Goal: Information Seeking & Learning: Learn about a topic

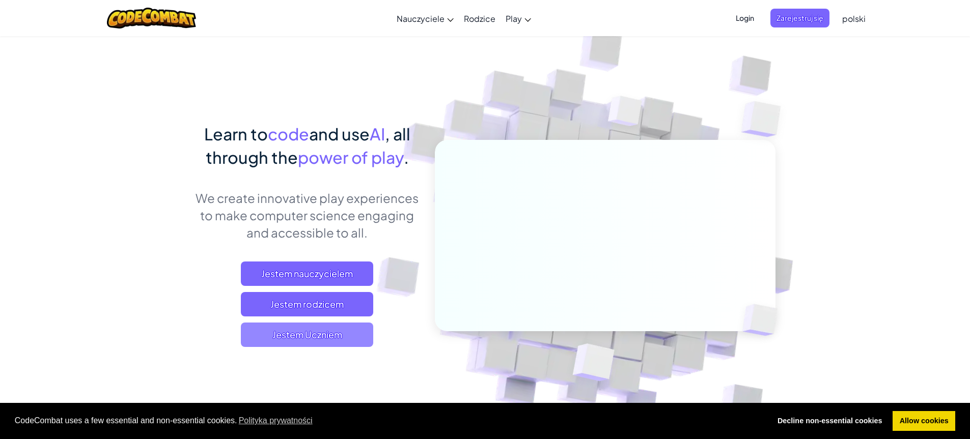
click at [301, 343] on span "Jestem Uczniem" at bounding box center [307, 335] width 132 height 24
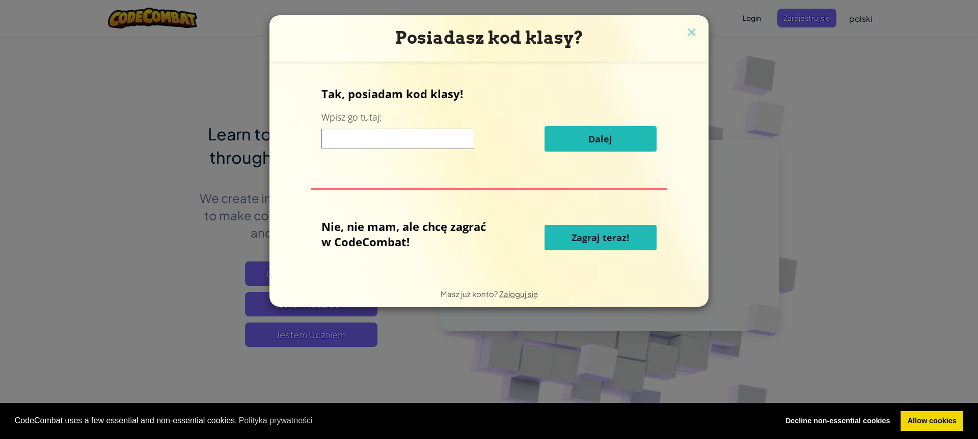
click at [424, 149] on input at bounding box center [397, 139] width 153 height 20
type input "PointChairSky"
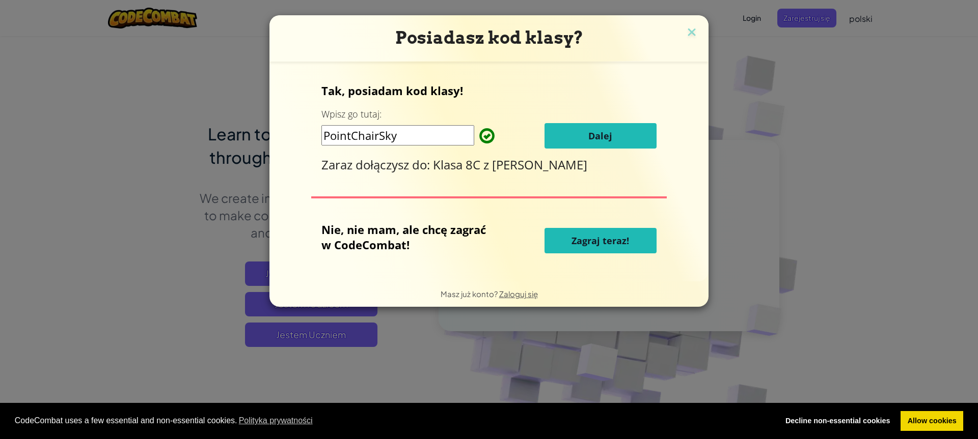
click at [623, 137] on button "Dalej" at bounding box center [600, 135] width 112 height 25
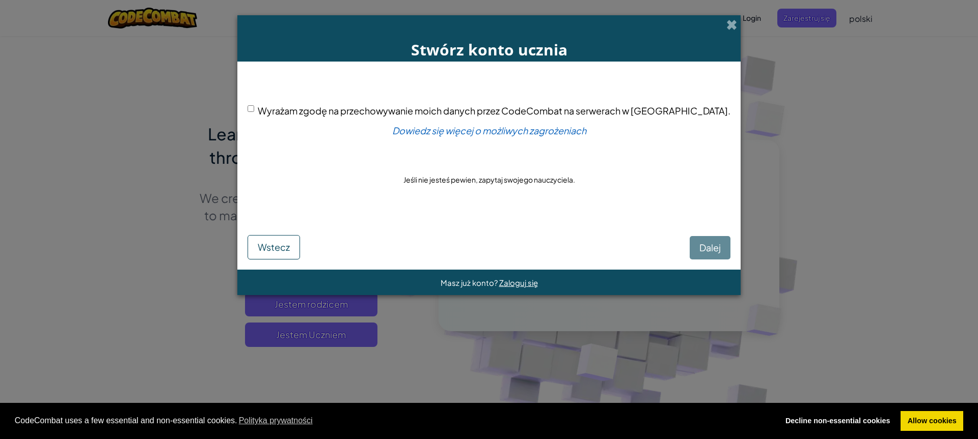
click at [254, 109] on input "Wyrażam zgodę na przechowywanie moich danych przez CodeCombat na serwerach w US…" at bounding box center [250, 108] width 7 height 7
checkbox input "true"
click at [689, 254] on button "Dalej" at bounding box center [709, 247] width 41 height 23
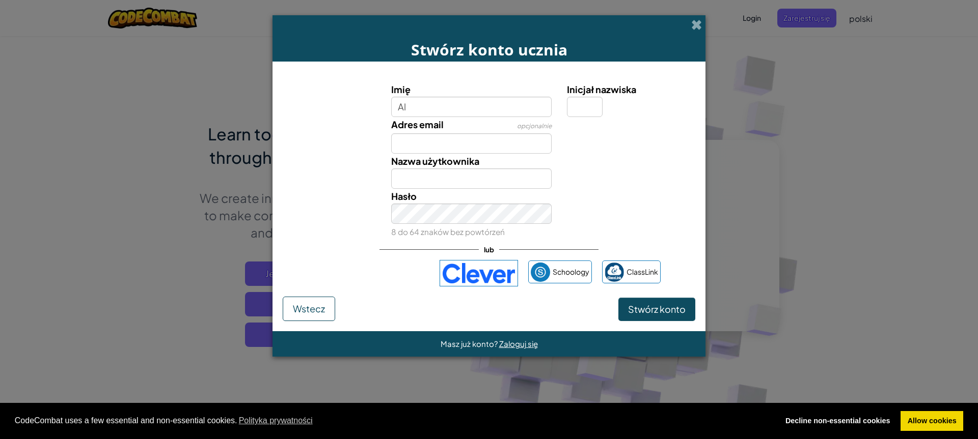
type input "A"
type input "Aleksander"
click at [580, 105] on input "Inicjał nazwiska" at bounding box center [585, 107] width 36 height 20
type input "8"
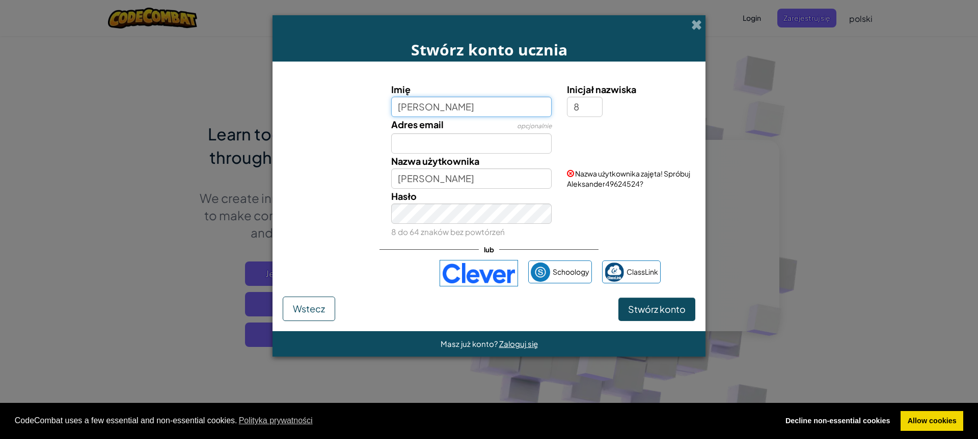
type input "Aleksander8"
click at [454, 109] on input "Aleksander" at bounding box center [471, 107] width 161 height 20
drag, startPoint x: 454, startPoint y: 109, endPoint x: 314, endPoint y: 107, distance: 140.0
click at [314, 107] on div "Imię Aleksander Inicjał nazwiska 8" at bounding box center [489, 99] width 423 height 35
type input "Olek"
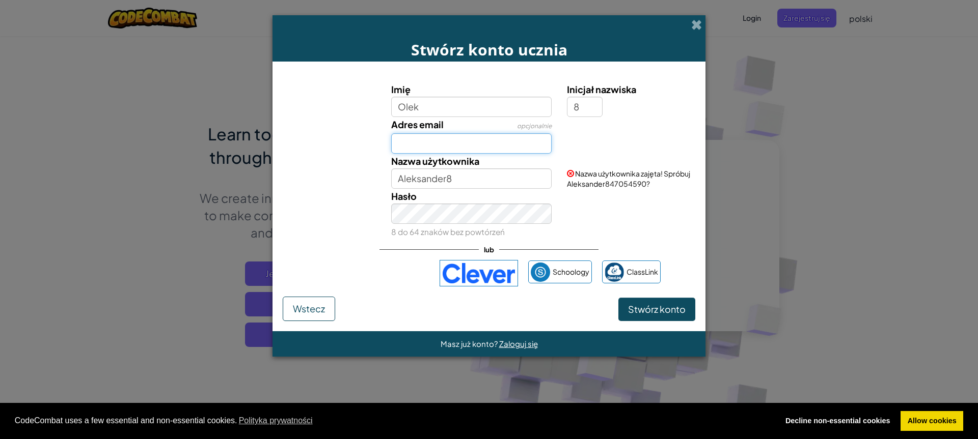
type input "Olek8"
click at [443, 141] on input "Adres email" at bounding box center [471, 143] width 161 height 20
click at [479, 178] on input "Olek8" at bounding box center [471, 179] width 161 height 20
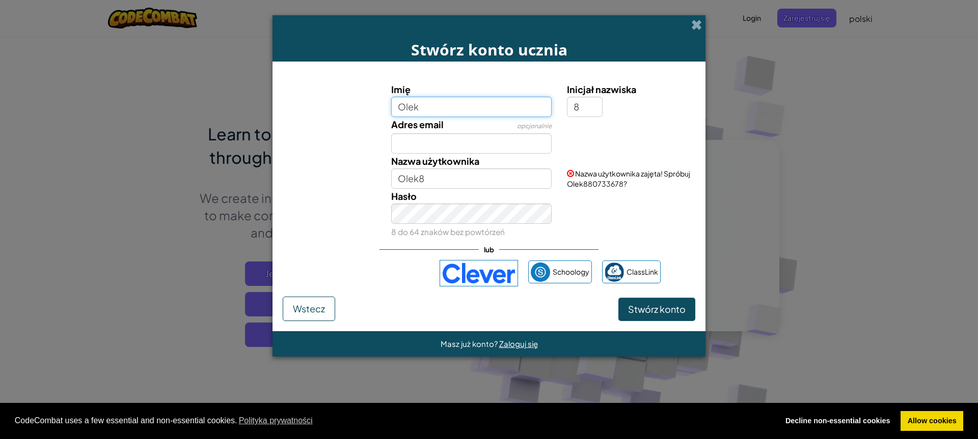
click at [544, 109] on input "Olek" at bounding box center [471, 107] width 161 height 20
type input "O"
type input "AleksanderK"
type input "AleksanderK8"
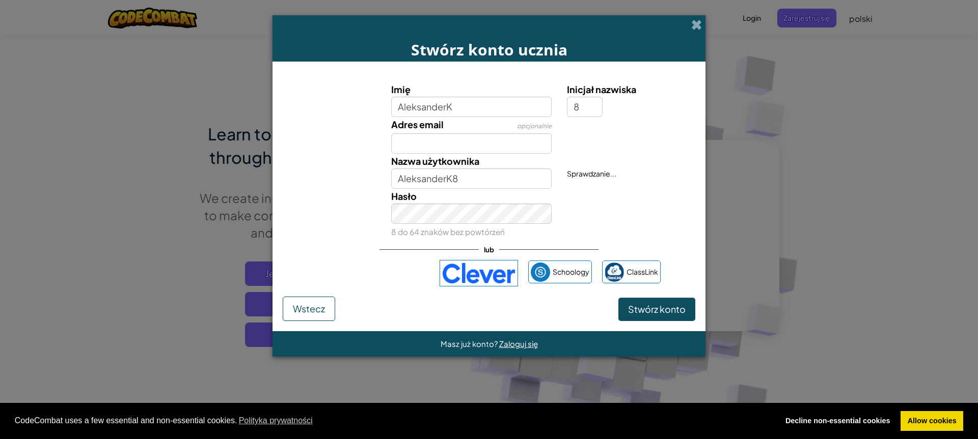
click at [493, 192] on div "Hasło 8 do 64 znaków bez powtórzeń" at bounding box center [471, 214] width 176 height 50
click at [489, 175] on input "AleksanderK8" at bounding box center [471, 179] width 161 height 20
click at [661, 308] on span "Stwórz konto" at bounding box center [657, 309] width 58 height 12
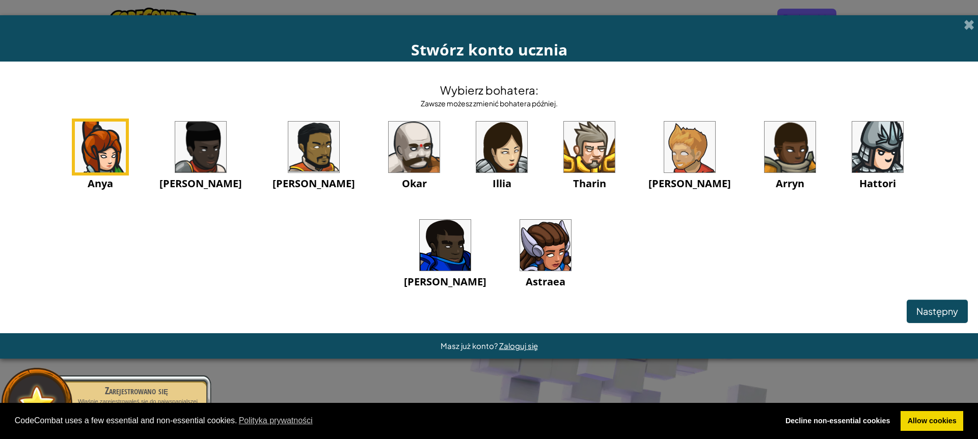
click at [564, 161] on img at bounding box center [589, 147] width 51 height 51
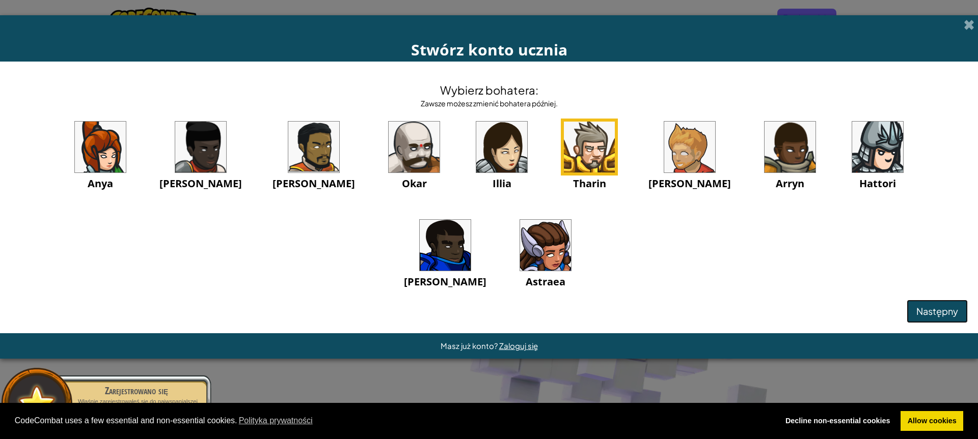
click at [940, 309] on span "Następny" at bounding box center [937, 312] width 42 height 12
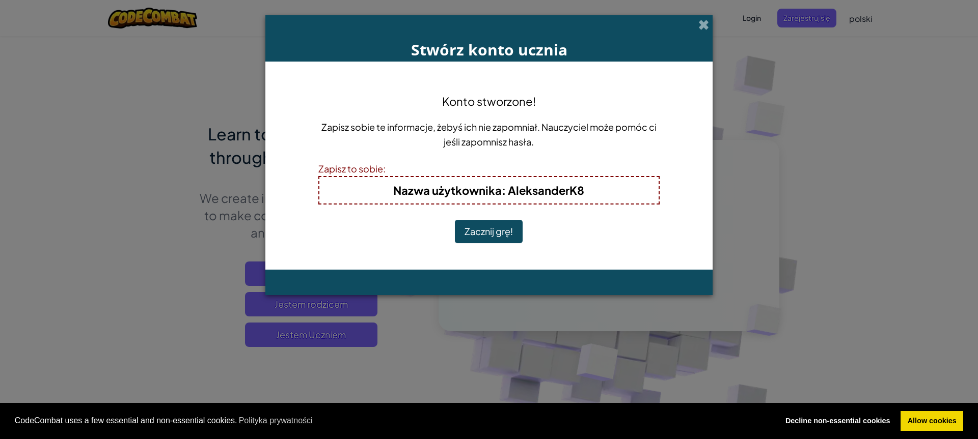
click at [498, 231] on button "Zacznij grę!" at bounding box center [489, 231] width 68 height 23
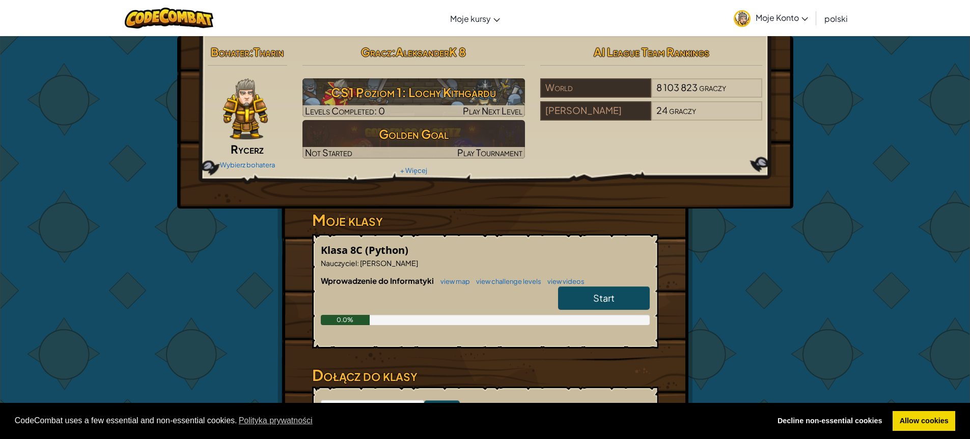
click at [617, 304] on link "Start" at bounding box center [604, 298] width 92 height 23
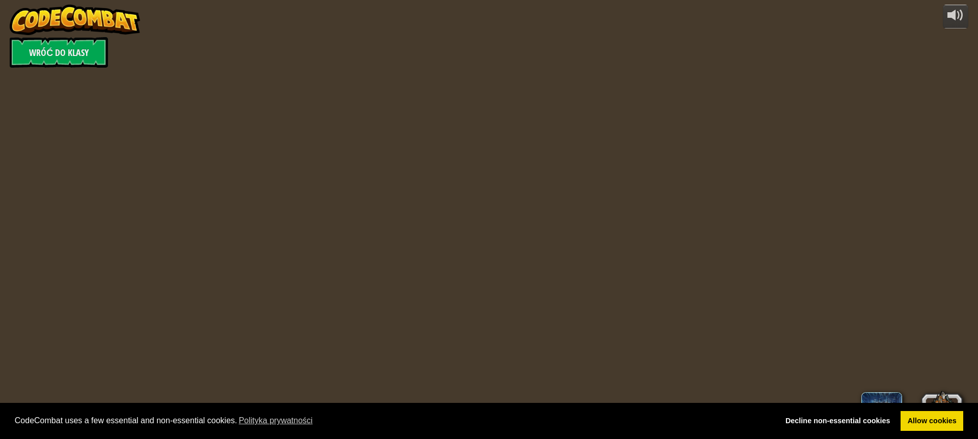
select select "pl"
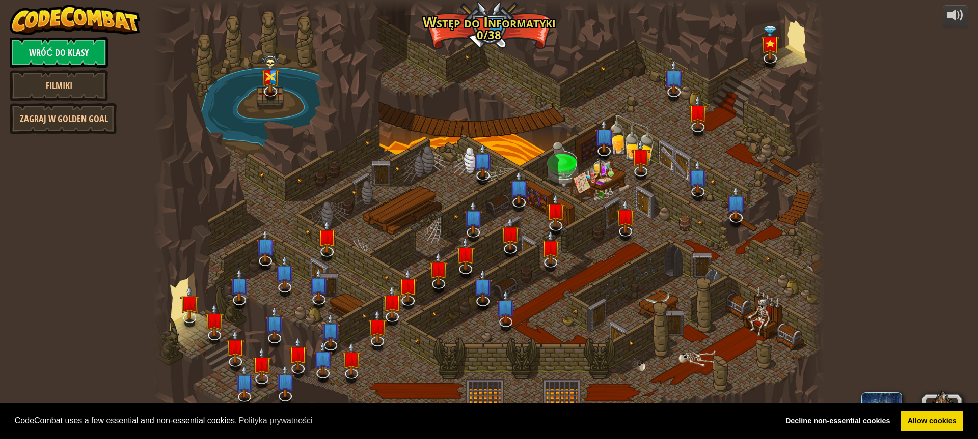
select select "pl"
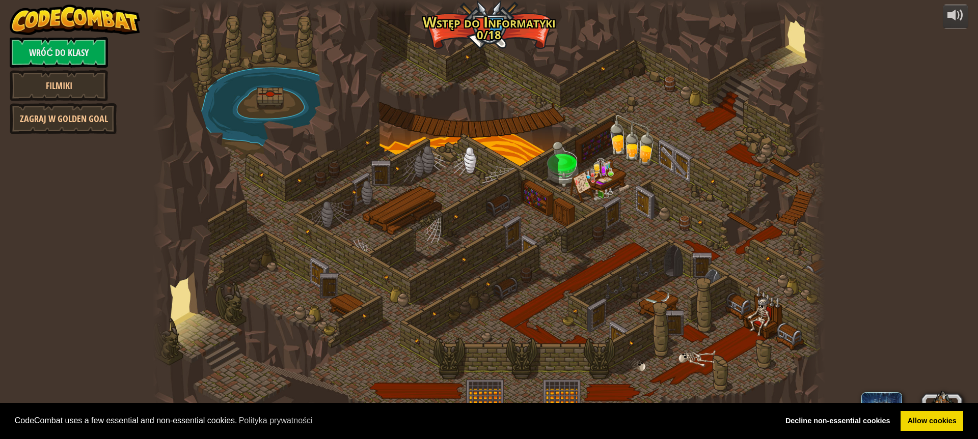
select select "pl"
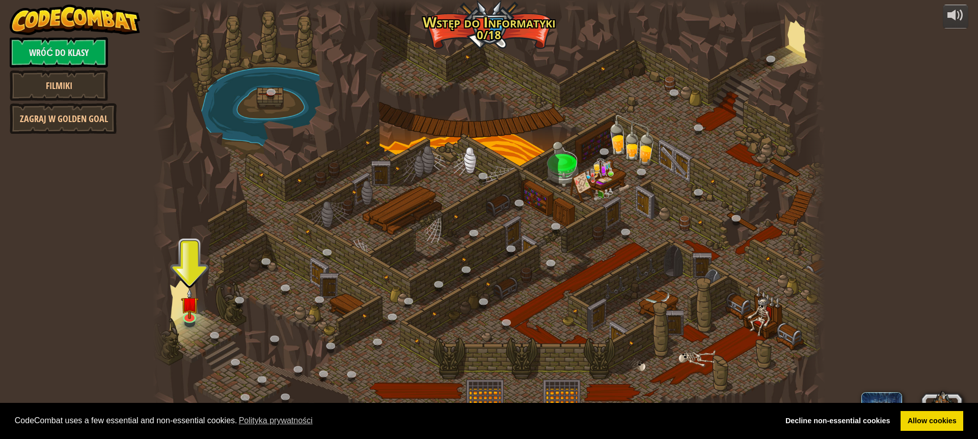
click at [179, 318] on div at bounding box center [489, 219] width 672 height 439
click at [181, 317] on img at bounding box center [190, 296] width 18 height 41
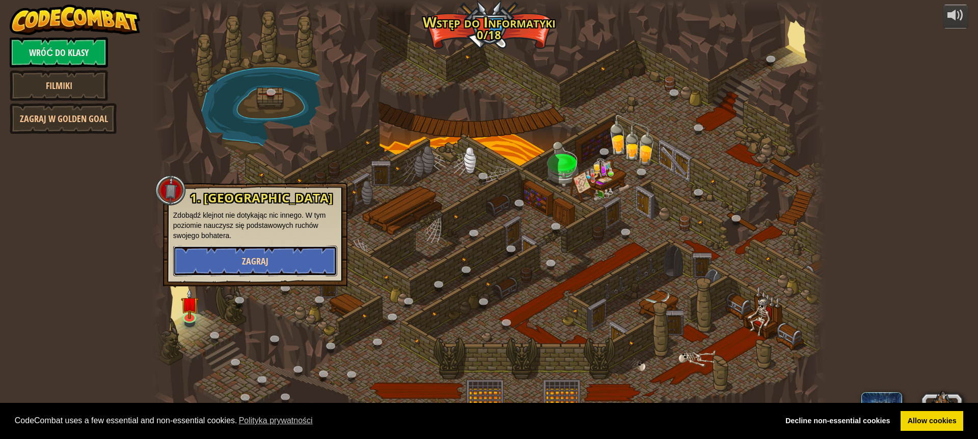
click at [254, 259] on span "Zagraj" at bounding box center [255, 261] width 26 height 13
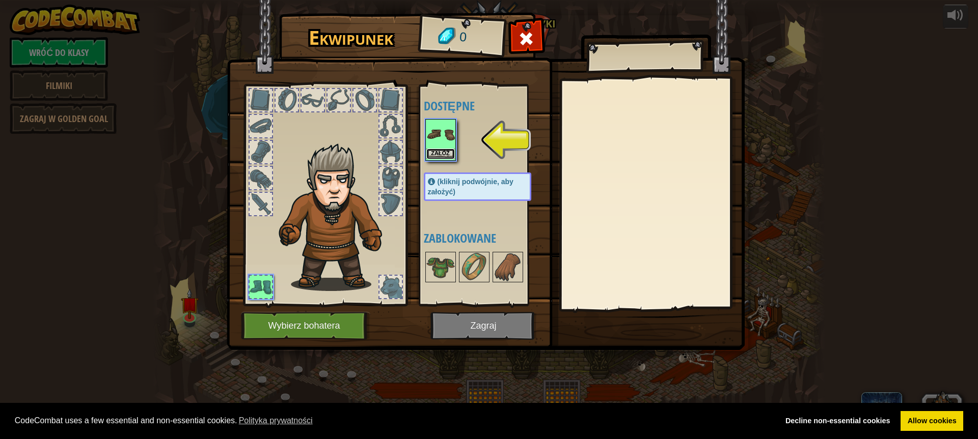
click at [445, 149] on button "Załóż" at bounding box center [440, 154] width 29 height 11
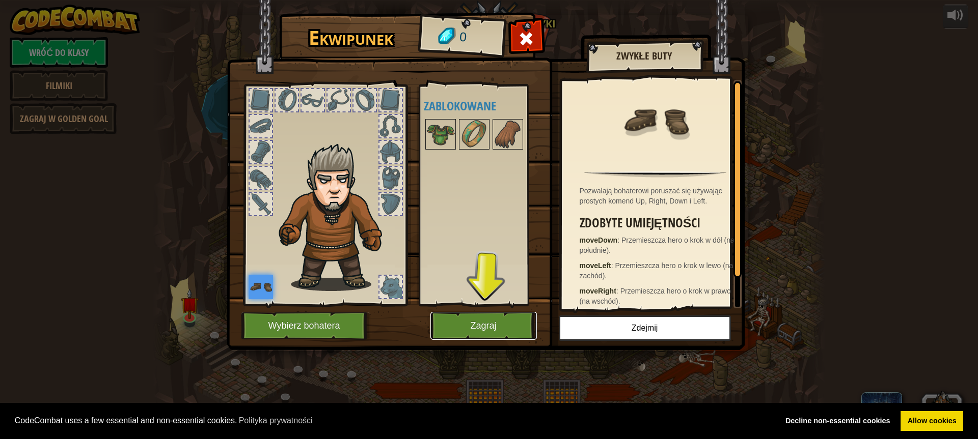
click at [493, 325] on button "Zagraj" at bounding box center [483, 326] width 106 height 28
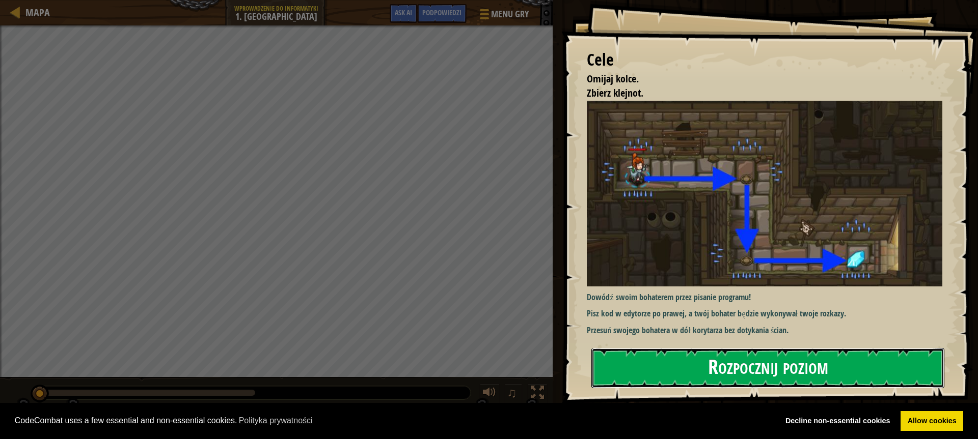
click at [759, 371] on button "Rozpocznij poziom" at bounding box center [767, 368] width 353 height 40
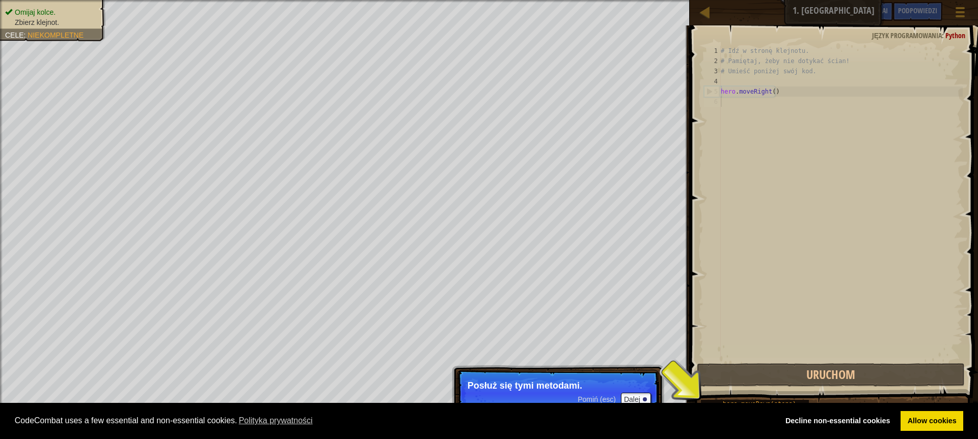
click at [812, 101] on div "# Idź w stronę klejnotu. # Pamiętaj, żeby nie dotykać ścian! # Umieść poniżej s…" at bounding box center [840, 214] width 244 height 336
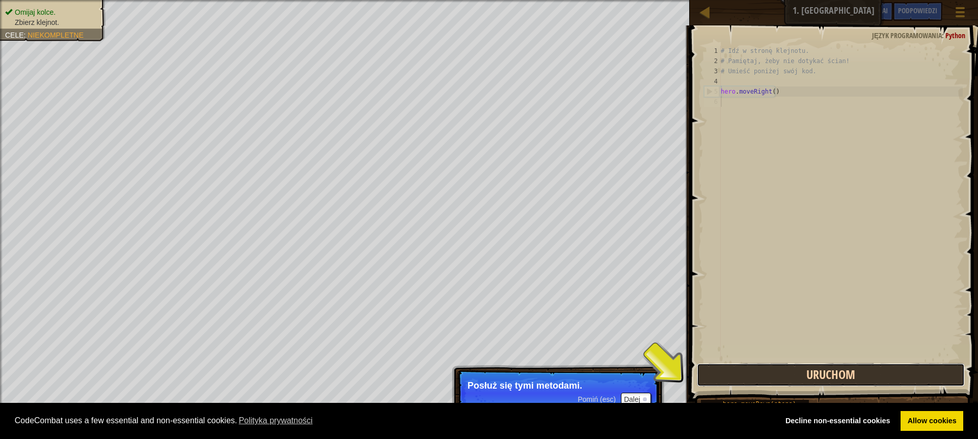
click at [753, 368] on button "Uruchom" at bounding box center [831, 375] width 268 height 23
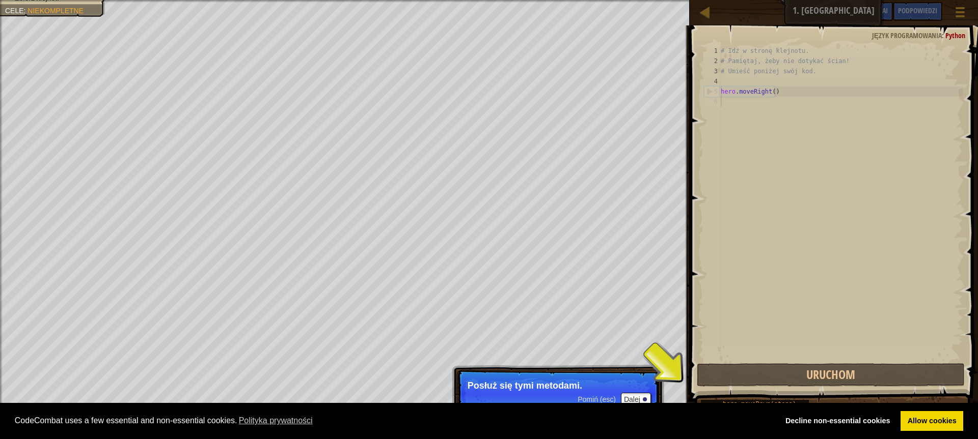
scroll to position [5, 0]
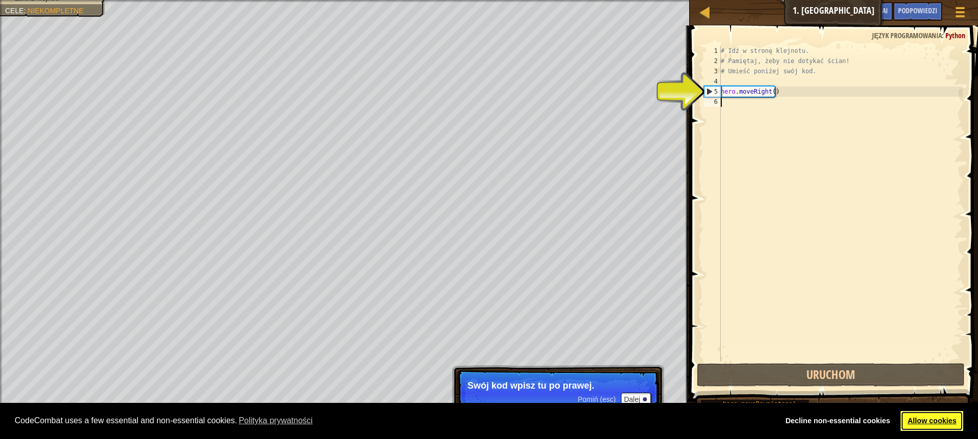
click at [944, 419] on link "Allow cookies" at bounding box center [931, 421] width 63 height 20
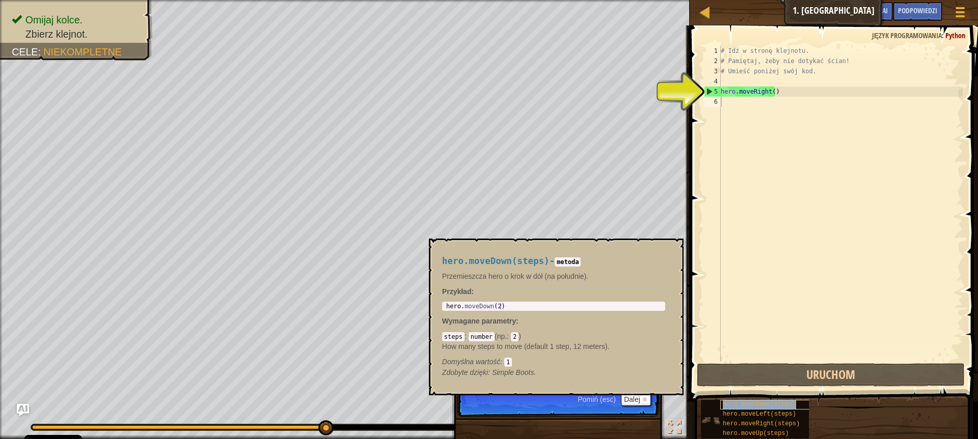
click at [780, 407] on span "hero.moveDown(steps)" at bounding box center [759, 404] width 73 height 7
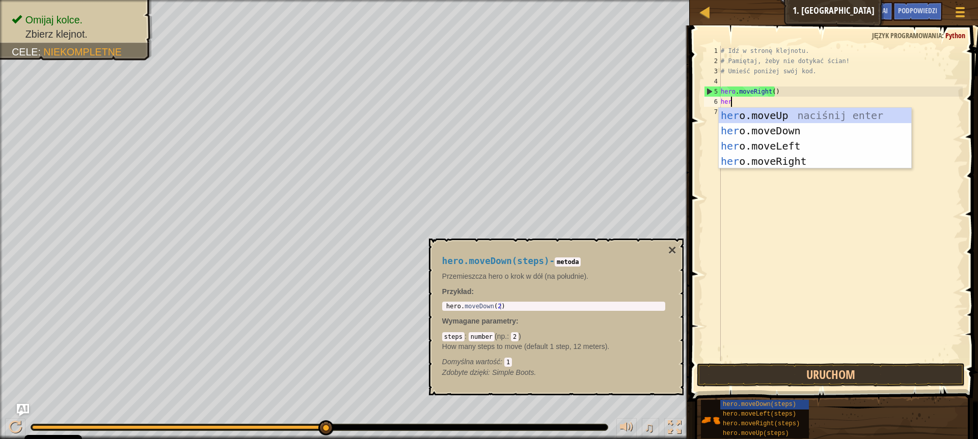
type textarea "hero"
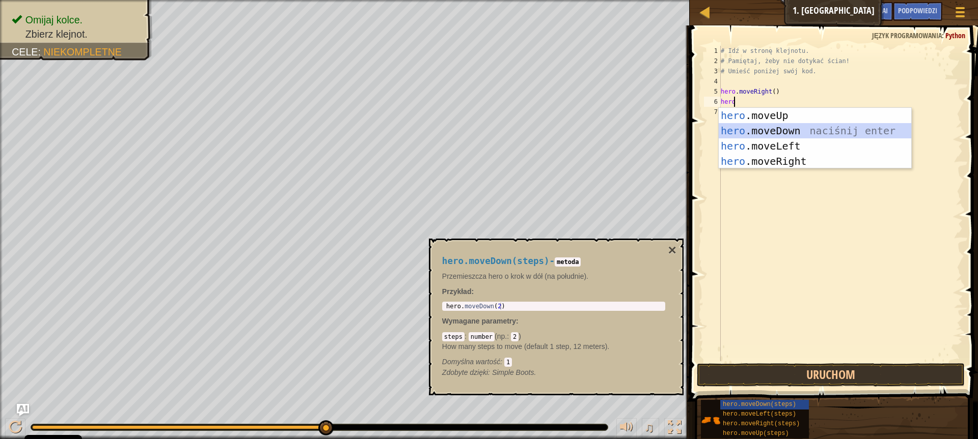
click at [804, 128] on div "hero .moveUp naciśnij enter hero .moveDown naciśnij enter hero .moveLeft naciśn…" at bounding box center [814, 154] width 192 height 92
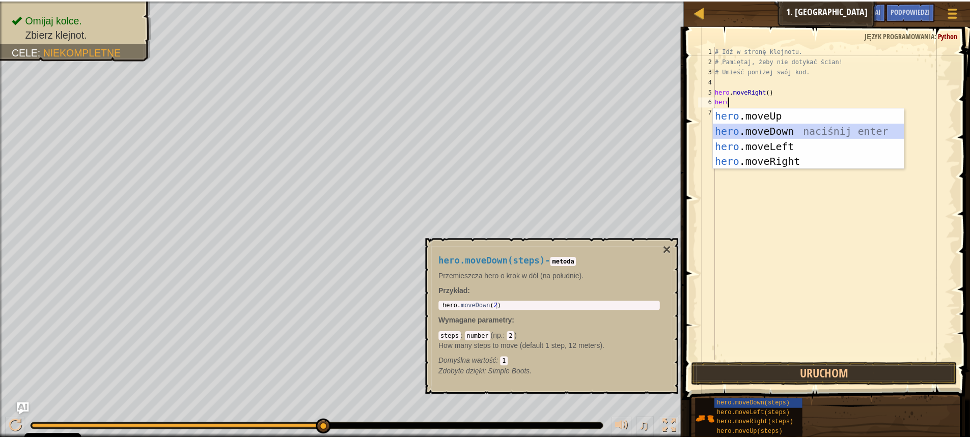
scroll to position [5, 0]
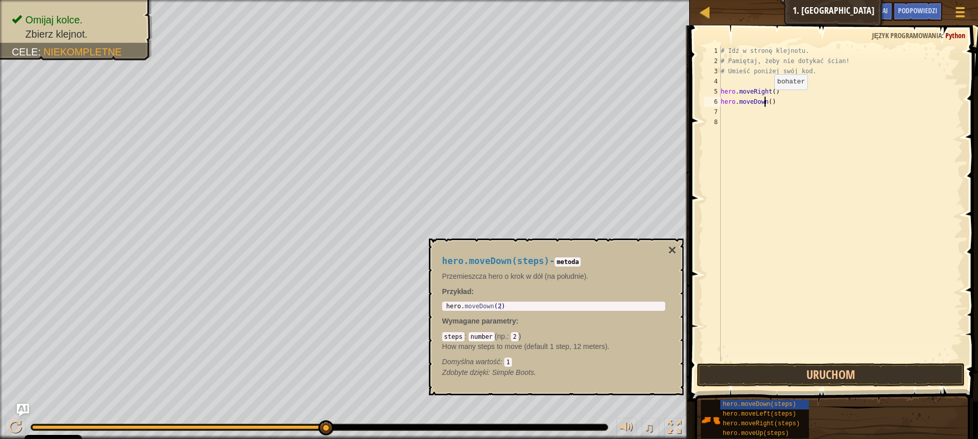
click at [765, 100] on div "# Idź w stronę klejnotu. # Pamiętaj, żeby nie dotykać ścian! # Umieść poniżej s…" at bounding box center [840, 214] width 244 height 336
type textarea "hero.moveDown()"
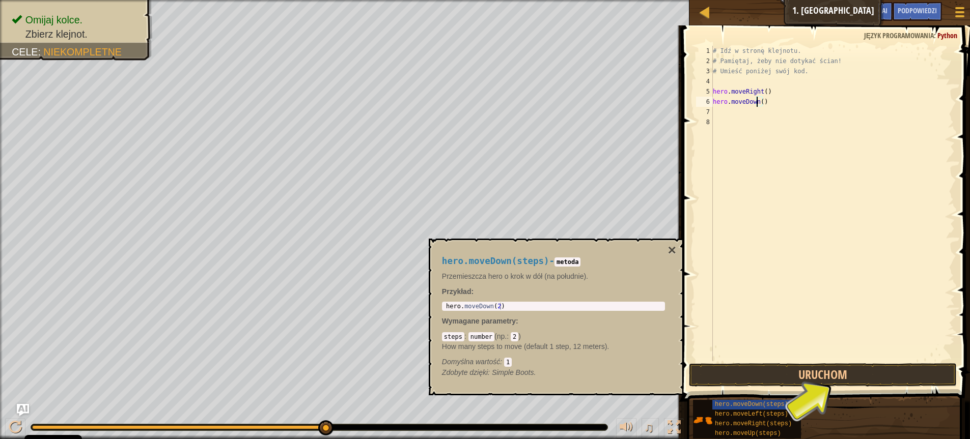
click at [717, 116] on div "# Idź w stronę klejnotu. # Pamiętaj, żeby nie dotykać ścian! # Umieść poniżej s…" at bounding box center [833, 214] width 244 height 336
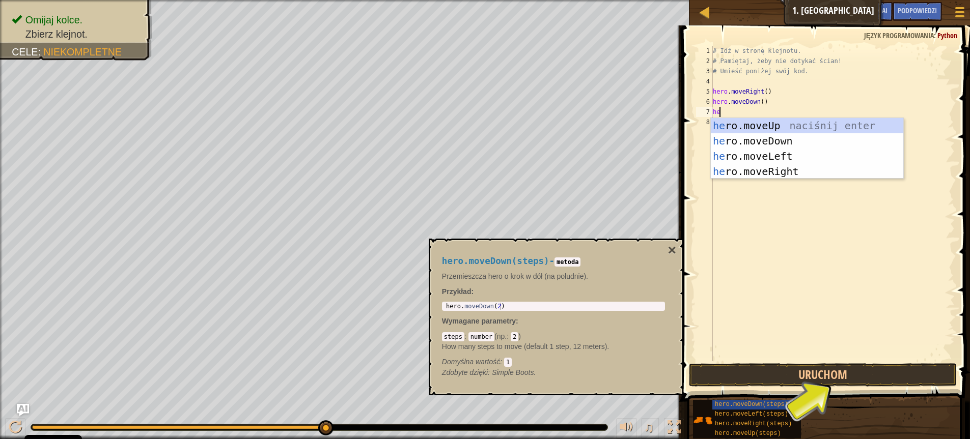
type textarea "hero"
click at [776, 169] on div "hero .moveUp naciśnij enter hero .moveDown naciśnij enter hero .moveLeft naciśn…" at bounding box center [807, 164] width 192 height 92
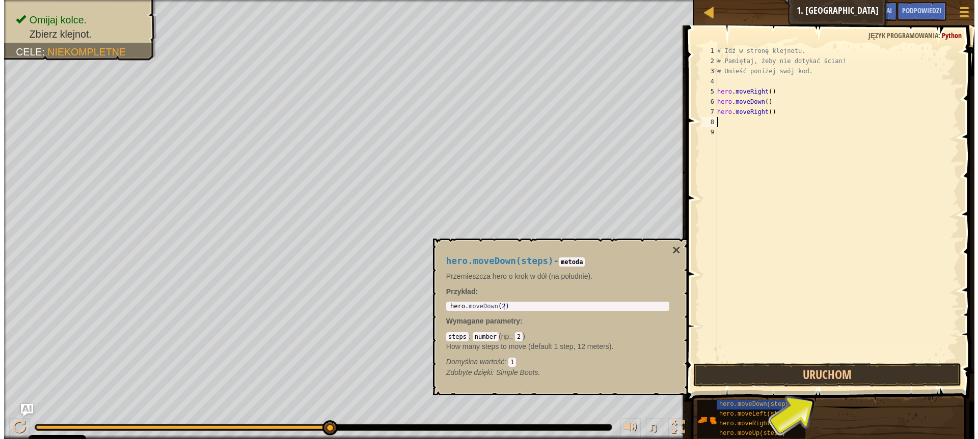
scroll to position [5, 0]
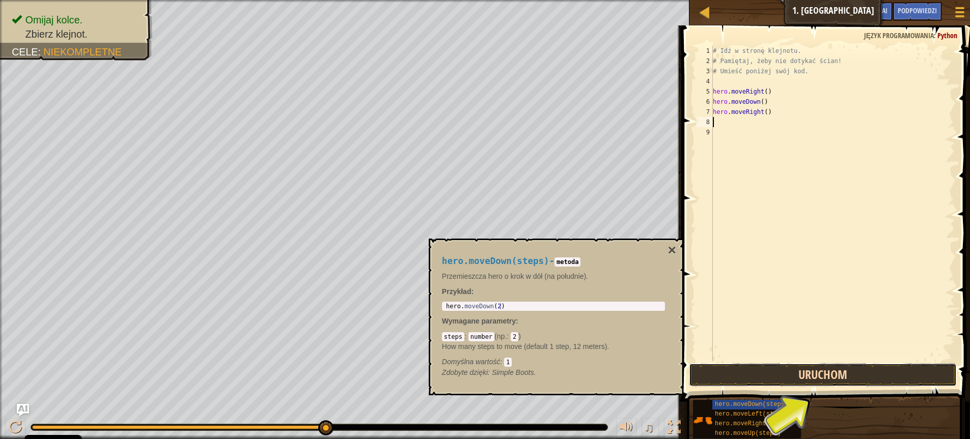
click at [832, 375] on button "Uruchom" at bounding box center [823, 375] width 268 height 23
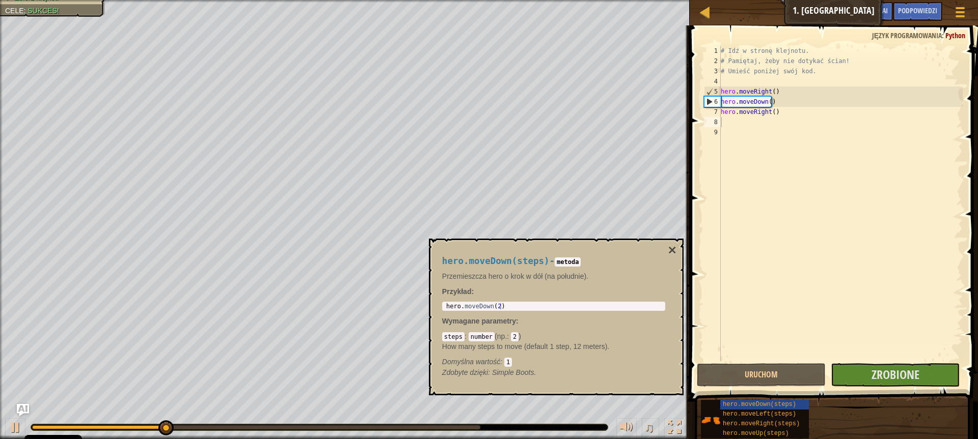
click at [677, 248] on div "hero.moveDown(steps) - metoda Przemieszcza hero o krok w dół (na południe). Prz…" at bounding box center [556, 317] width 255 height 157
click at [674, 248] on button "×" at bounding box center [672, 250] width 8 height 14
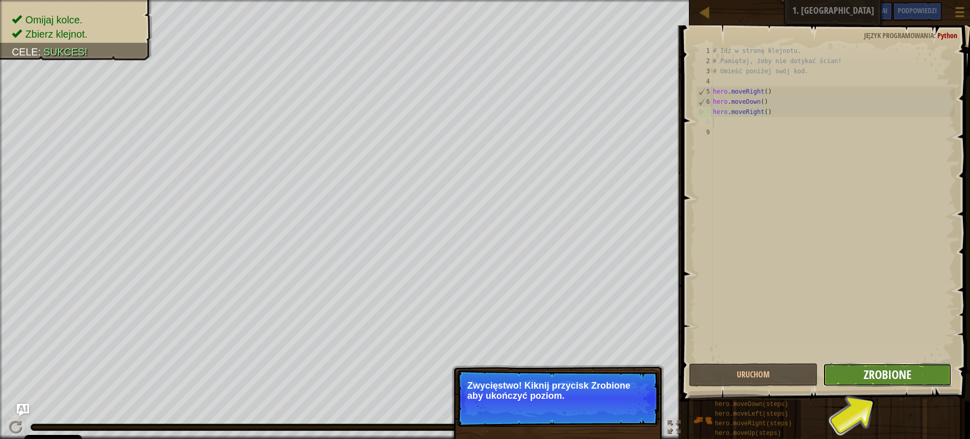
click at [870, 379] on span "Zrobione" at bounding box center [888, 375] width 48 height 16
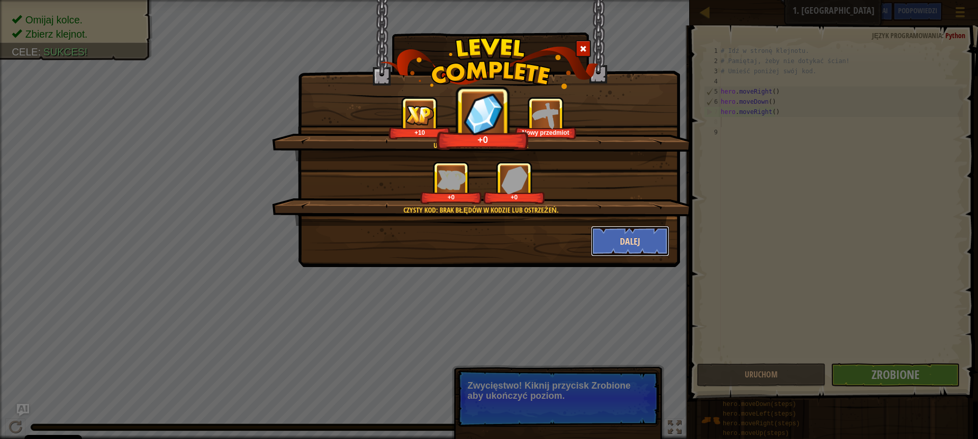
click at [649, 239] on button "Dalej" at bounding box center [630, 241] width 79 height 31
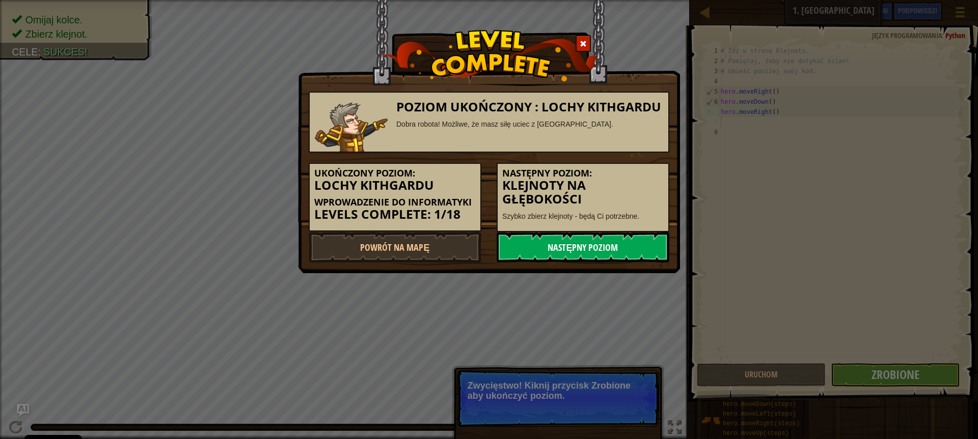
click at [558, 243] on link "Następny poziom" at bounding box center [582, 247] width 173 height 31
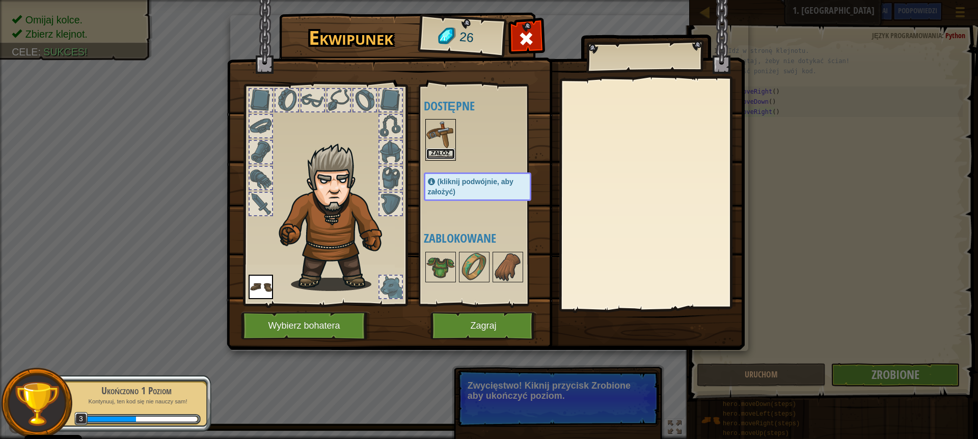
click at [439, 151] on button "Załóż" at bounding box center [440, 154] width 29 height 11
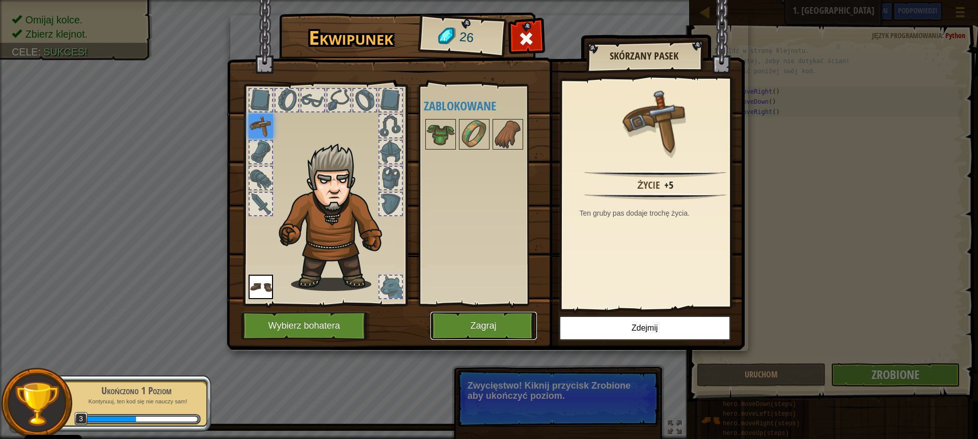
click at [496, 318] on button "Zagraj" at bounding box center [483, 326] width 106 height 28
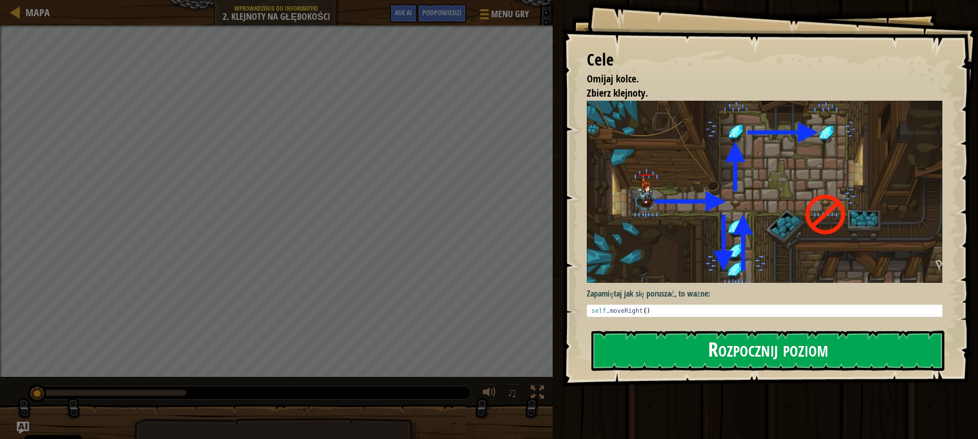
click at [730, 349] on button "Rozpocznij poziom" at bounding box center [767, 351] width 353 height 40
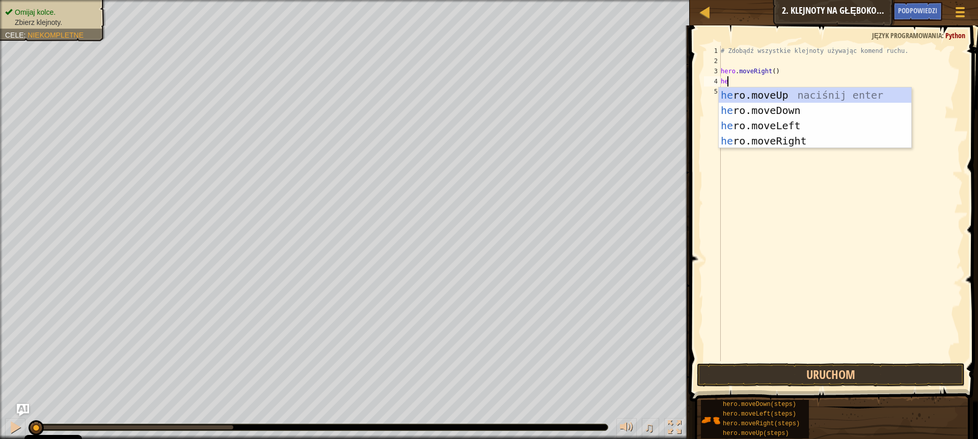
scroll to position [5, 0]
type textarea "h"
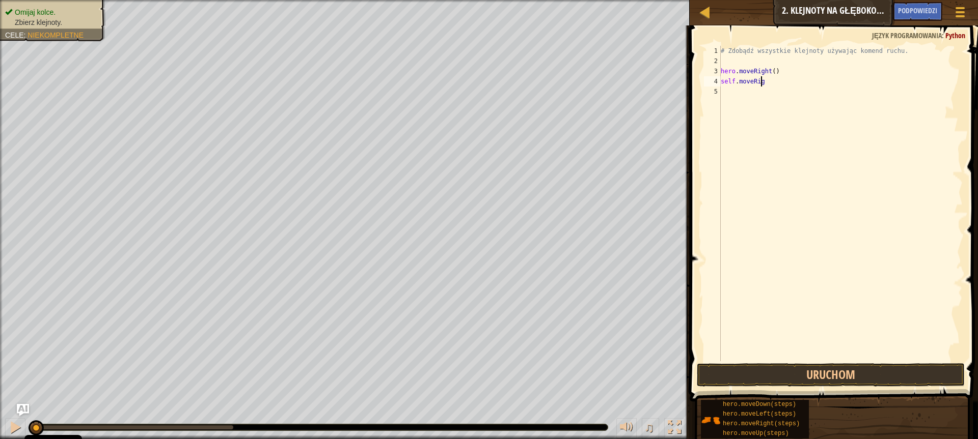
scroll to position [5, 3]
click at [842, 378] on button "Uruchom" at bounding box center [831, 375] width 268 height 23
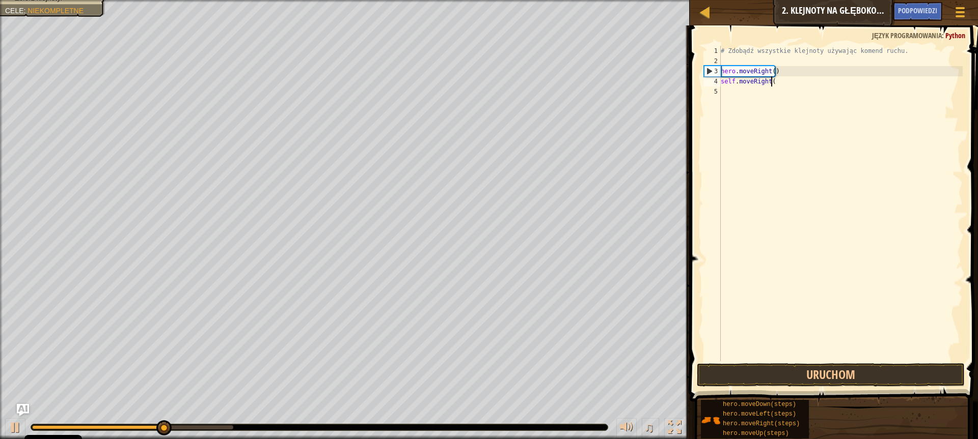
scroll to position [5, 4]
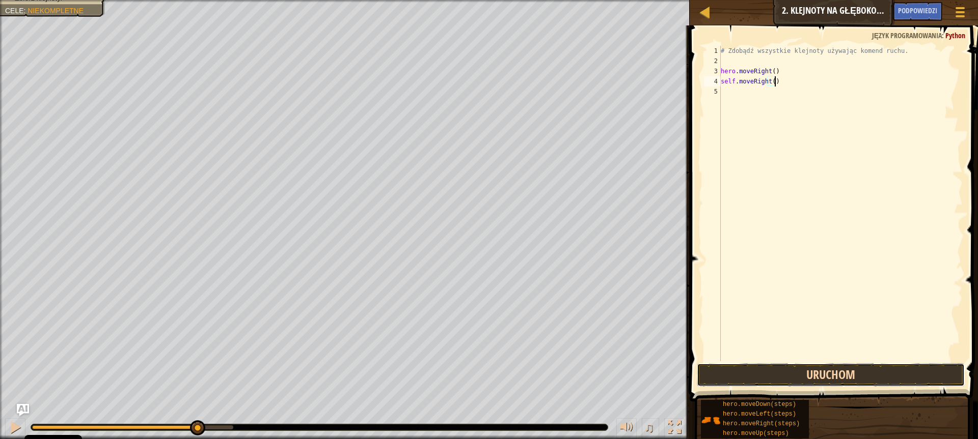
click at [803, 374] on button "Uruchom" at bounding box center [831, 375] width 268 height 23
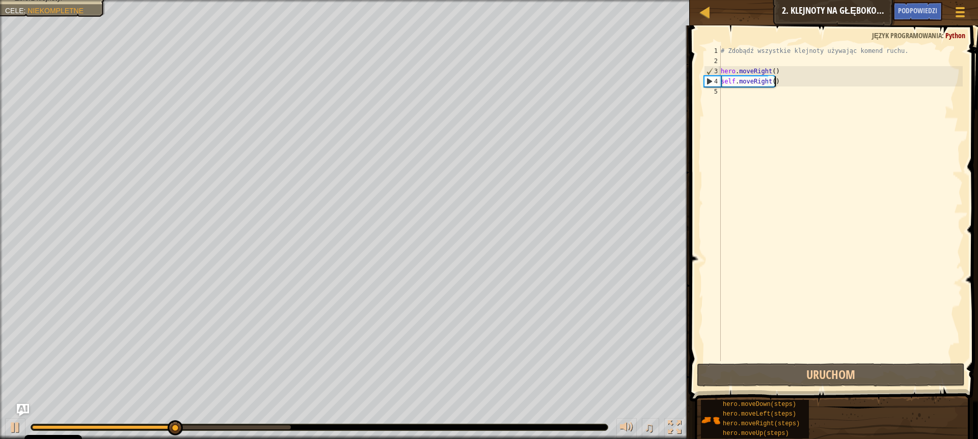
click at [796, 85] on div "# Zdobądź wszystkie klejnoty używając komend ruchu. hero . moveRight ( ) self .…" at bounding box center [840, 214] width 244 height 336
click at [708, 77] on div "4" at bounding box center [712, 81] width 16 height 10
type textarea "self.moveRight()"
drag, startPoint x: 783, startPoint y: 81, endPoint x: 689, endPoint y: 84, distance: 93.7
click at [689, 84] on div "self.moveRight() 1 2 3 4 5 # Zdobądź wszystkie klejnoty używając komend ruchu. …" at bounding box center [831, 234] width 291 height 406
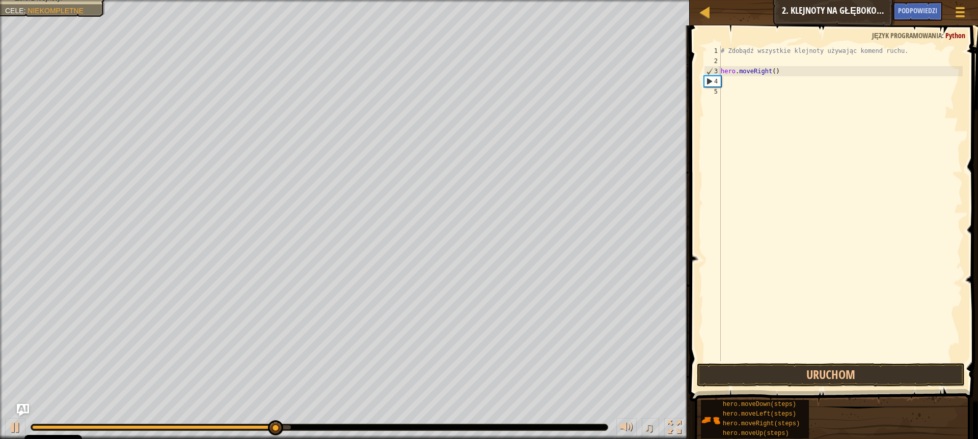
scroll to position [5, 0]
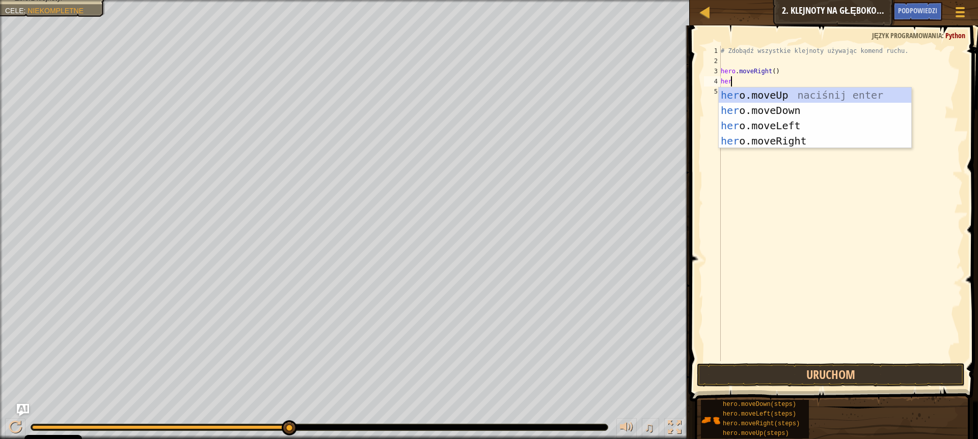
type textarea "hero"
click at [770, 108] on div "hero .moveUp naciśnij enter hero .moveDown naciśnij enter hero .moveLeft naciśn…" at bounding box center [814, 134] width 192 height 92
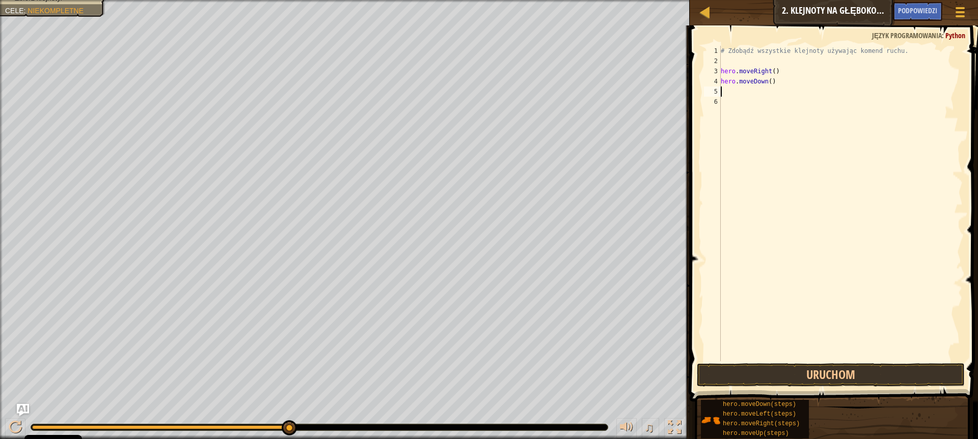
scroll to position [5, 0]
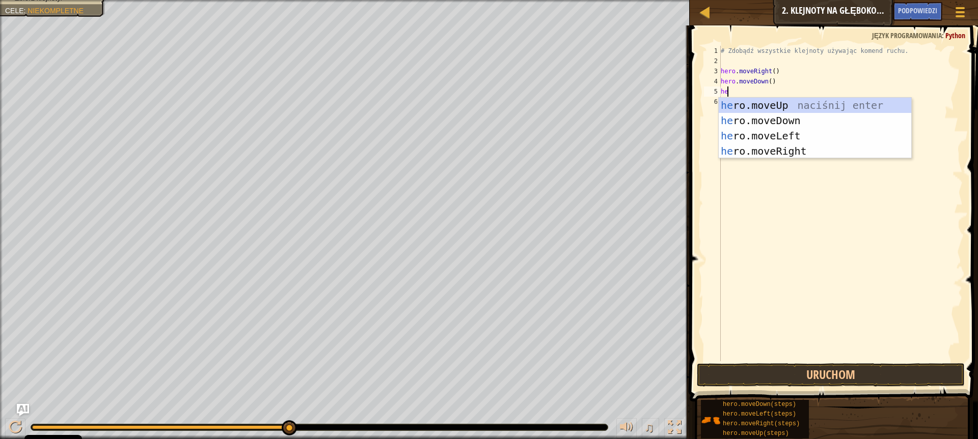
type textarea "her"
click at [799, 106] on div "her o.moveUp naciśnij enter her o.moveDown naciśnij enter her o.moveLeft naciśn…" at bounding box center [814, 144] width 192 height 92
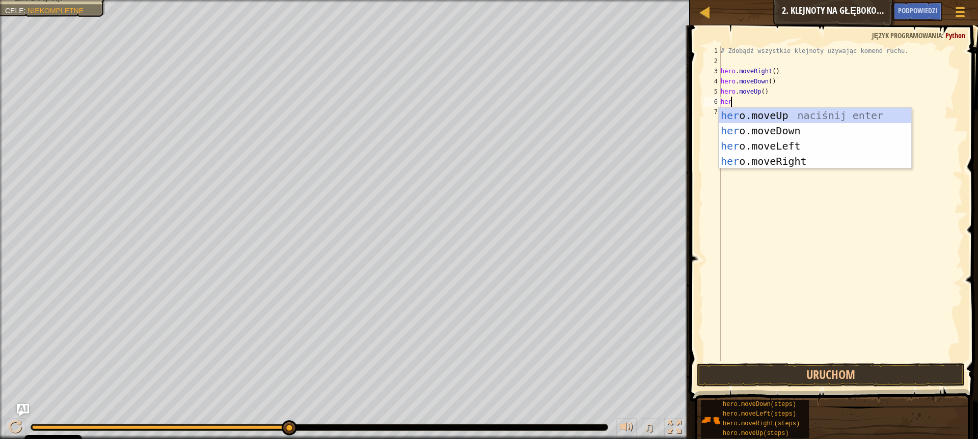
type textarea "hero"
click at [782, 157] on div "hero .moveUp naciśnij enter hero .moveDown naciśnij enter hero .moveLeft naciśn…" at bounding box center [814, 154] width 192 height 92
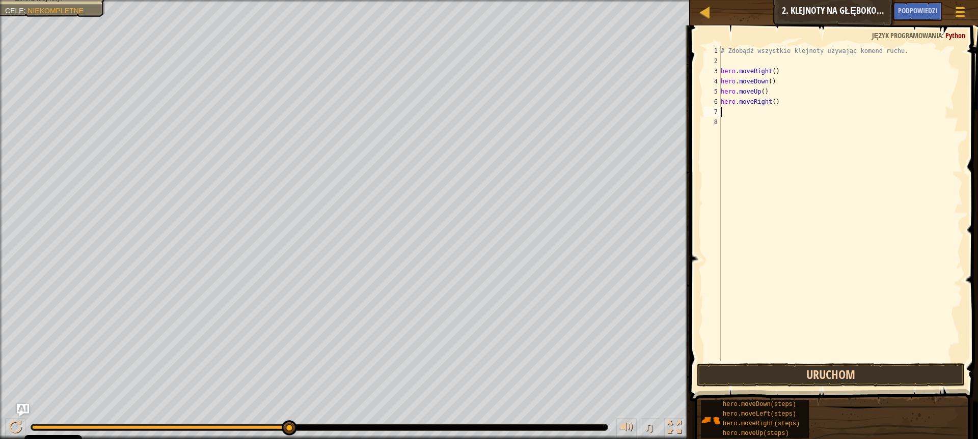
scroll to position [5, 0]
click at [817, 375] on button "Uruchom" at bounding box center [831, 375] width 268 height 23
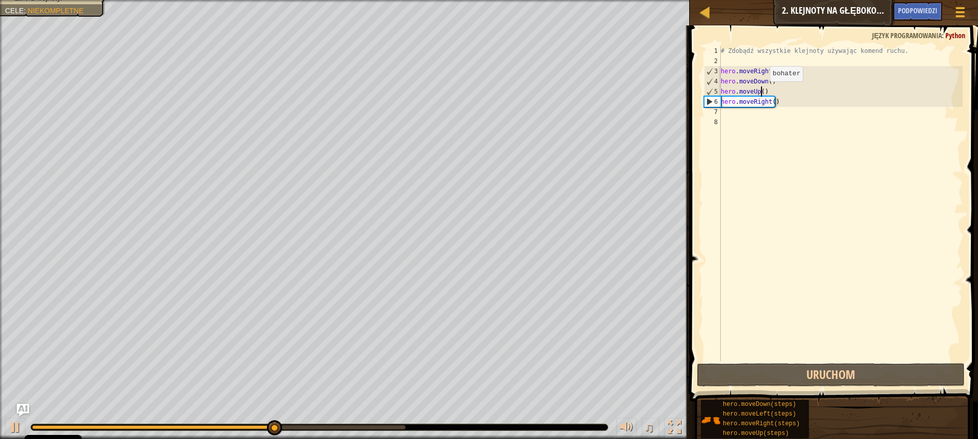
click at [761, 92] on div "# Zdobądź wszystkie klejnoty używając komend ruchu. hero . moveRight ( ) hero .…" at bounding box center [840, 214] width 244 height 336
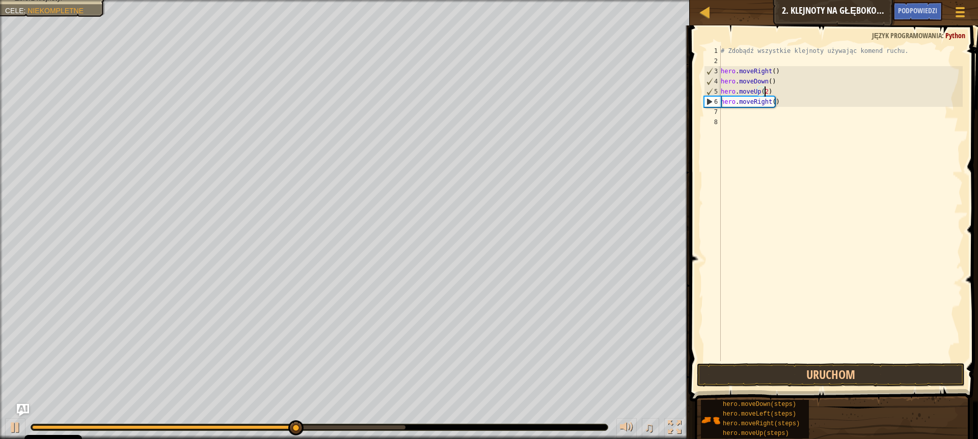
scroll to position [5, 3]
type textarea "hero.moveUp(2)"
click at [818, 377] on button "Uruchom" at bounding box center [831, 375] width 268 height 23
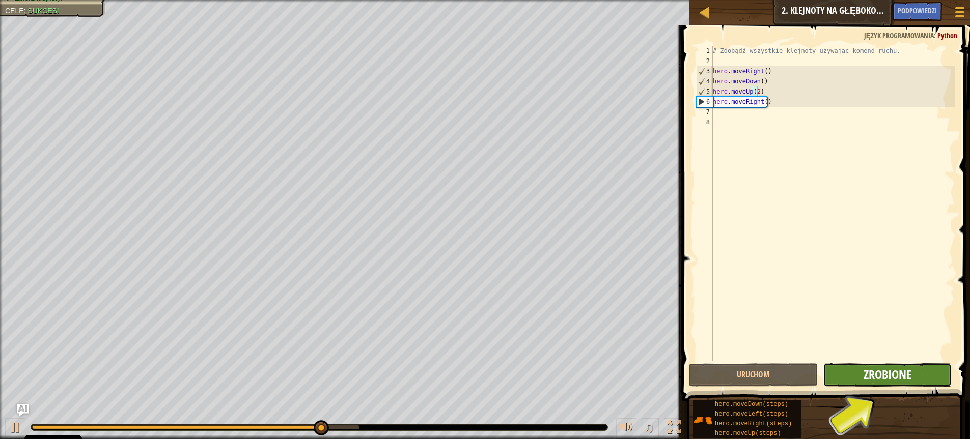
click at [866, 377] on span "Zrobione" at bounding box center [888, 375] width 48 height 16
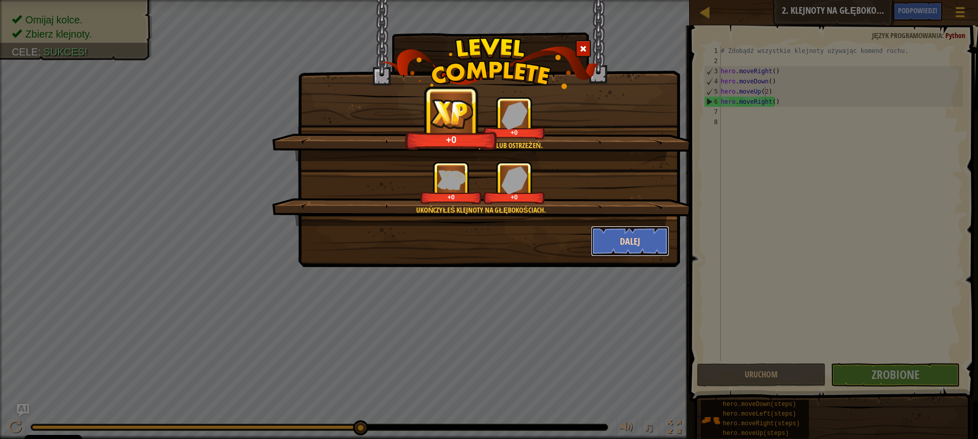
click at [659, 244] on button "Dalej" at bounding box center [630, 241] width 79 height 31
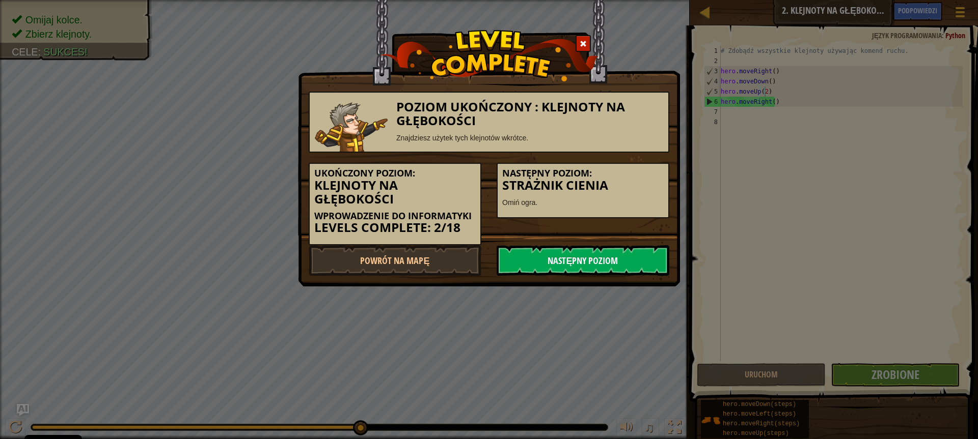
click at [626, 262] on link "Następny poziom" at bounding box center [582, 260] width 173 height 31
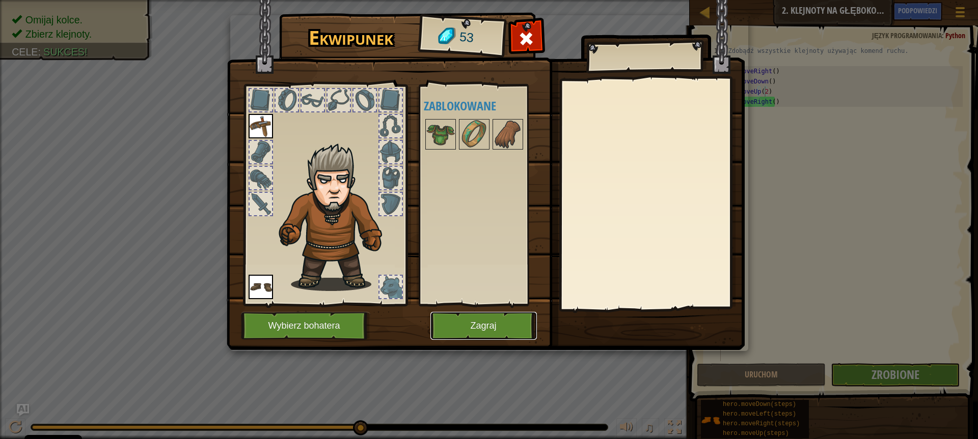
click at [488, 323] on button "Zagraj" at bounding box center [483, 326] width 106 height 28
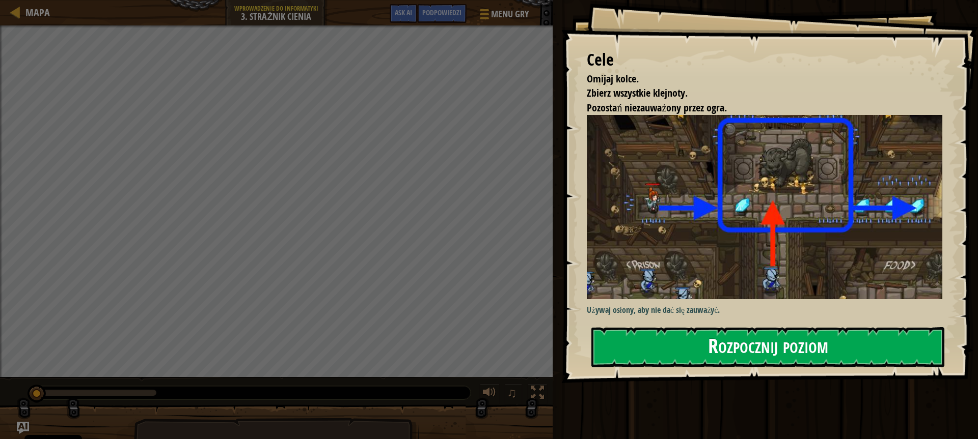
click at [694, 346] on button "Rozpocznij poziom" at bounding box center [767, 347] width 353 height 40
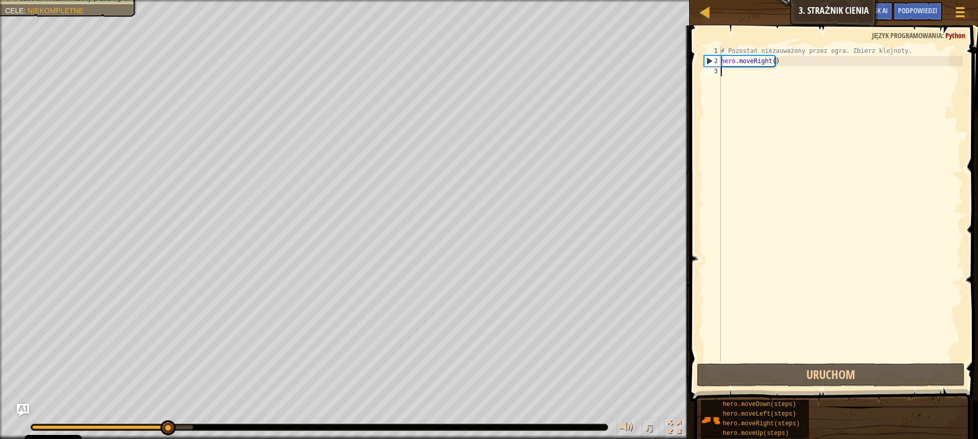
scroll to position [5, 0]
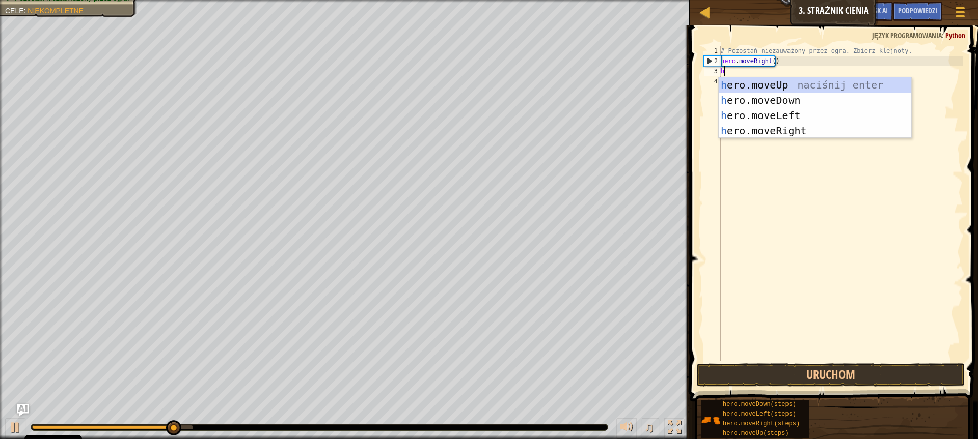
type textarea "hr"
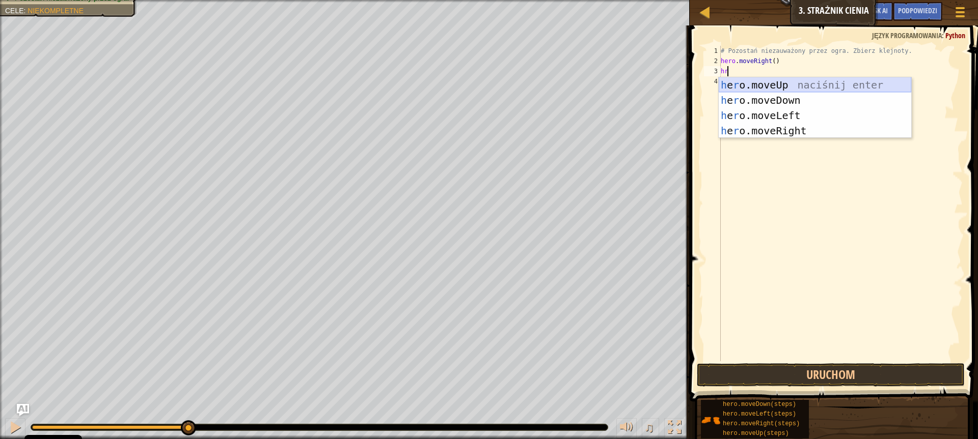
click at [780, 86] on div "h e r o.moveUp naciśnij enter h e r o.moveDown naciśnij enter h e r o.moveLeft …" at bounding box center [814, 123] width 192 height 92
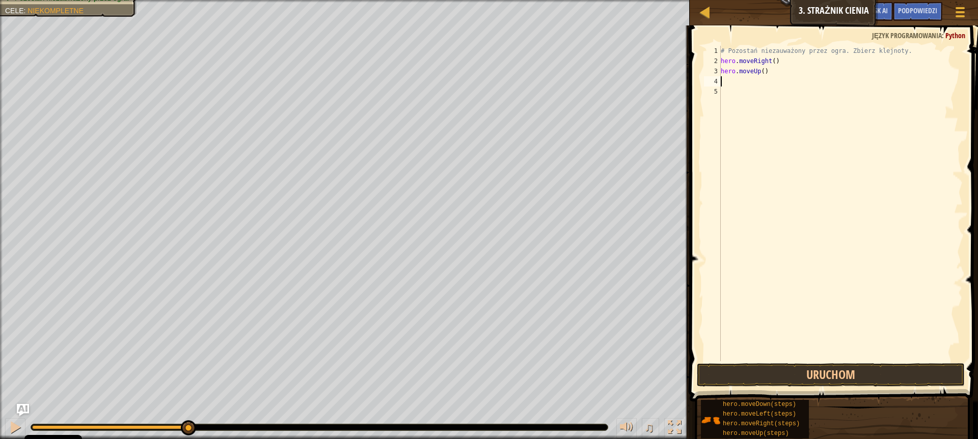
type textarea "he"
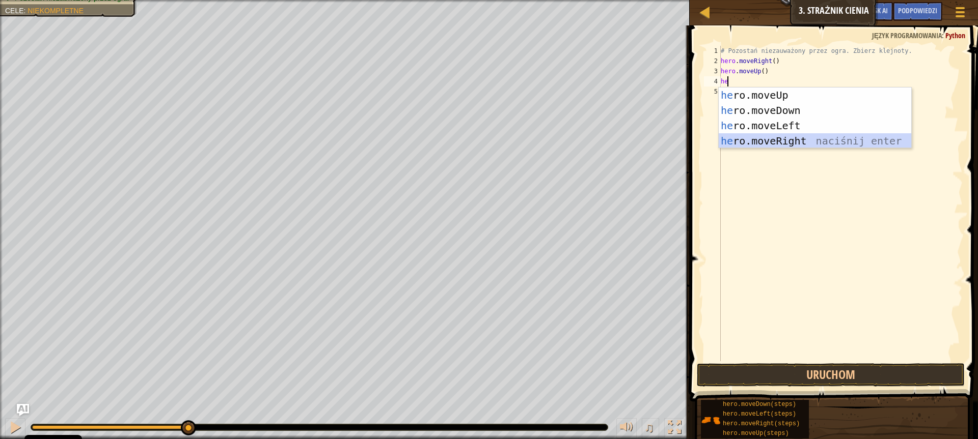
click at [772, 137] on div "he ro.moveUp naciśnij enter he ro.moveDown naciśnij enter he ro.moveLeft naciśn…" at bounding box center [814, 134] width 192 height 92
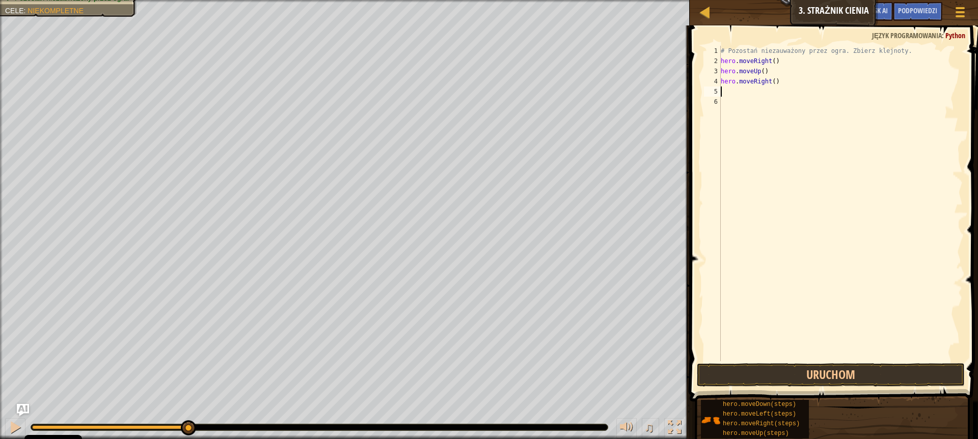
type textarea "he"
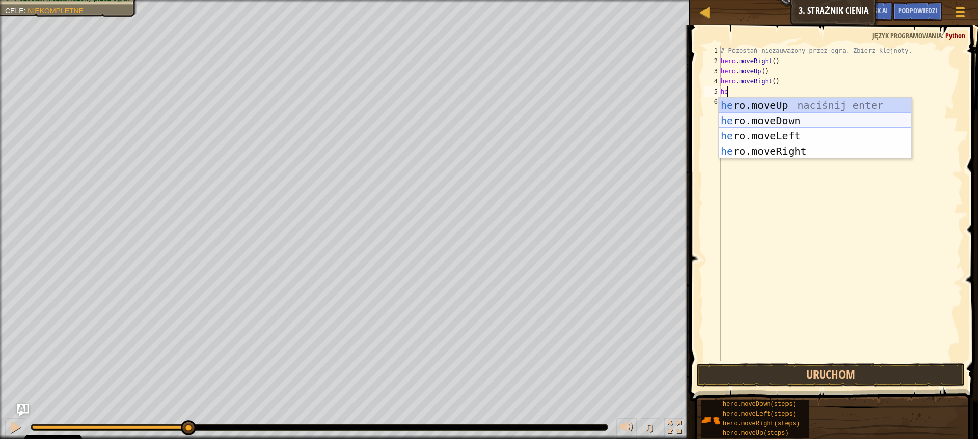
click at [791, 118] on div "he ro.moveUp naciśnij enter he ro.moveDown naciśnij enter he ro.moveLeft naciśn…" at bounding box center [814, 144] width 192 height 92
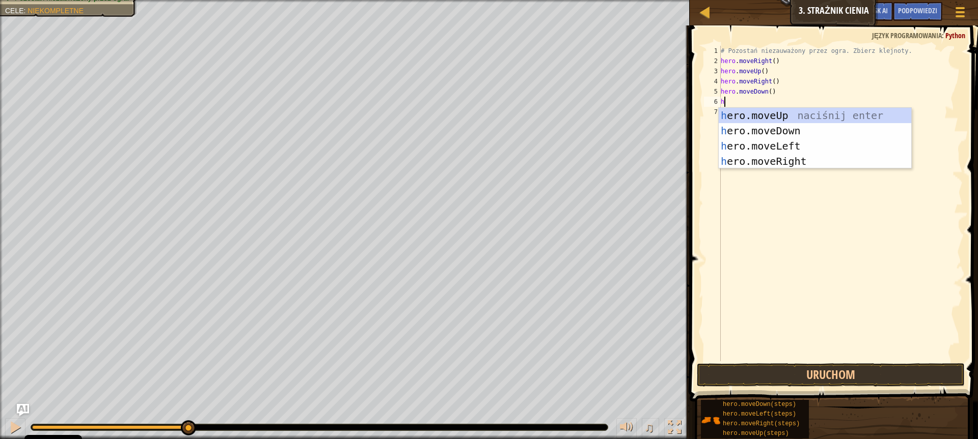
type textarea "he"
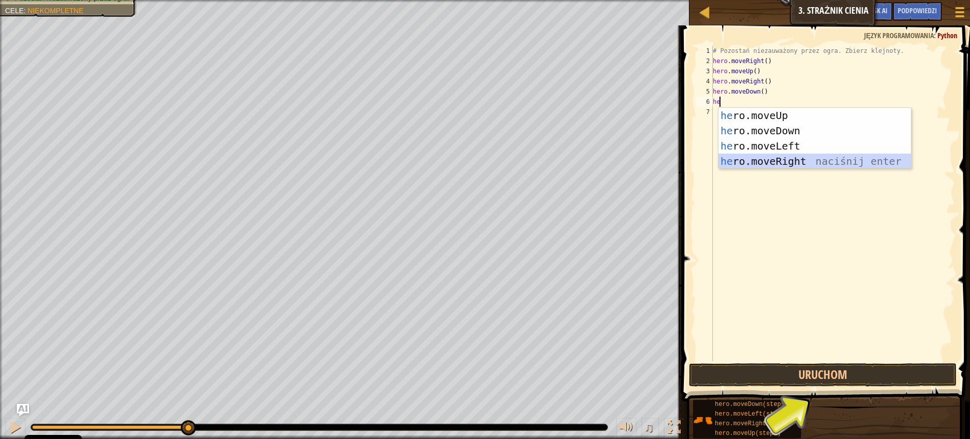
click at [770, 158] on div "he ro.moveUp naciśnij enter he ro.moveDown naciśnij enter he ro.moveLeft naciśn…" at bounding box center [814, 154] width 192 height 92
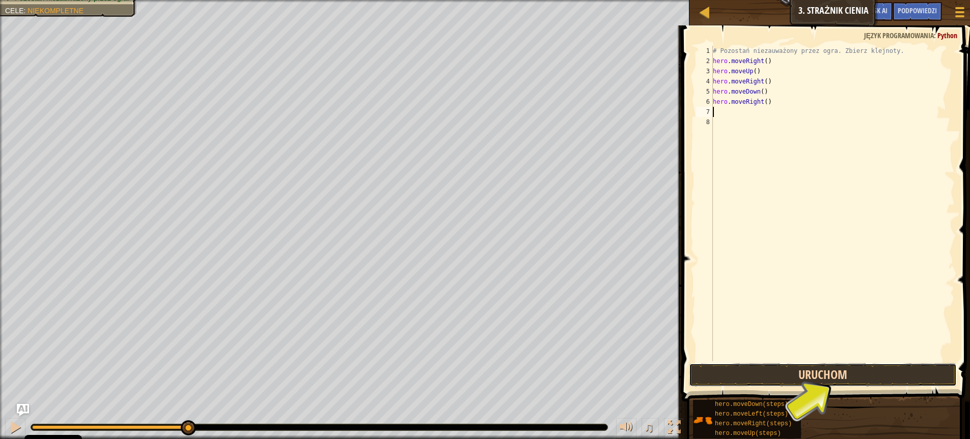
click at [813, 380] on button "Uruchom" at bounding box center [823, 375] width 268 height 23
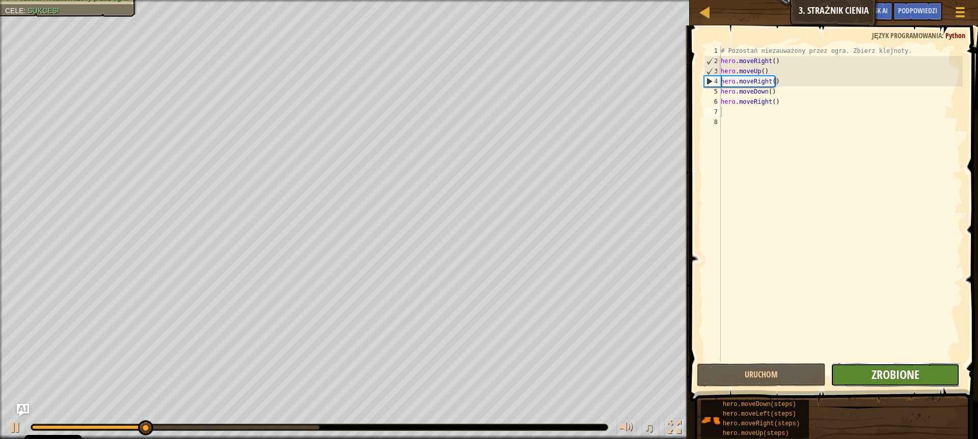
click at [901, 368] on span "Zrobione" at bounding box center [895, 375] width 48 height 16
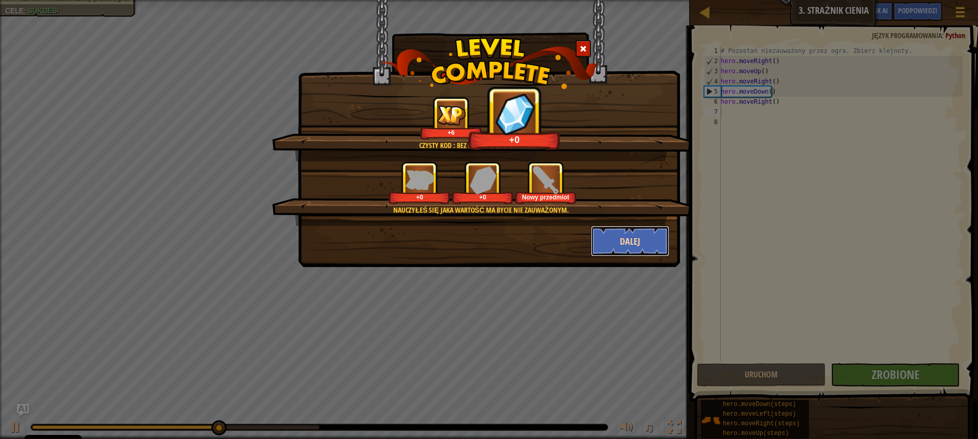
click at [630, 241] on button "Dalej" at bounding box center [630, 241] width 79 height 31
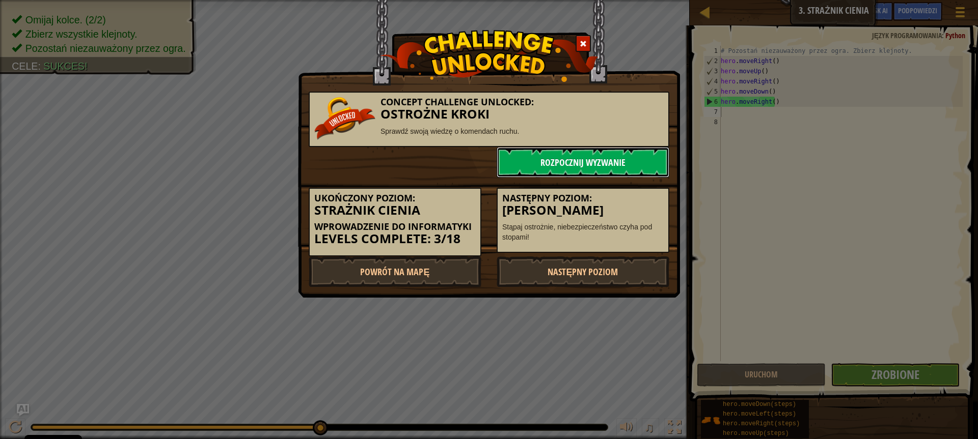
click at [564, 156] on link "Rozpocznij wyzwanie" at bounding box center [582, 162] width 173 height 31
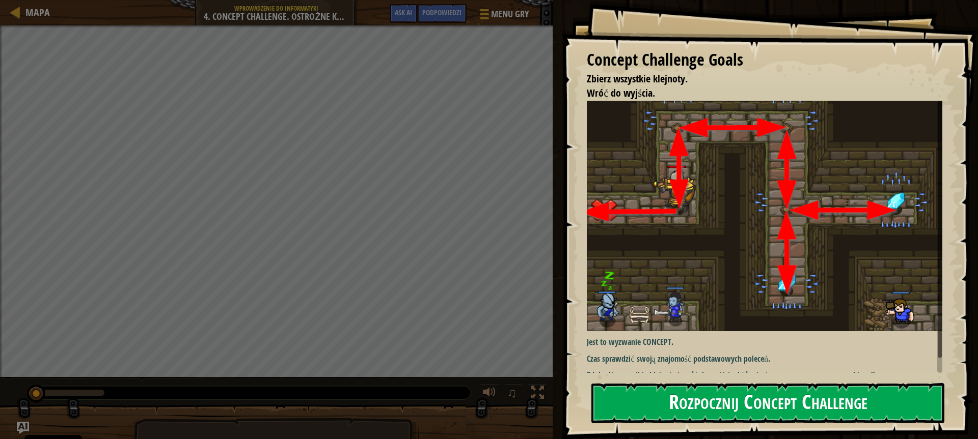
click at [708, 401] on button "Rozpocznij Concept Challenge" at bounding box center [767, 403] width 353 height 40
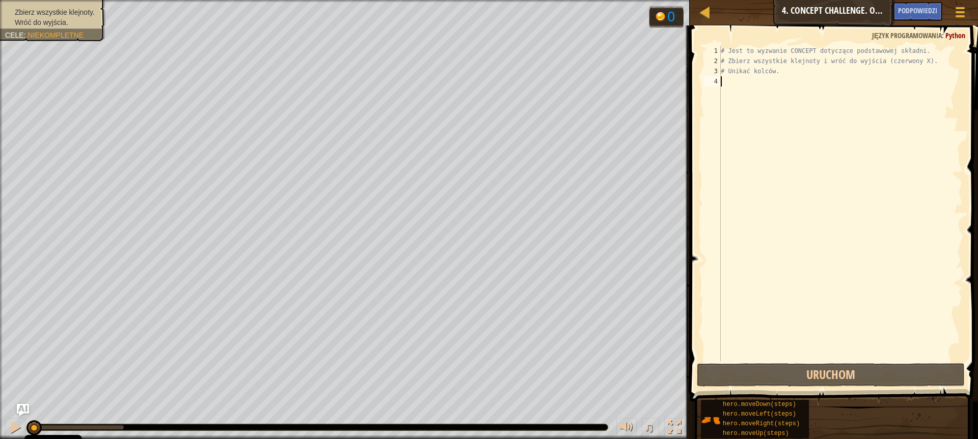
scroll to position [5, 0]
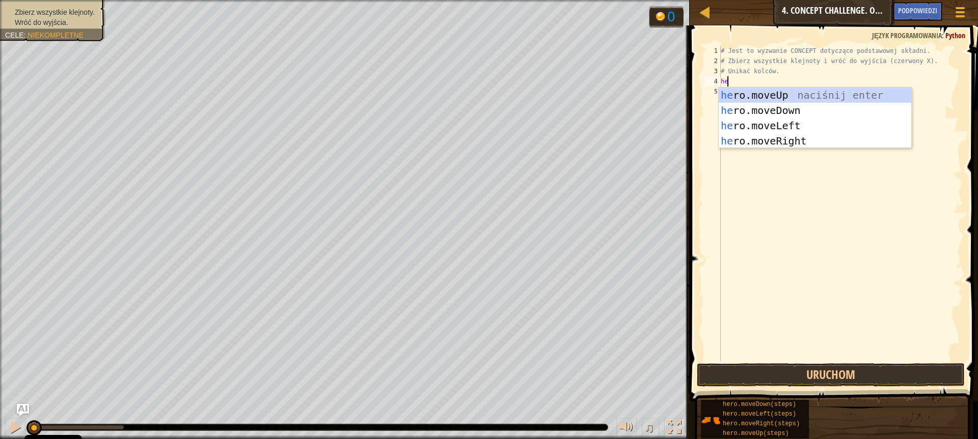
type textarea "her"
click at [794, 93] on div "her o.moveUp naciśnij enter her o.moveDown naciśnij enter her o.moveLeft naciśn…" at bounding box center [814, 134] width 192 height 92
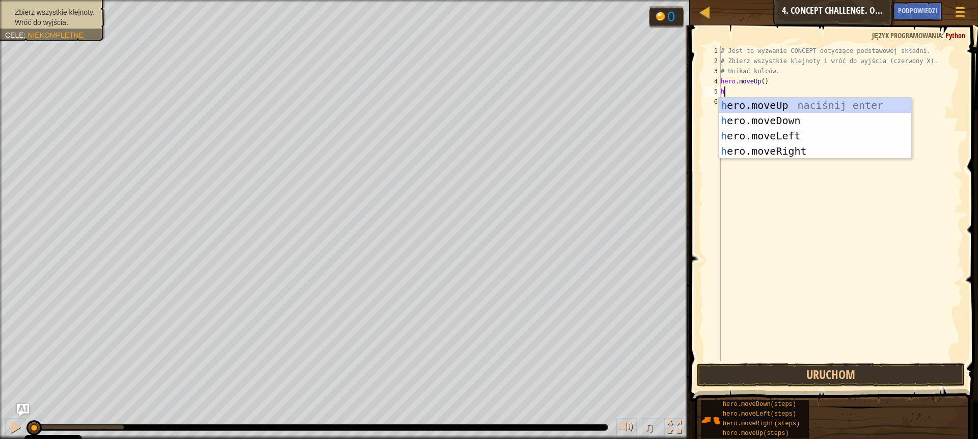
type textarea "her"
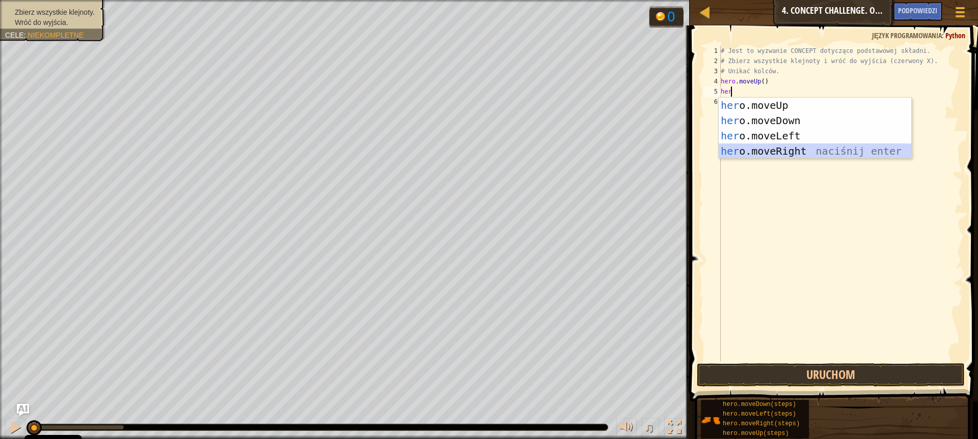
click at [781, 148] on div "her o.moveUp naciśnij enter her o.moveDown naciśnij enter her o.moveLeft naciśn…" at bounding box center [814, 144] width 192 height 92
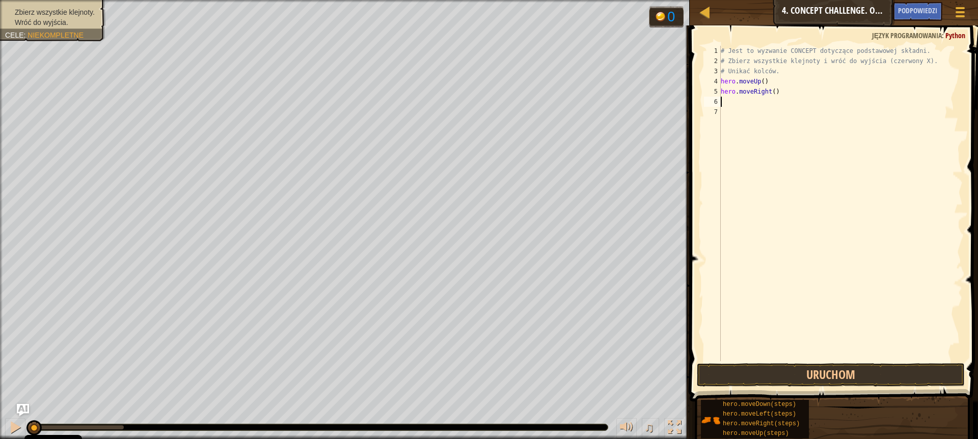
click at [766, 109] on div "# Jest to wyzwanie CONCEPT dotyczące podstawowej składni. # Zbierz wszystkie kl…" at bounding box center [840, 214] width 244 height 336
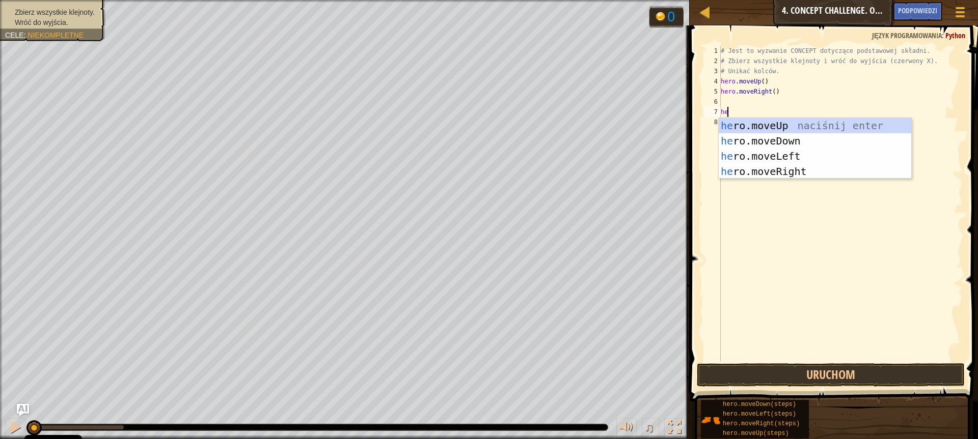
type textarea "her"
click at [767, 143] on div "her o.moveUp naciśnij enter her o.moveDown naciśnij enter her o.moveLeft naciśn…" at bounding box center [814, 164] width 192 height 92
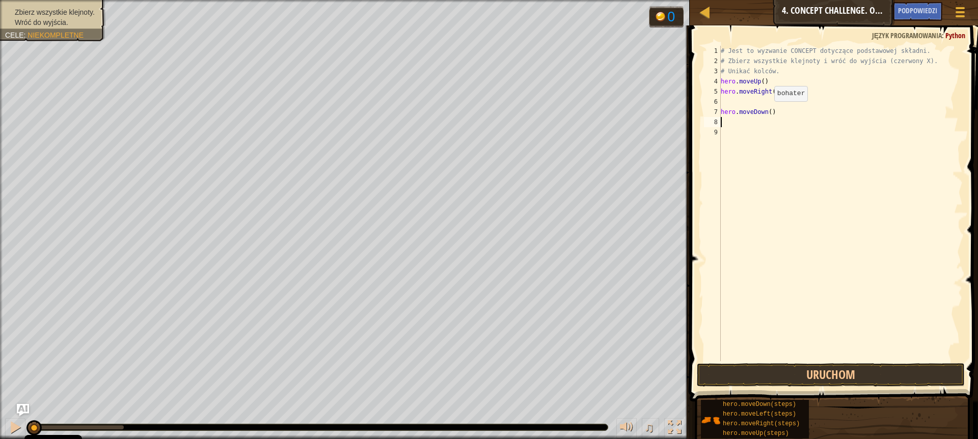
click at [765, 112] on div "# Jest to wyzwanie CONCEPT dotyczące podstawowej składni. # Zbierz wszystkie kl…" at bounding box center [840, 214] width 244 height 336
type textarea "hero.moveDown(2)"
click at [734, 119] on div "# Jest to wyzwanie CONCEPT dotyczące podstawowej składni. # Zbierz wszystkie kl…" at bounding box center [840, 214] width 244 height 336
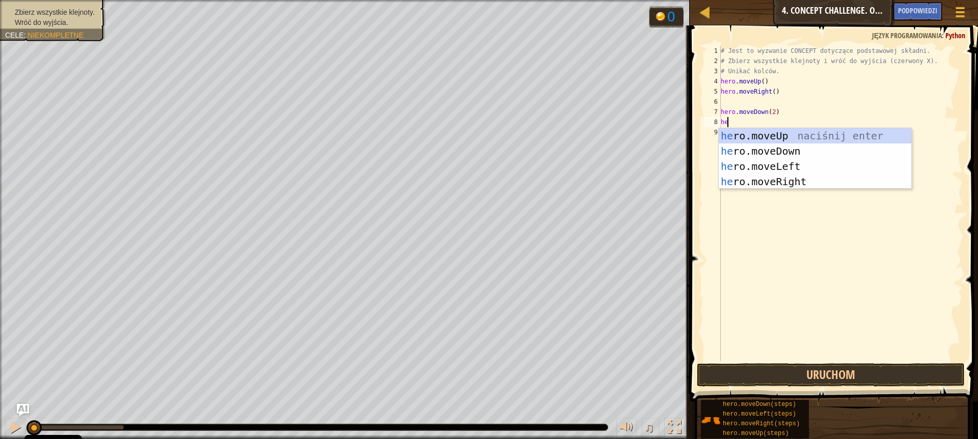
type textarea "hero"
click at [753, 131] on div "hero .moveUp naciśnij enter hero .moveDown naciśnij enter hero .moveLeft naciśn…" at bounding box center [814, 174] width 192 height 92
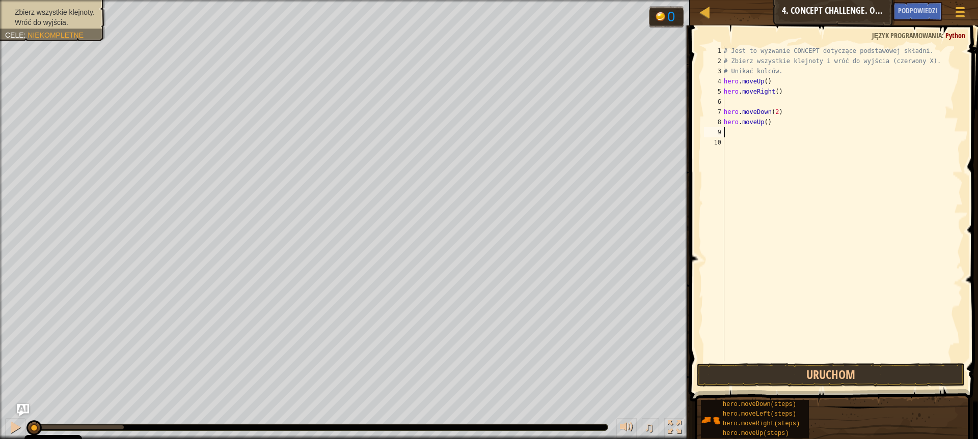
scroll to position [5, 0]
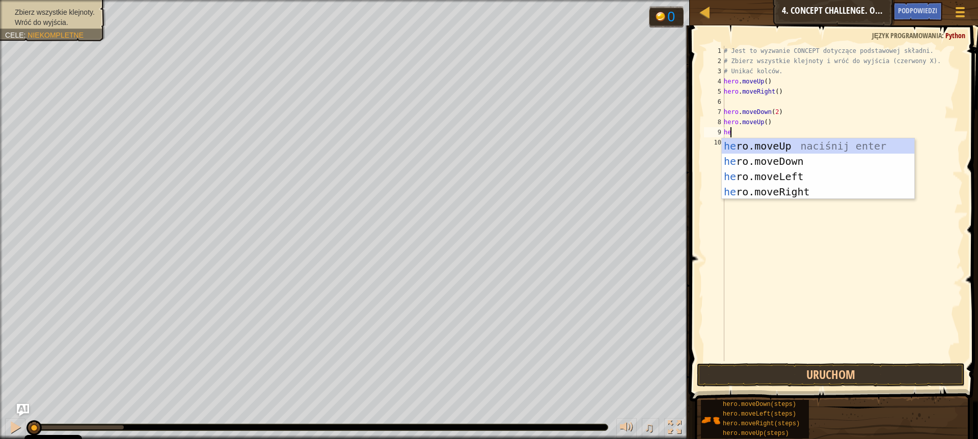
type textarea "her"
click at [779, 187] on div "her o.moveUp naciśnij enter her o.moveDown naciśnij enter her o.moveLeft naciśn…" at bounding box center [818, 184] width 192 height 92
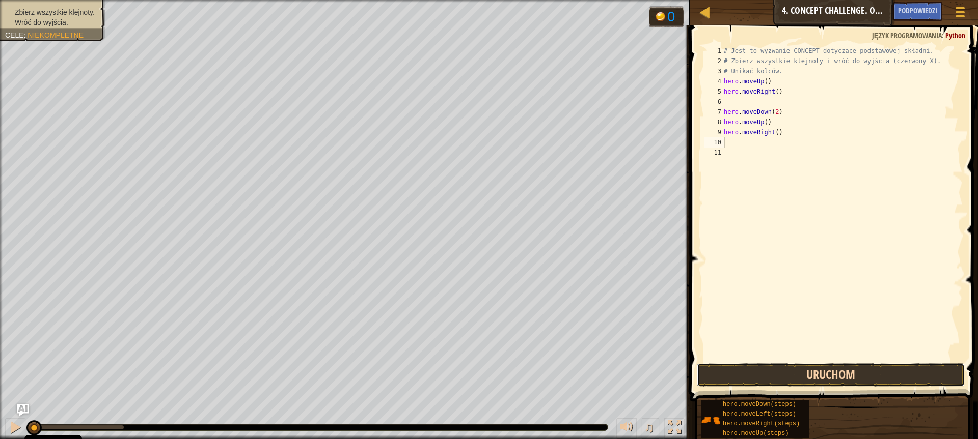
click at [808, 377] on button "Uruchom" at bounding box center [831, 375] width 268 height 23
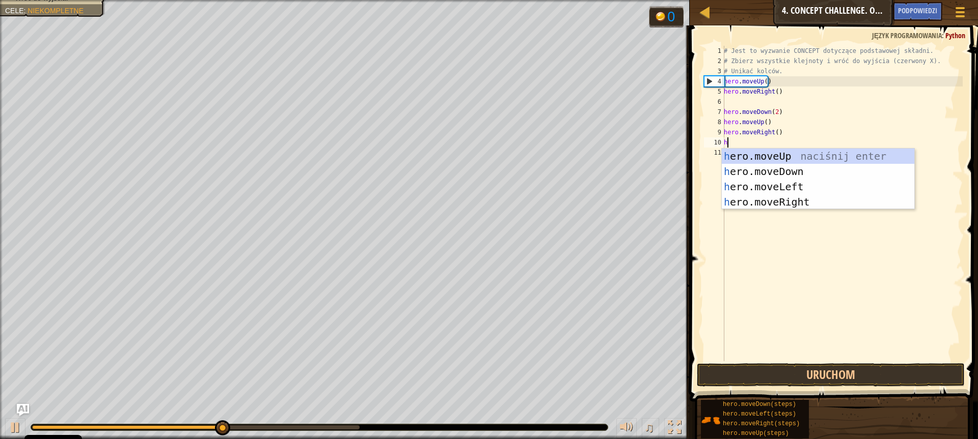
type textarea "her"
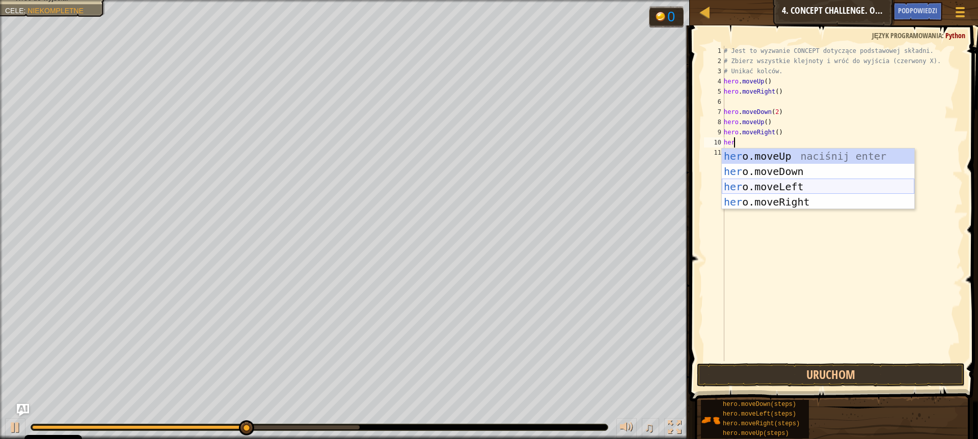
click at [778, 183] on div "her o.moveUp naciśnij enter her o.moveDown naciśnij enter her o.moveLeft naciśn…" at bounding box center [818, 195] width 192 height 92
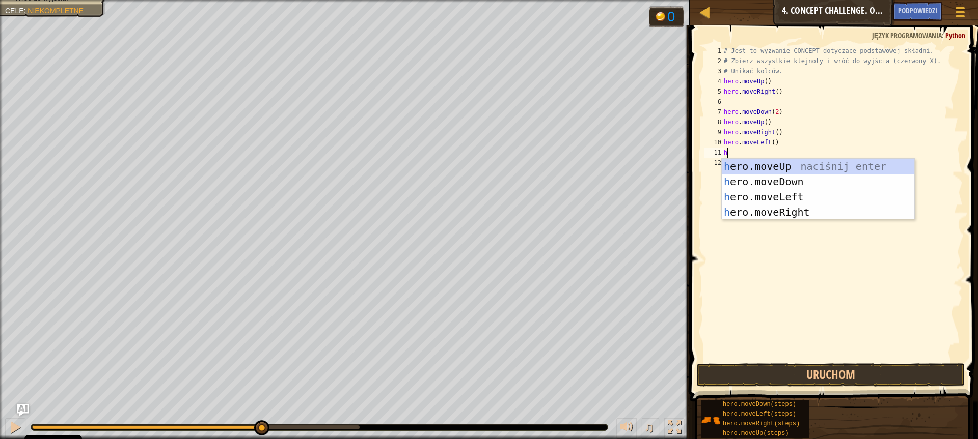
type textarea "her"
click at [775, 163] on div "her o.moveUp naciśnij enter her o.moveDown naciśnij enter her o.moveLeft naciśn…" at bounding box center [818, 205] width 192 height 92
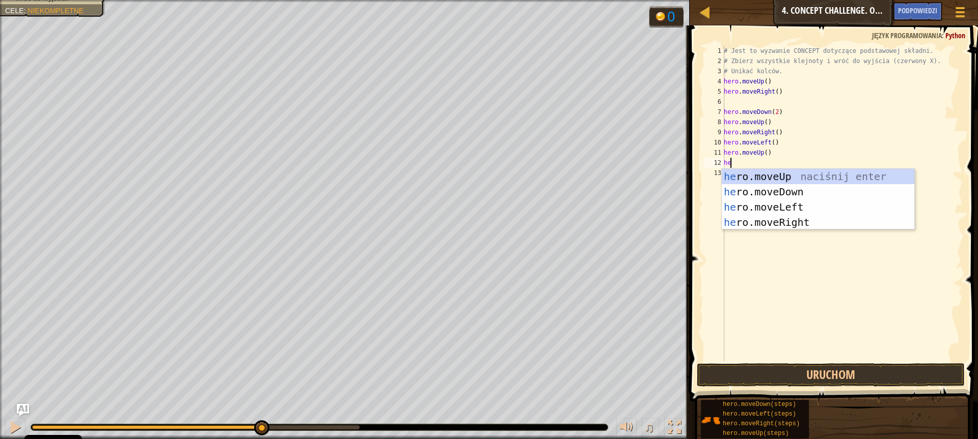
type textarea "her"
click at [766, 202] on div "her o.moveUp naciśnij enter her o.moveDown naciśnij enter her o.moveLeft naciśn…" at bounding box center [818, 215] width 192 height 92
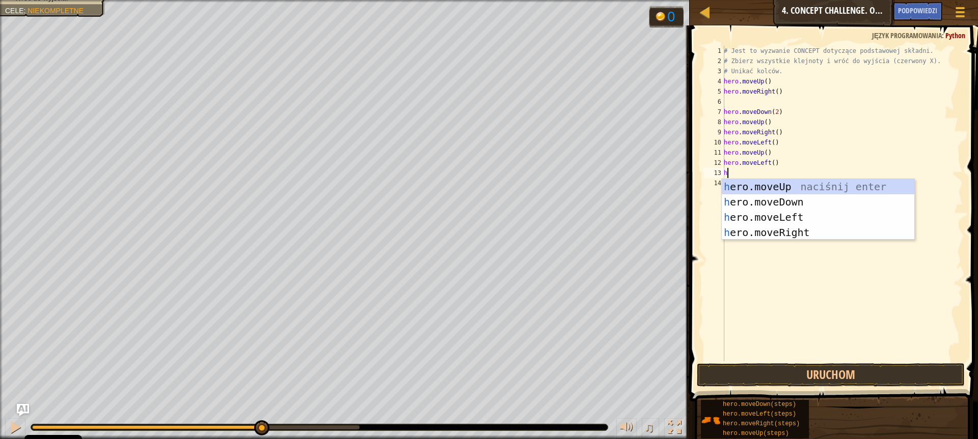
type textarea "he"
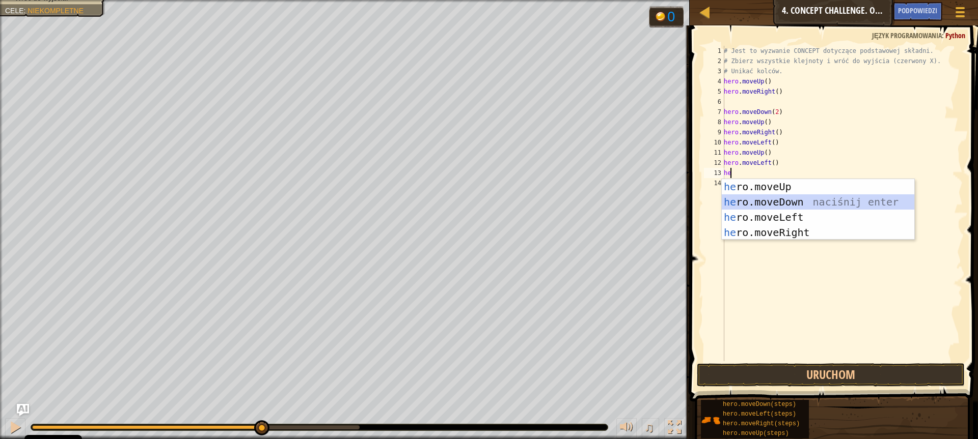
click at [781, 201] on div "he ro.moveUp naciśnij enter he ro.moveDown naciśnij enter he ro.moveLeft naciśn…" at bounding box center [818, 225] width 192 height 92
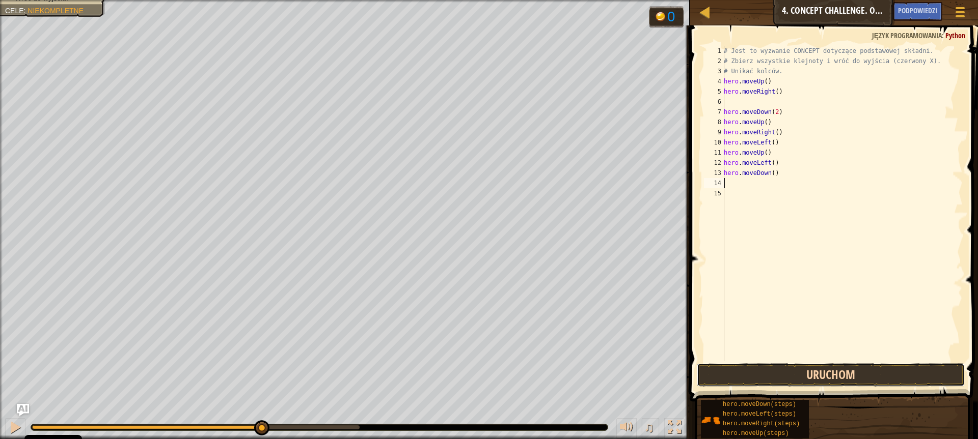
click at [809, 381] on button "Uruchom" at bounding box center [831, 375] width 268 height 23
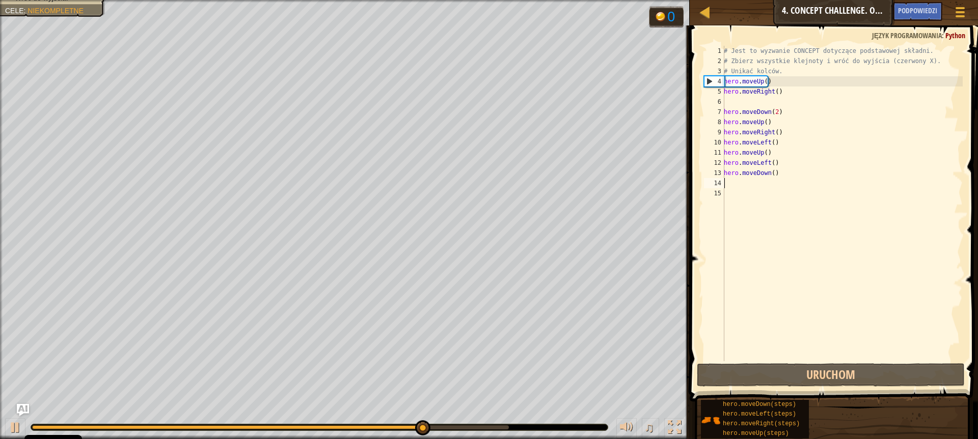
click at [771, 183] on div "# Jest to wyzwanie CONCEPT dotyczące podstawowej składni. # Zbierz wszystkie kl…" at bounding box center [842, 214] width 241 height 336
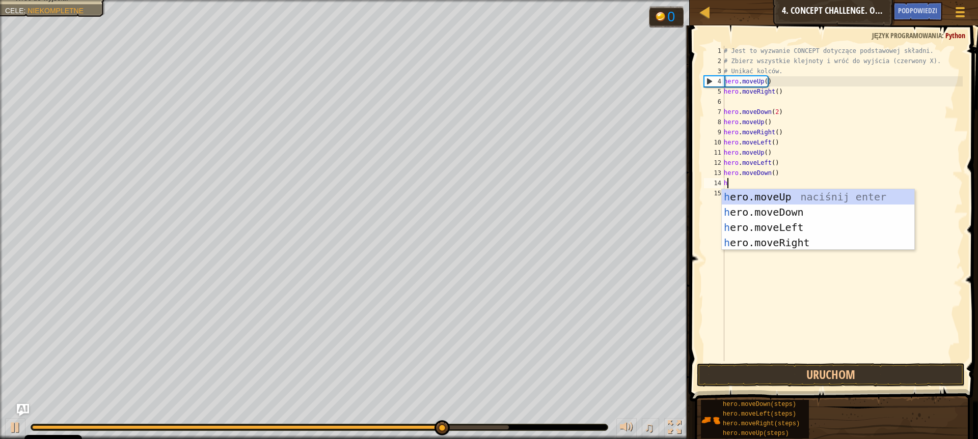
type textarea "he"
click at [780, 229] on div "he ro.moveUp naciśnij enter he ro.moveDown naciśnij enter he ro.moveLeft naciśn…" at bounding box center [818, 235] width 192 height 92
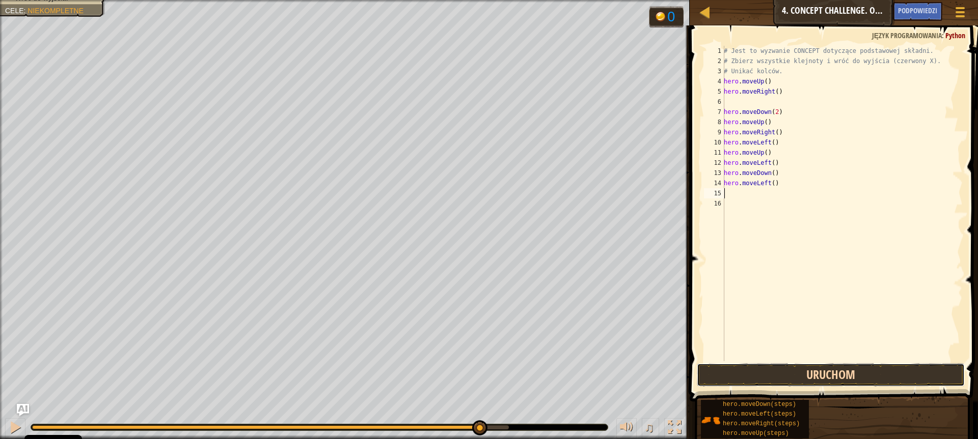
click at [830, 372] on button "Uruchom" at bounding box center [831, 375] width 268 height 23
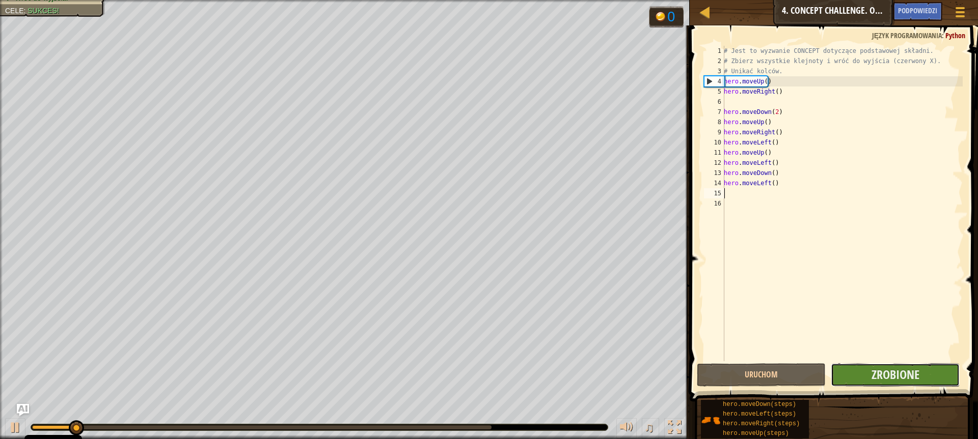
click at [866, 370] on button "Zrobione" at bounding box center [894, 375] width 129 height 23
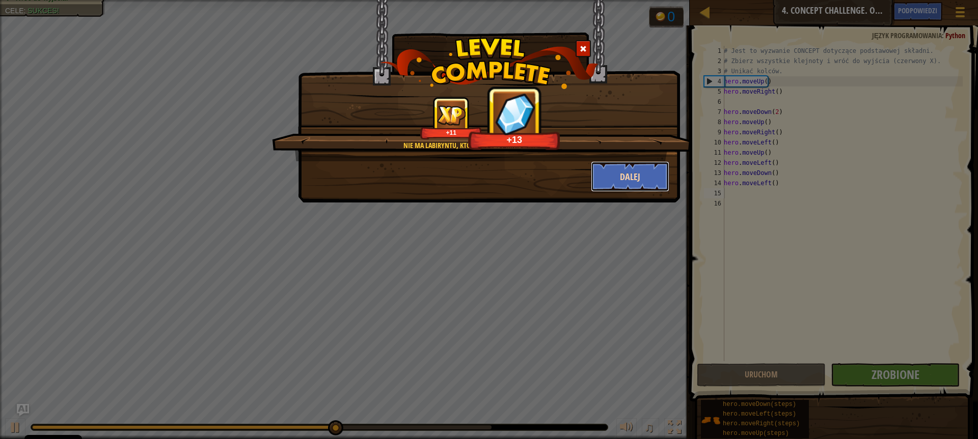
click at [629, 176] on button "Dalej" at bounding box center [630, 176] width 79 height 31
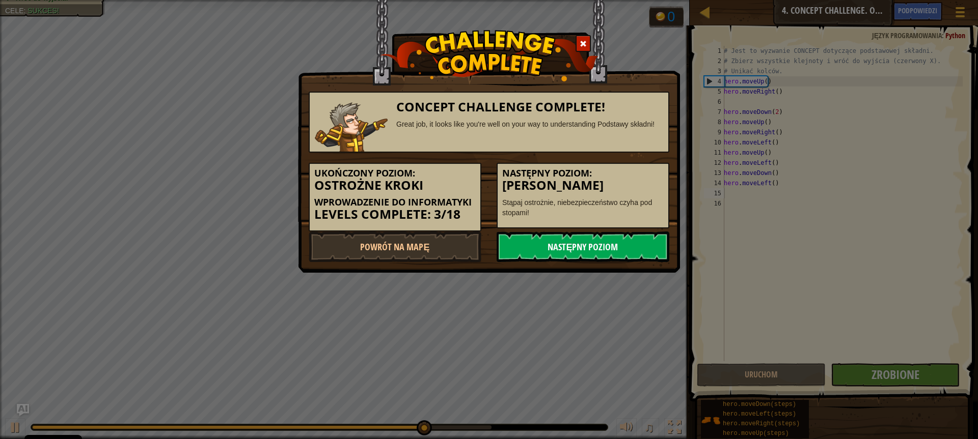
click at [593, 248] on link "Następny poziom" at bounding box center [582, 247] width 173 height 31
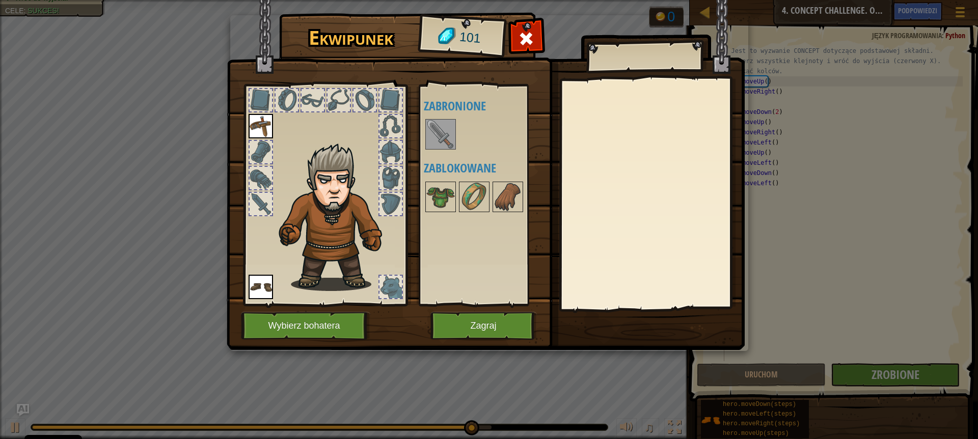
click at [443, 137] on img at bounding box center [440, 134] width 29 height 29
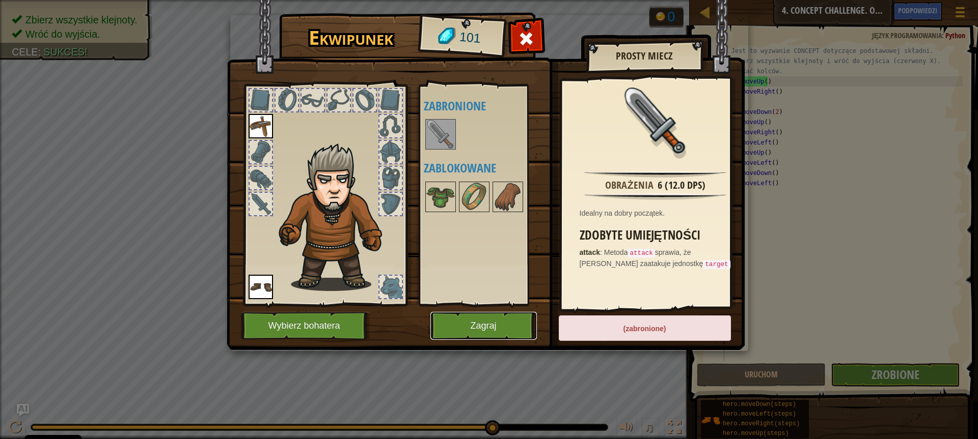
click at [488, 319] on button "Zagraj" at bounding box center [483, 326] width 106 height 28
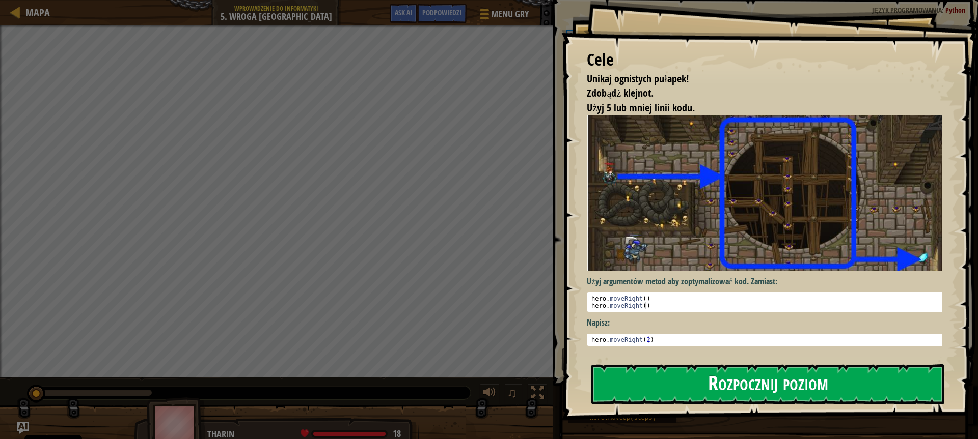
click at [642, 372] on button "Rozpocznij poziom" at bounding box center [767, 385] width 353 height 40
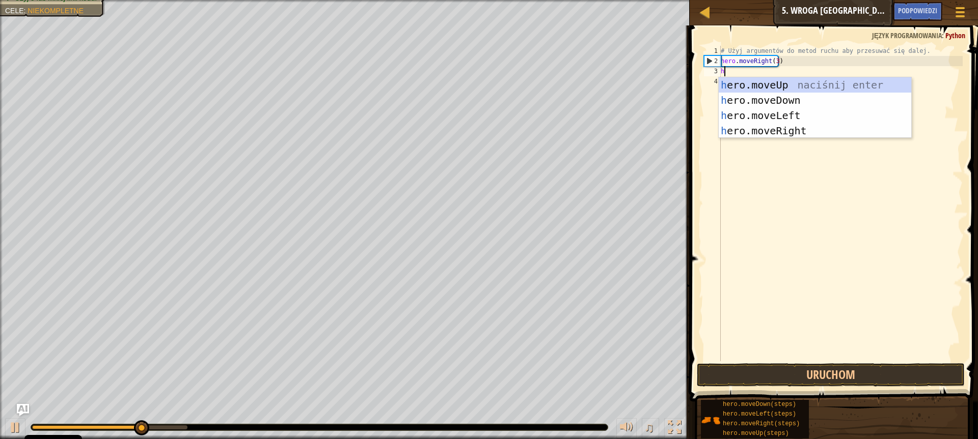
scroll to position [5, 0]
type textarea "he"
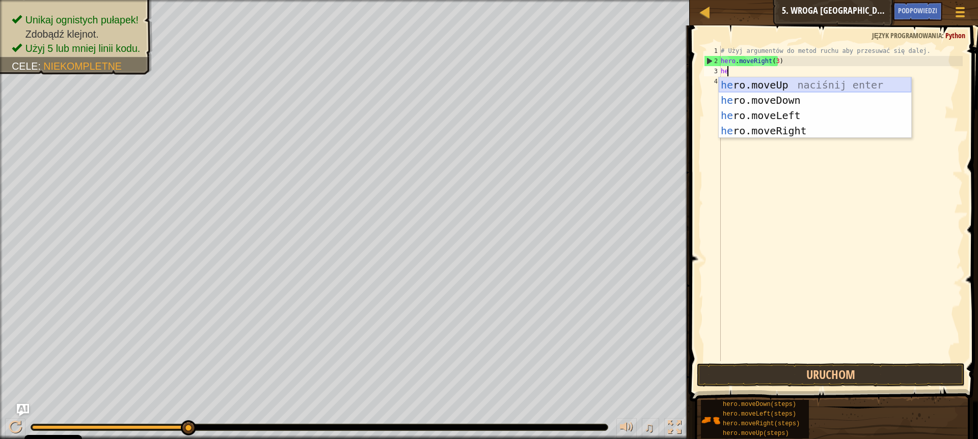
click at [781, 78] on div "he ro.moveUp naciśnij enter he ro.moveDown naciśnij enter he ro.moveLeft naciśn…" at bounding box center [814, 123] width 192 height 92
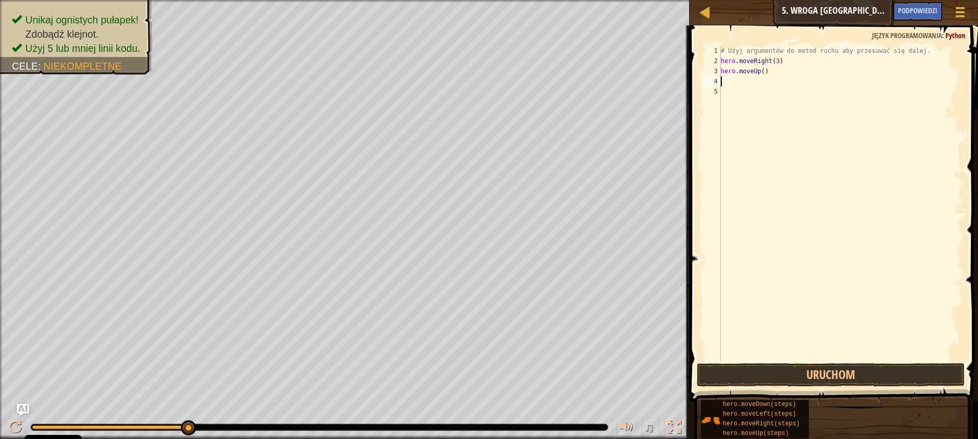
type textarea "he"
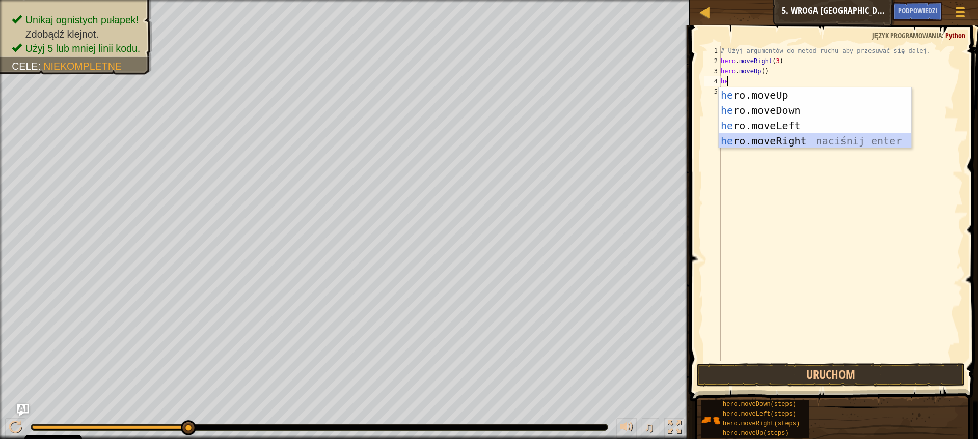
click at [770, 140] on div "he ro.moveUp naciśnij enter he ro.moveDown naciśnij enter he ro.moveLeft naciśn…" at bounding box center [814, 134] width 192 height 92
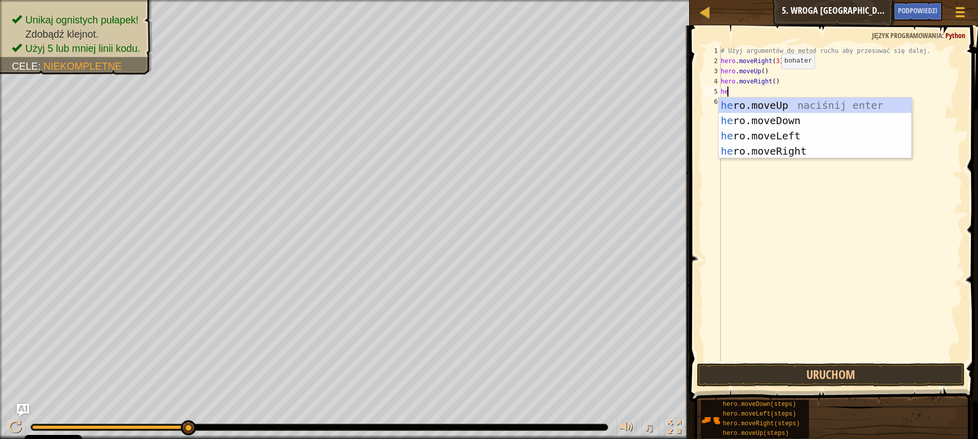
type textarea "her"
click at [770, 125] on div "her o.moveUp naciśnij enter her o.moveDown naciśnij enter her o.moveLeft naciśn…" at bounding box center [814, 144] width 192 height 92
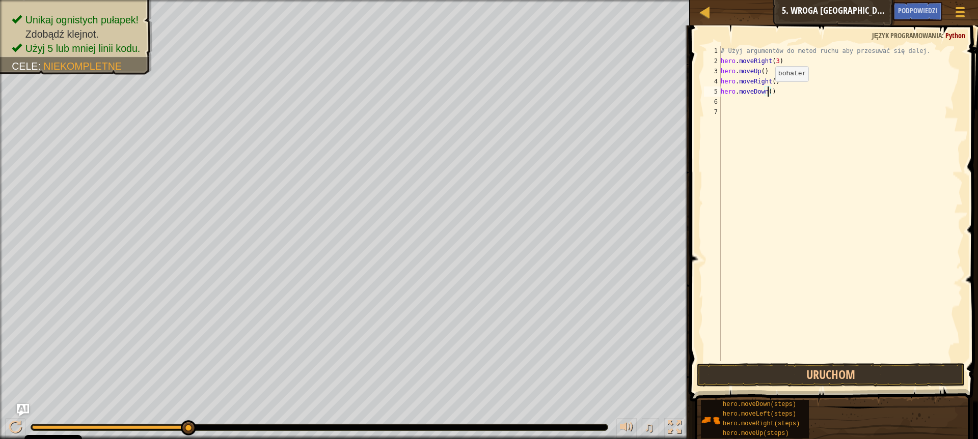
click at [766, 92] on div "# Użyj argumentów do metod ruchu aby przesuwać się dalej. hero . moveRight ( 3 …" at bounding box center [840, 214] width 244 height 336
click at [774, 85] on div "# Użyj argumentów do metod ruchu aby przesuwać się dalej. hero . moveRight ( 3 …" at bounding box center [840, 214] width 244 height 336
click at [780, 95] on div "# Użyj argumentów do metod ruchu aby przesuwać się dalej. hero . moveRight ( 3 …" at bounding box center [840, 214] width 244 height 336
type textarea "hero.moveDown(3)"
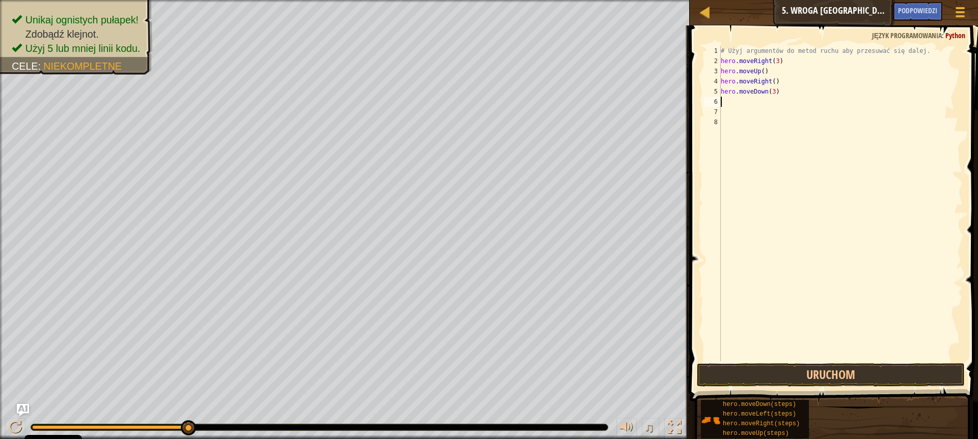
scroll to position [5, 0]
type textarea "he"
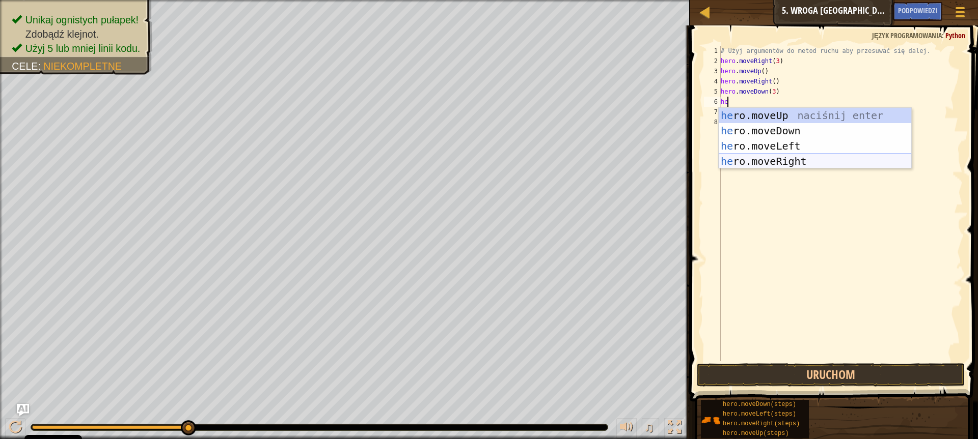
click at [818, 157] on div "he ro.moveUp naciśnij enter he ro.moveDown naciśnij enter he ro.moveLeft naciśn…" at bounding box center [814, 154] width 192 height 92
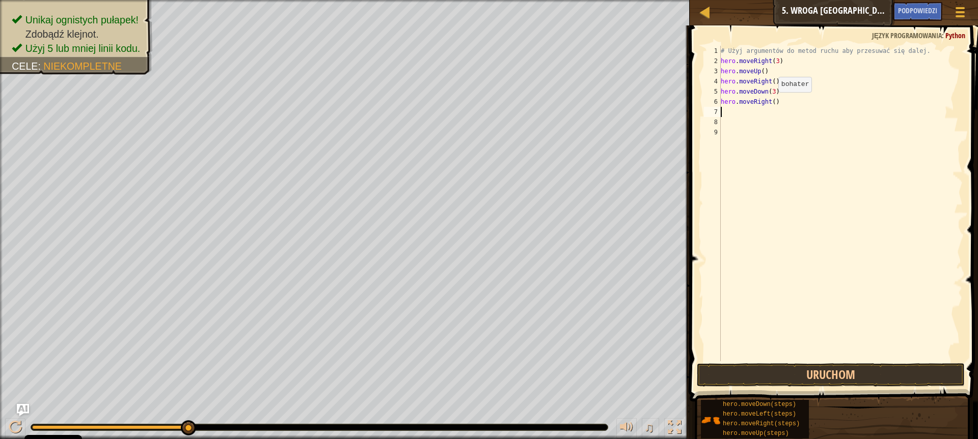
click at [769, 102] on div "# Użyj argumentów do metod ruchu aby przesuwać się dalej. hero . moveRight ( 3 …" at bounding box center [840, 214] width 244 height 336
type textarea "hero.moveRight(2)"
click at [849, 377] on button "Uruchom" at bounding box center [831, 375] width 268 height 23
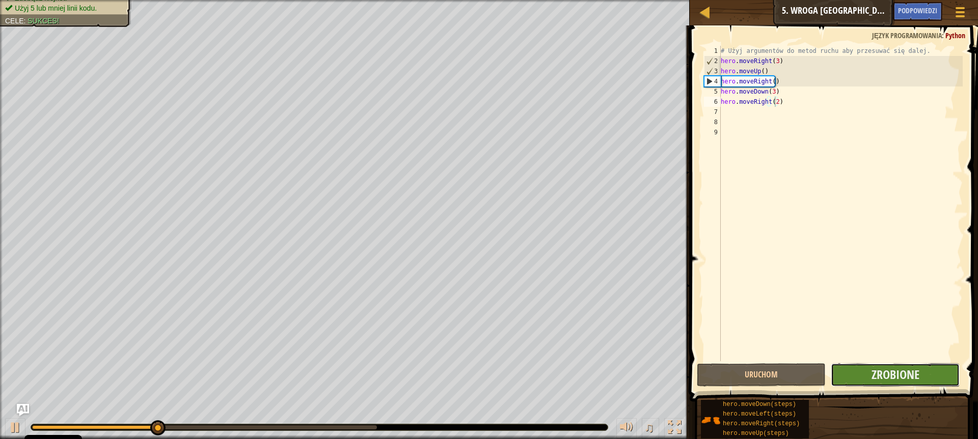
click at [864, 376] on button "Zrobione" at bounding box center [894, 375] width 129 height 23
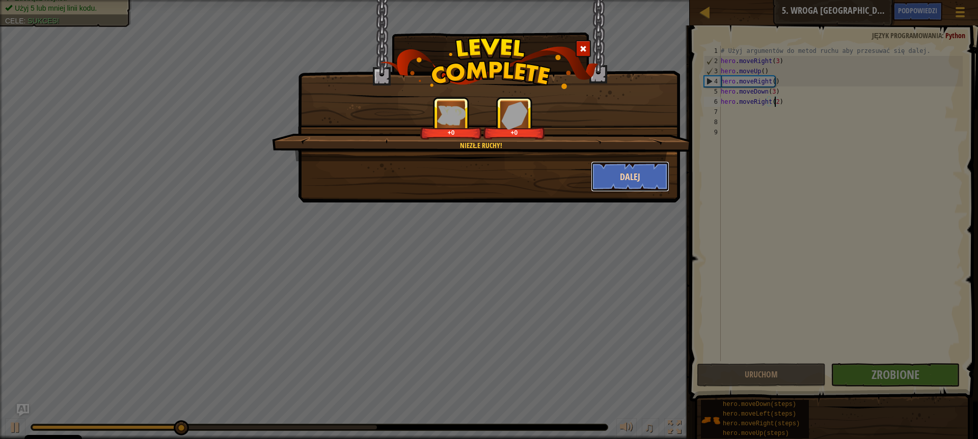
click at [639, 175] on button "Dalej" at bounding box center [630, 176] width 79 height 31
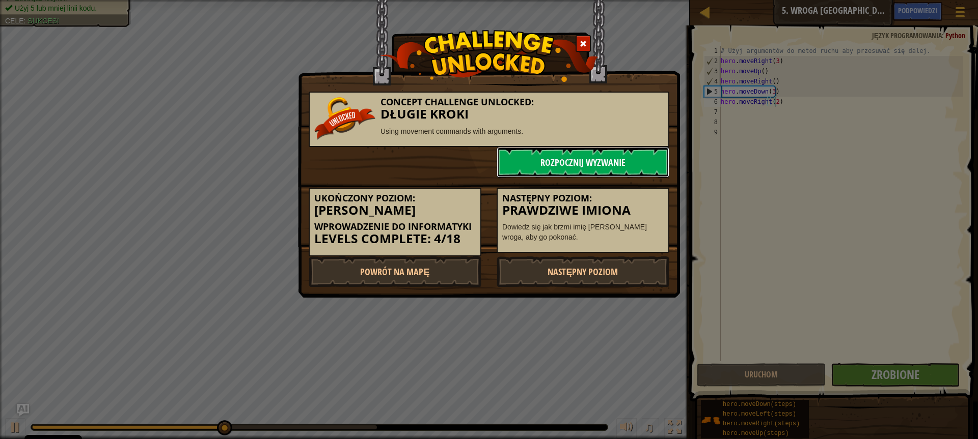
click at [589, 162] on link "Rozpocznij wyzwanie" at bounding box center [582, 162] width 173 height 31
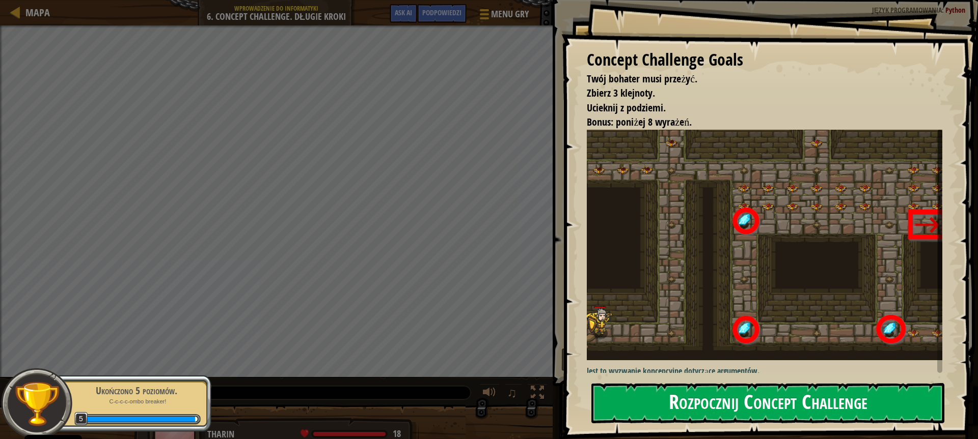
click at [716, 404] on button "Rozpocznij Concept Challenge" at bounding box center [767, 403] width 353 height 40
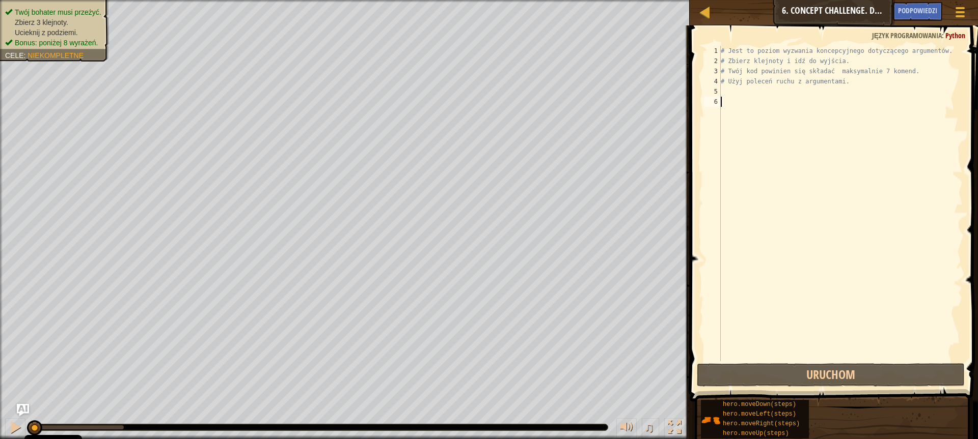
scroll to position [5, 0]
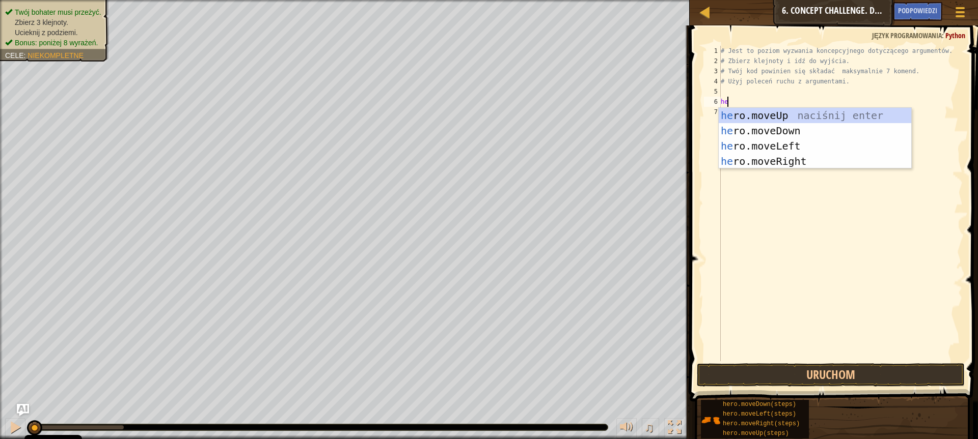
type textarea "her"
click at [765, 161] on div "her o.moveUp naciśnij enter her o.moveDown naciśnij enter her o.moveLeft naciśn…" at bounding box center [814, 154] width 192 height 92
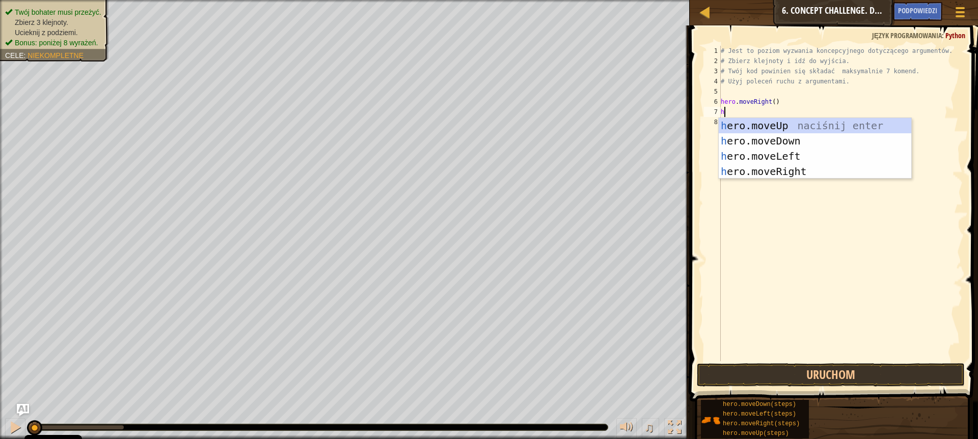
type textarea "her"
click at [767, 121] on div "her o.moveUp naciśnij enter her o.moveDown naciśnij enter her o.moveLeft naciśn…" at bounding box center [814, 164] width 192 height 92
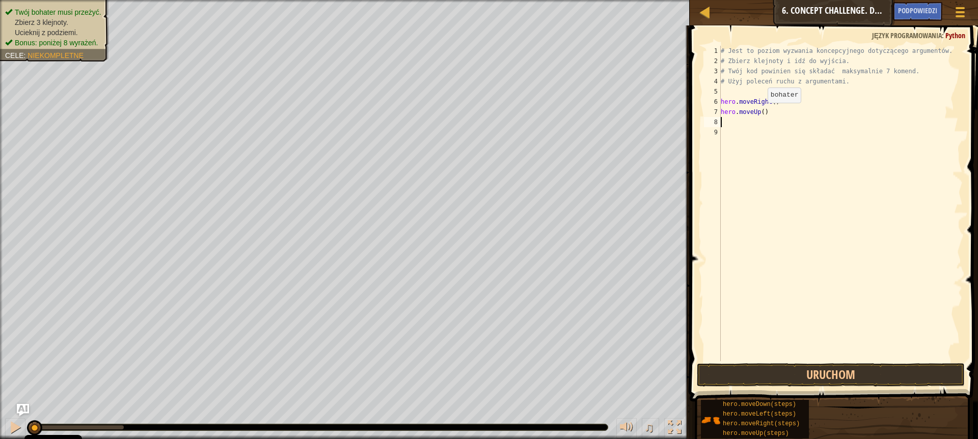
click at [759, 113] on div "# Jest to poziom wyzwania koncepcyjnego dotyczącego argumentów. # Zbierz klejno…" at bounding box center [840, 214] width 244 height 336
type textarea "hero.moveUp(3)"
click at [775, 126] on div "# Jest to poziom wyzwania koncepcyjnego dotyczącego argumentów. # Zbierz klejno…" at bounding box center [840, 214] width 244 height 336
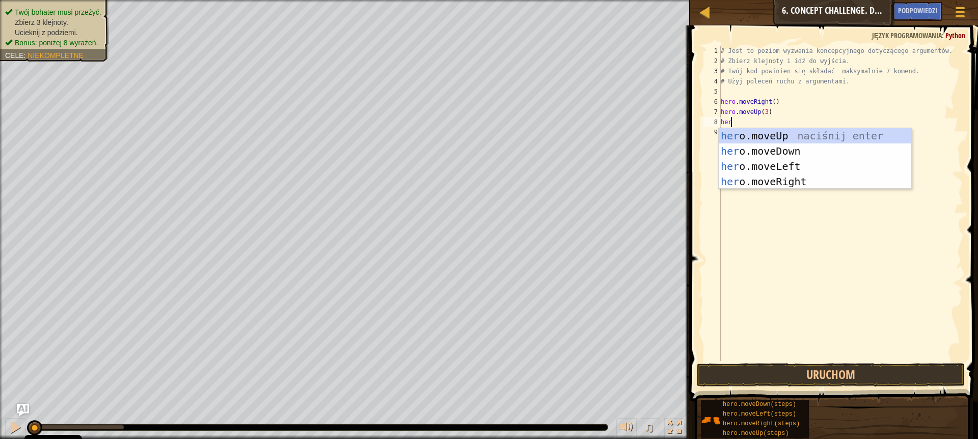
type textarea "hero"
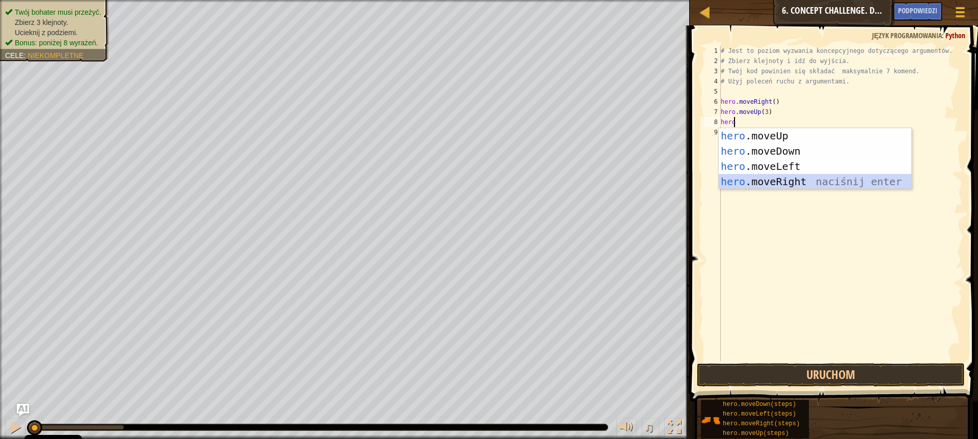
click at [791, 176] on div "hero .moveUp naciśnij enter hero .moveDown naciśnij enter hero .moveLeft naciśn…" at bounding box center [814, 174] width 192 height 92
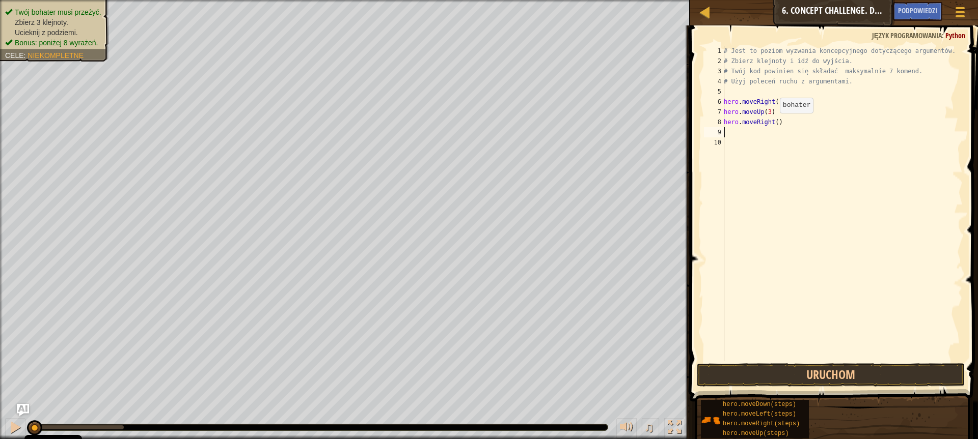
click at [774, 123] on div "# Jest to poziom wyzwania koncepcyjnego dotyczącego argumentów. # Zbierz klejno…" at bounding box center [842, 214] width 241 height 336
type textarea "hero.moveRight(2)"
click at [766, 131] on div "# Jest to poziom wyzwania koncepcyjnego dotyczącego argumentów. # Zbierz klejno…" at bounding box center [842, 214] width 241 height 336
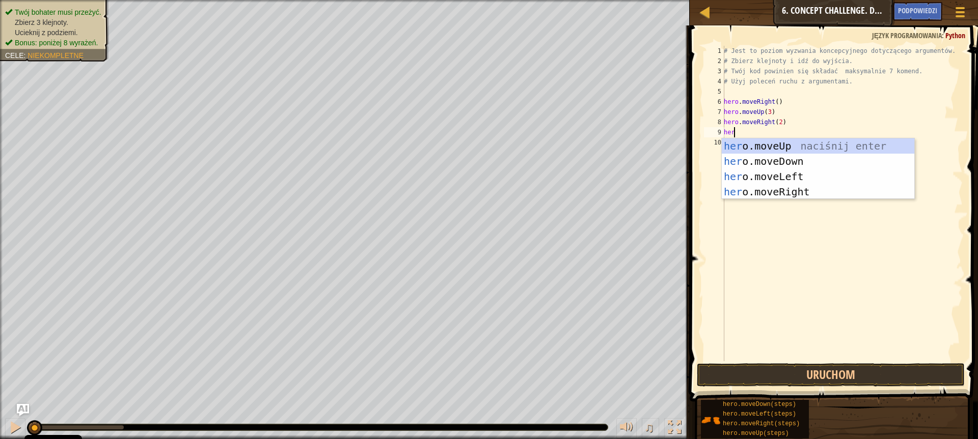
type textarea "hero"
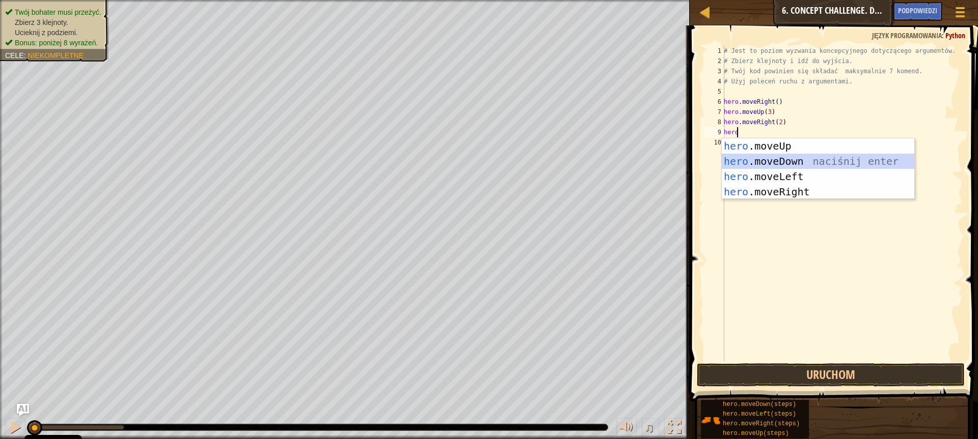
click at [772, 159] on div "hero .moveUp naciśnij enter hero .moveDown naciśnij enter hero .moveLeft naciśn…" at bounding box center [818, 184] width 192 height 92
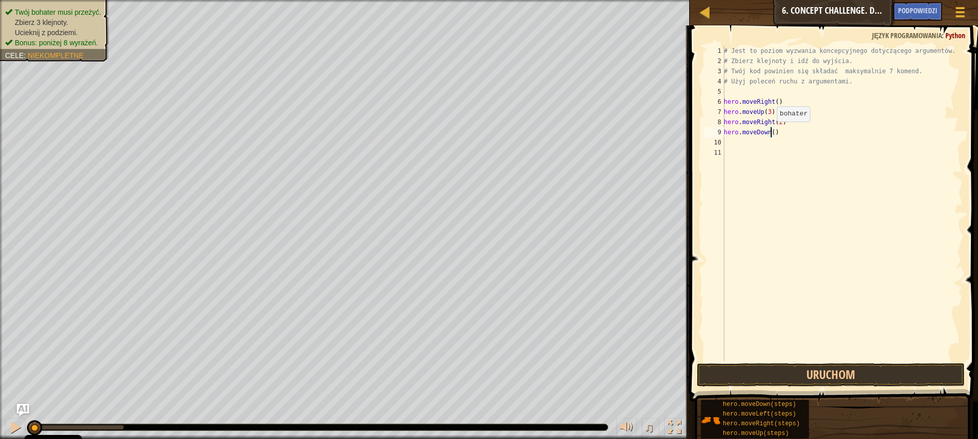
click at [771, 132] on div "# Jest to poziom wyzwania koncepcyjnego dotyczącego argumentów. # Zbierz klejno…" at bounding box center [842, 214] width 241 height 336
type textarea "hero.moveDown(3)"
click at [734, 143] on div "# Jest to poziom wyzwania koncepcyjnego dotyczącego argumentów. # Zbierz klejno…" at bounding box center [842, 214] width 241 height 336
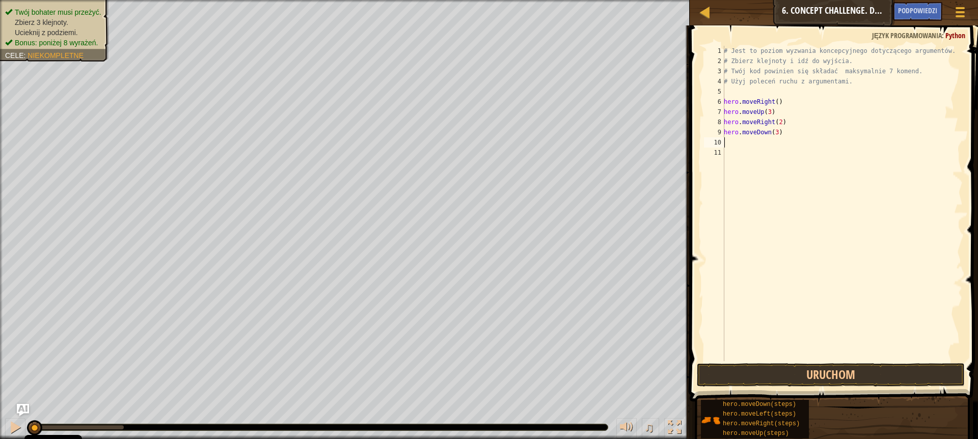
type textarea "he"
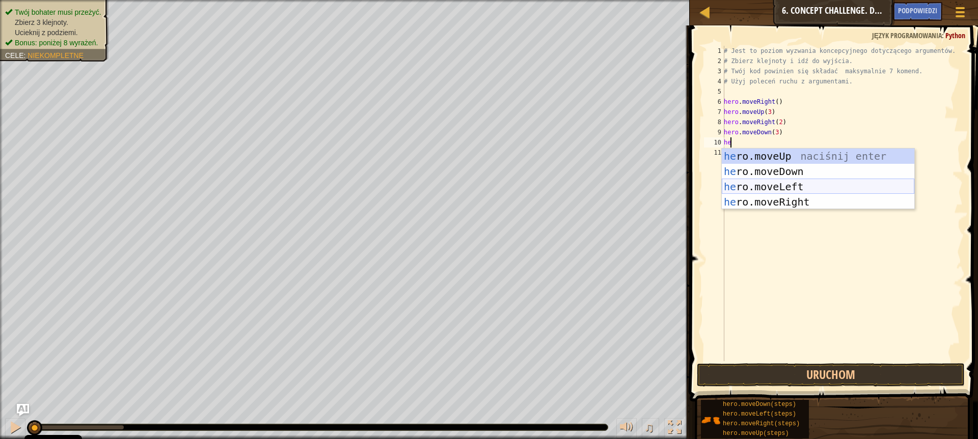
click at [783, 183] on div "he ro.moveUp naciśnij enter he ro.moveDown naciśnij enter he ro.moveLeft naciśn…" at bounding box center [818, 195] width 192 height 92
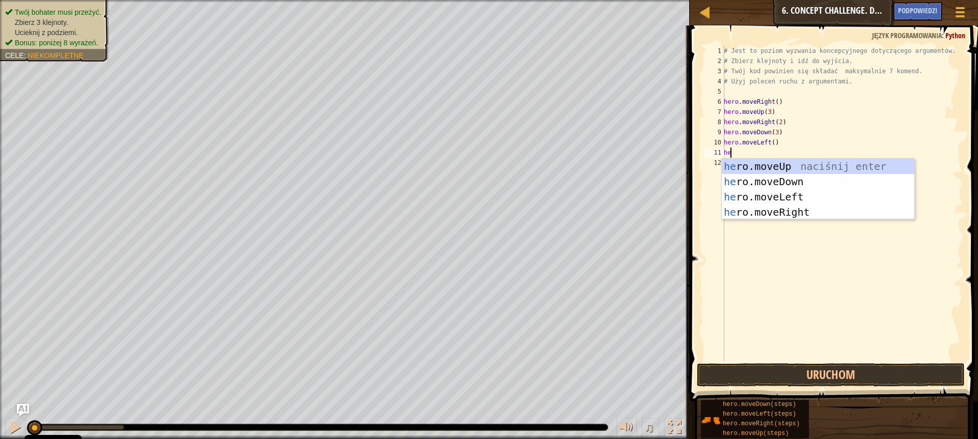
type textarea "her"
click at [758, 169] on div "her o.moveUp naciśnij enter her o.moveDown naciśnij enter her o.moveLeft naciśn…" at bounding box center [818, 205] width 192 height 92
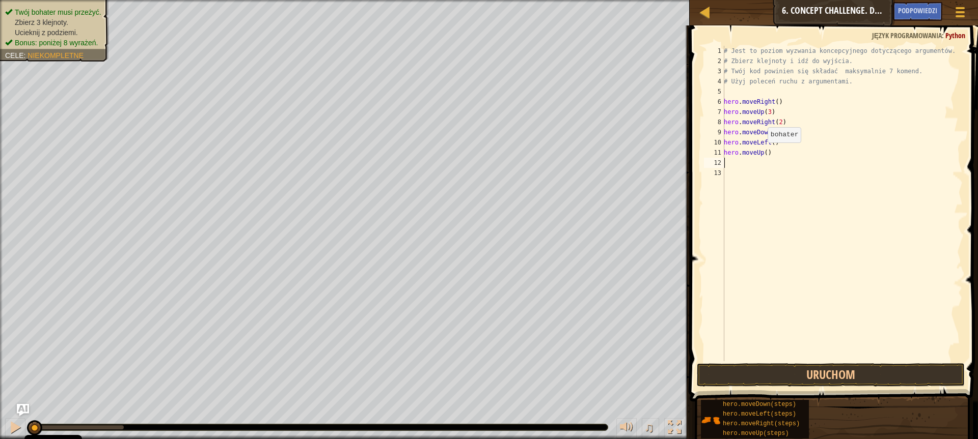
click at [762, 153] on div "# Jest to poziom wyzwania koncepcyjnego dotyczącego argumentów. # Zbierz klejno…" at bounding box center [842, 214] width 241 height 336
click at [764, 151] on div "# Jest to poziom wyzwania koncepcyjnego dotyczącego argumentów. # Zbierz klejno…" at bounding box center [842, 204] width 241 height 316
type textarea "hero.moveUp(2)"
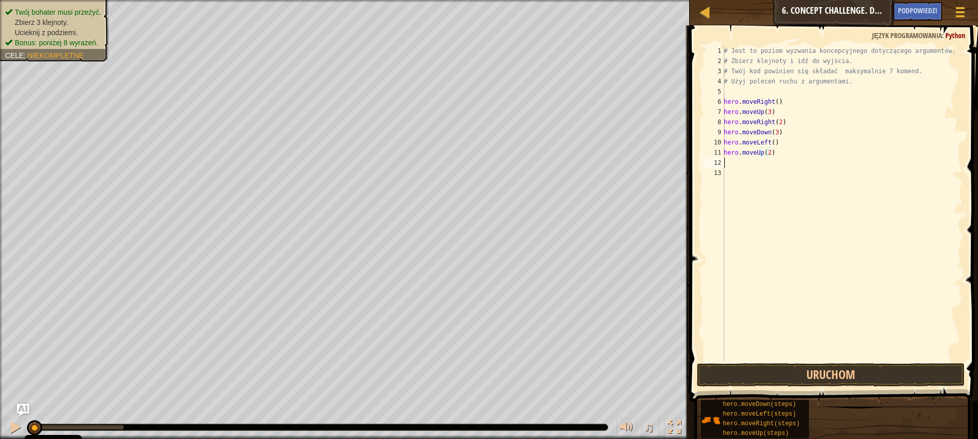
click at [765, 166] on div "# Jest to poziom wyzwania koncepcyjnego dotyczącego argumentów. # Zbierz klejno…" at bounding box center [842, 214] width 241 height 336
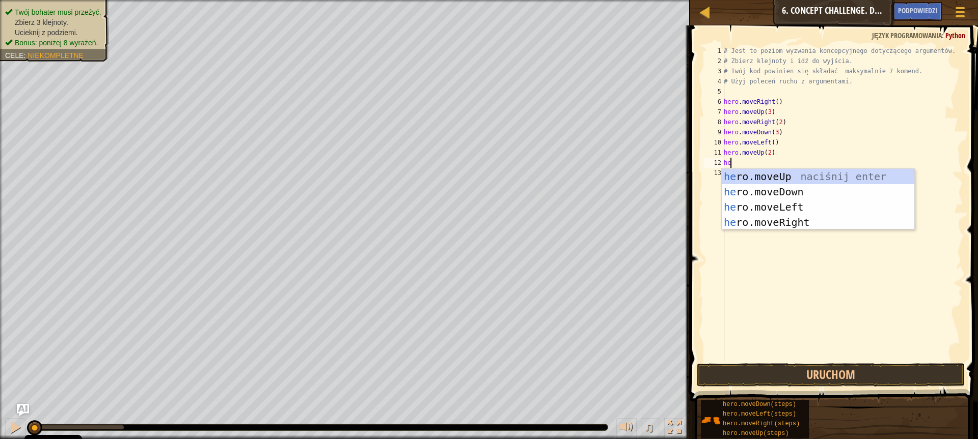
type textarea "her"
click at [779, 219] on div "her o.moveUp naciśnij enter her o.moveDown naciśnij enter her o.moveLeft naciśn…" at bounding box center [818, 215] width 192 height 92
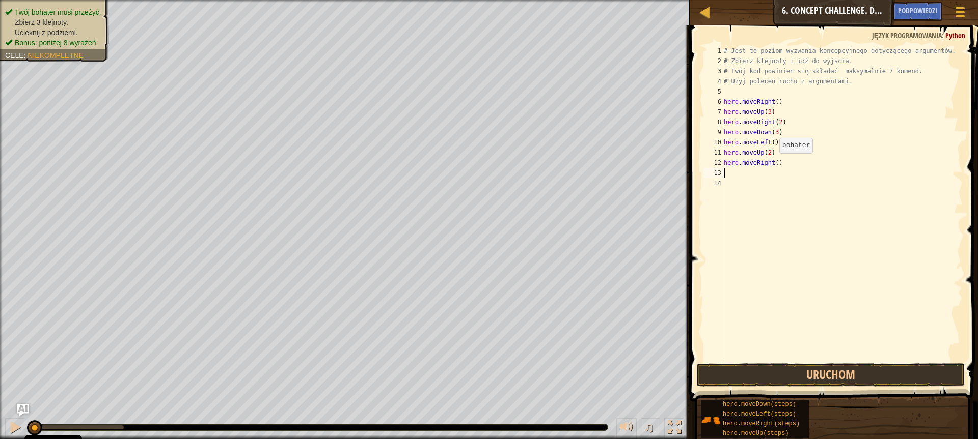
click at [773, 163] on div "# Jest to poziom wyzwania koncepcyjnego dotyczącego argumentów. # Zbierz klejno…" at bounding box center [842, 214] width 241 height 336
click at [864, 375] on button "Uruchom" at bounding box center [831, 375] width 268 height 23
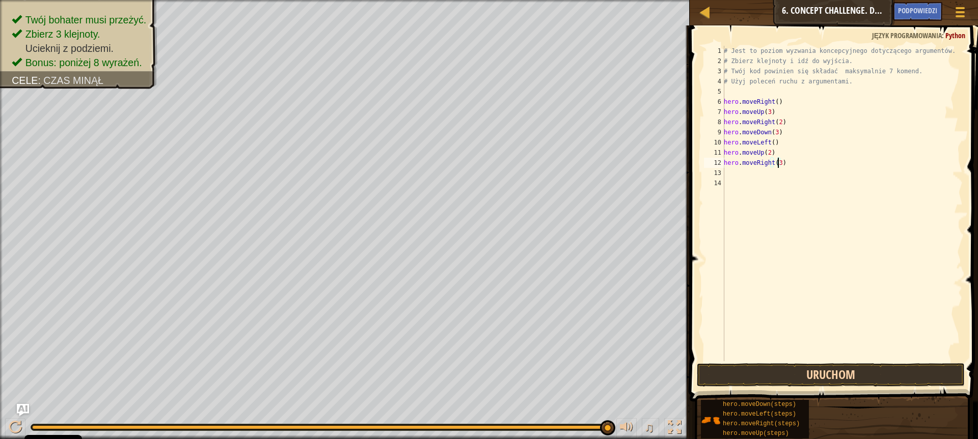
type textarea "hero.moveRight(3)"
click at [887, 375] on button "Uruchom" at bounding box center [831, 375] width 268 height 23
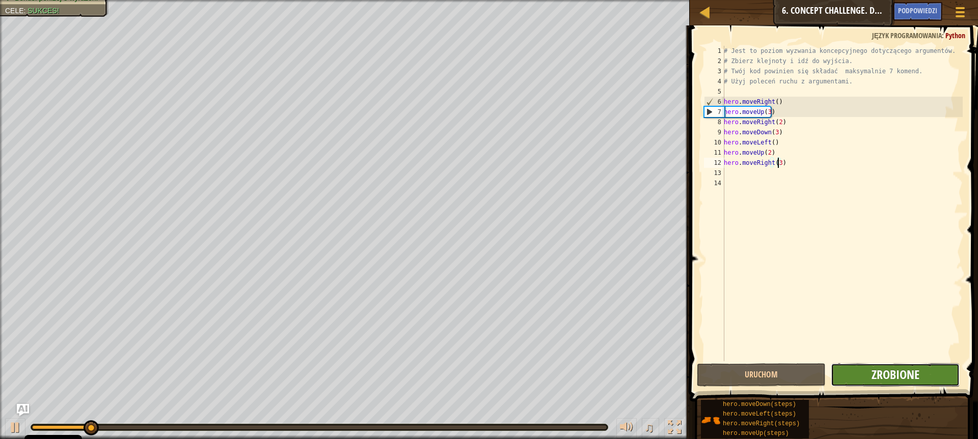
click at [904, 382] on span "Zrobione" at bounding box center [895, 375] width 48 height 16
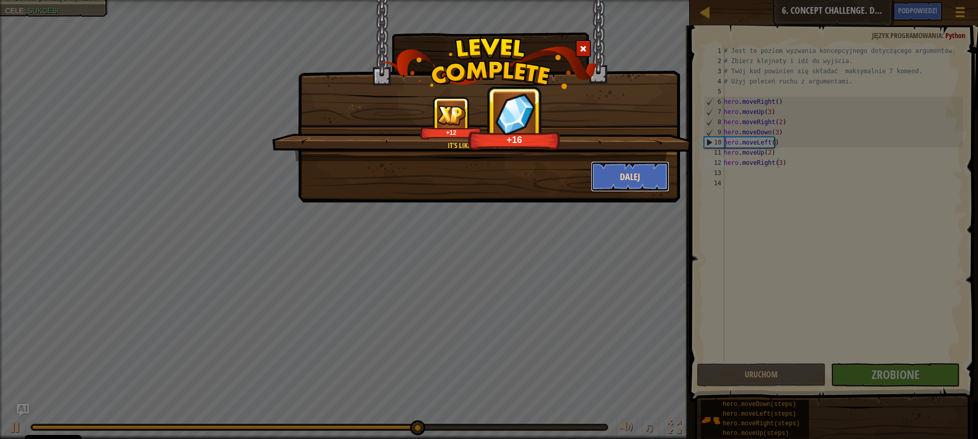
click at [630, 175] on button "Dalej" at bounding box center [630, 176] width 79 height 31
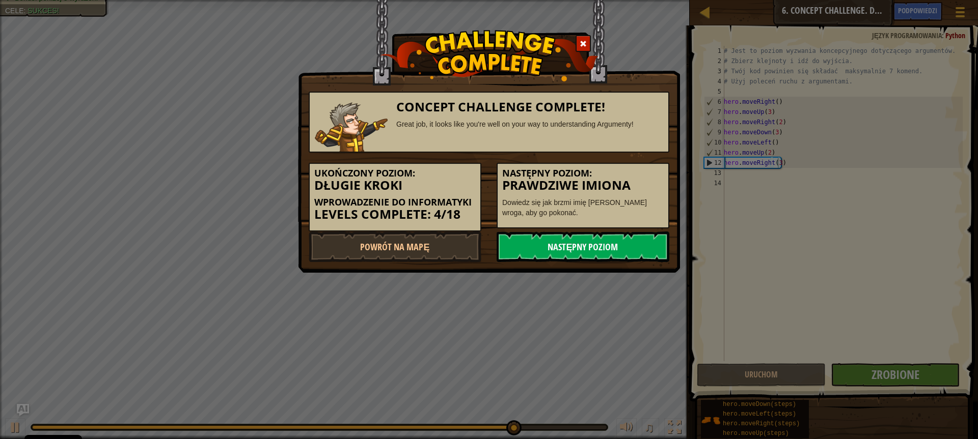
click at [588, 241] on link "Następny poziom" at bounding box center [582, 247] width 173 height 31
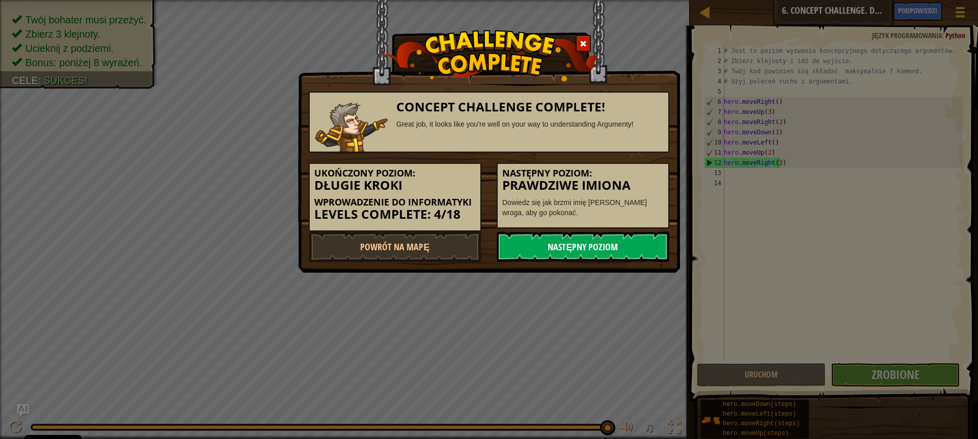
click at [628, 240] on link "Następny poziom" at bounding box center [582, 247] width 173 height 31
click at [608, 245] on link "Następny poziom" at bounding box center [582, 247] width 173 height 31
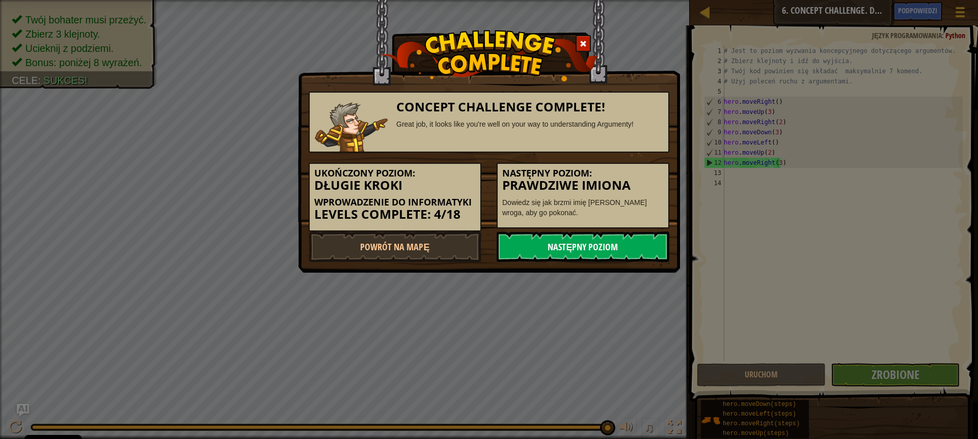
click at [608, 245] on link "Następny poziom" at bounding box center [582, 247] width 173 height 31
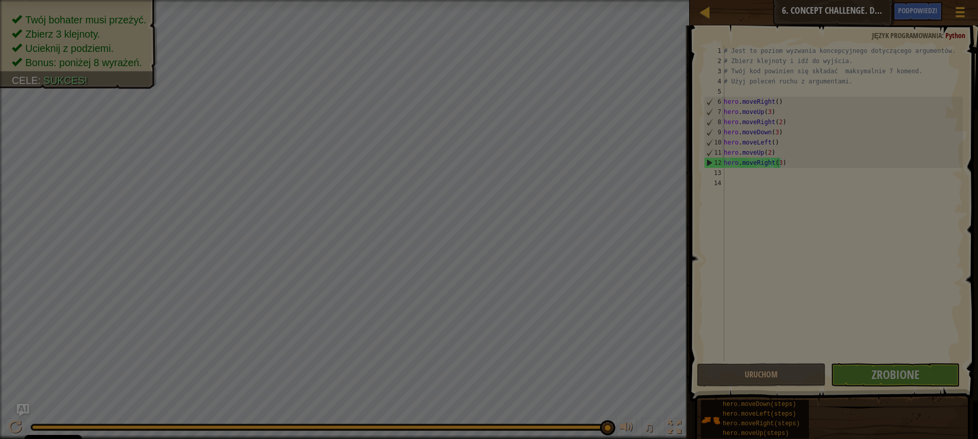
click at [608, 245] on div at bounding box center [489, 219] width 978 height 439
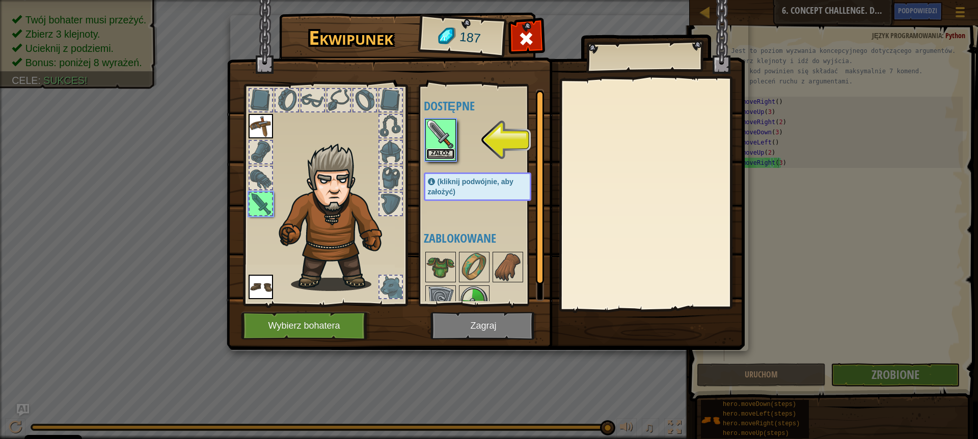
click at [443, 153] on button "Załóż" at bounding box center [440, 154] width 29 height 11
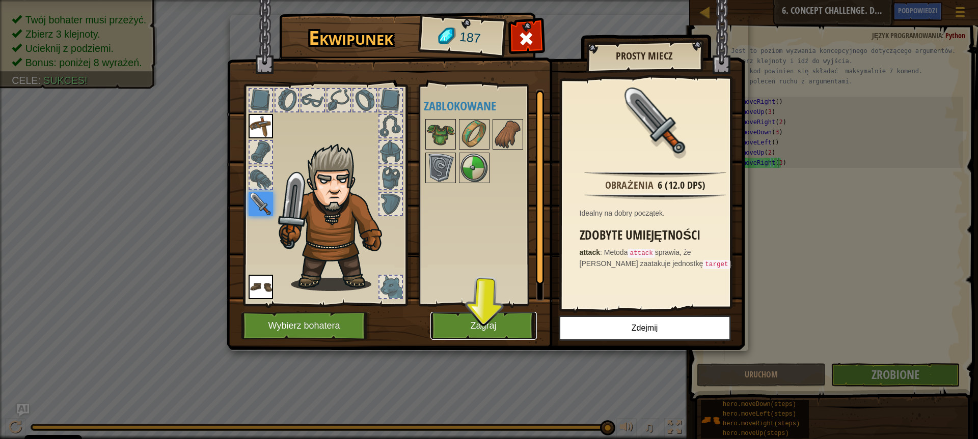
click at [510, 321] on button "Zagraj" at bounding box center [483, 326] width 106 height 28
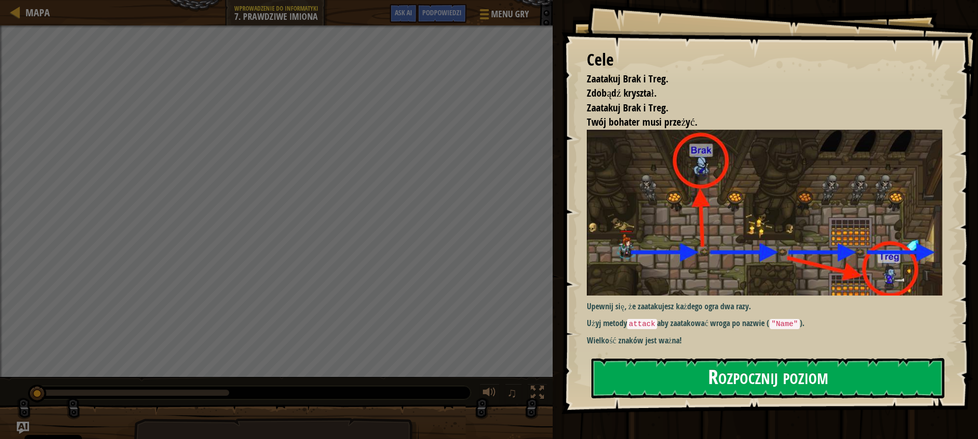
click at [676, 367] on button "Rozpocznij poziom" at bounding box center [767, 378] width 353 height 40
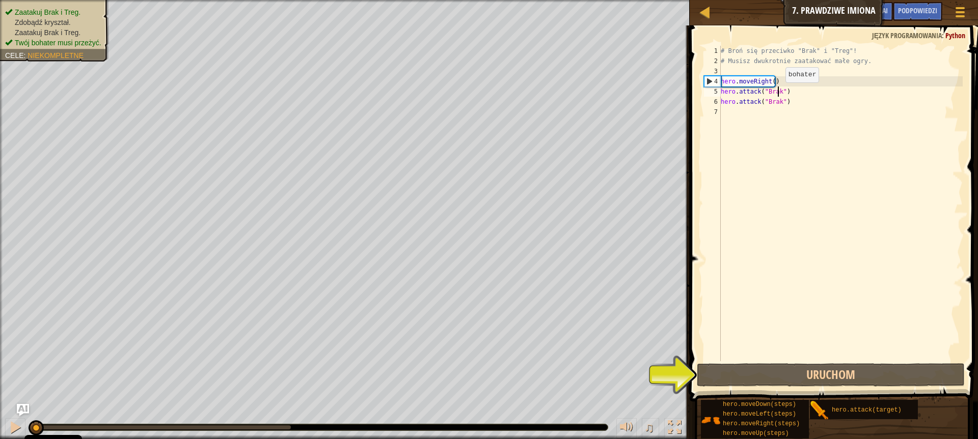
click at [776, 93] on div "# Broń się przeciwko "Brak" i "Treg"! # Musisz dwukrotnie zaatakować małe ogry.…" at bounding box center [840, 214] width 244 height 336
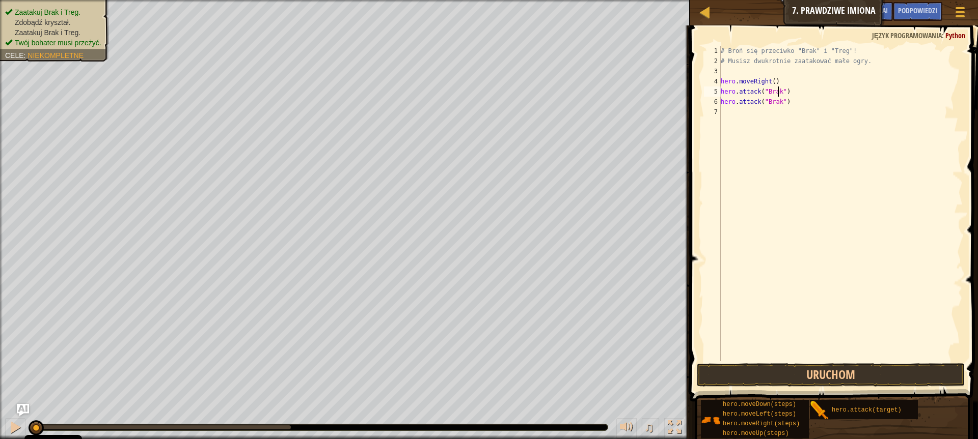
scroll to position [5, 5]
type textarea "hero.attack("Brak")"
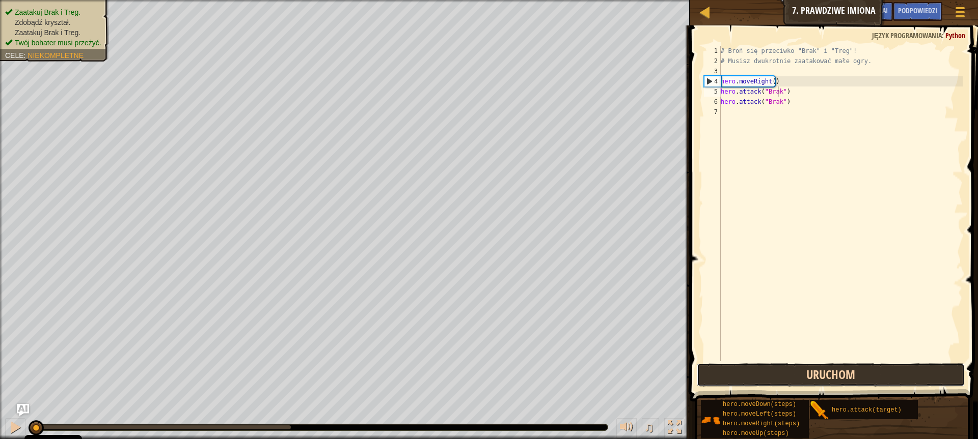
click at [853, 376] on button "Uruchom" at bounding box center [831, 375] width 268 height 23
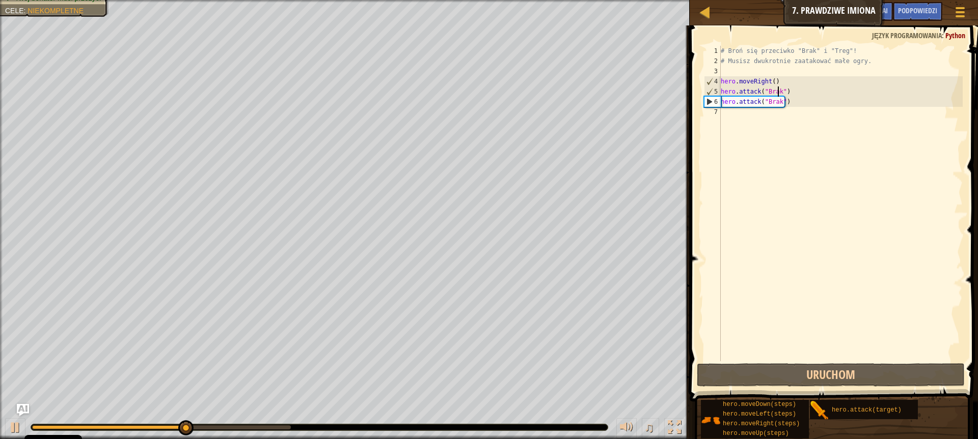
click at [805, 110] on div "# Broń się przeciwko "Brak" i "Treg"! # Musisz dwukrotnie zaatakować małe ogry.…" at bounding box center [840, 214] width 244 height 336
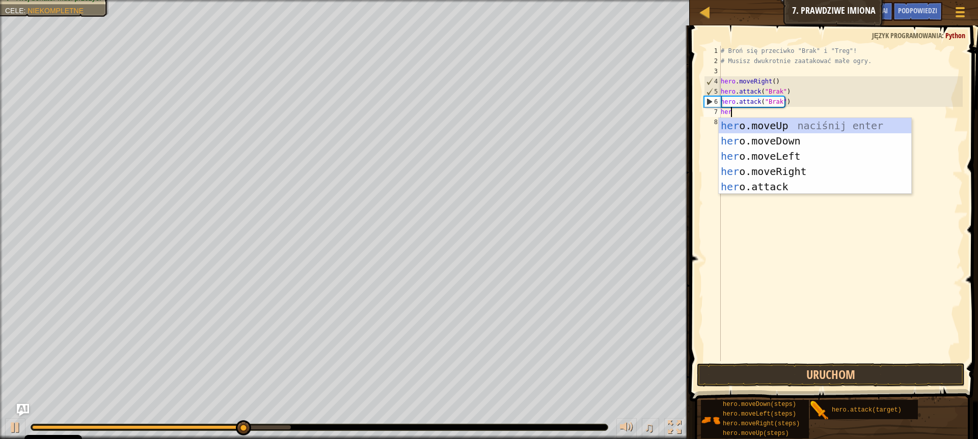
type textarea "hero"
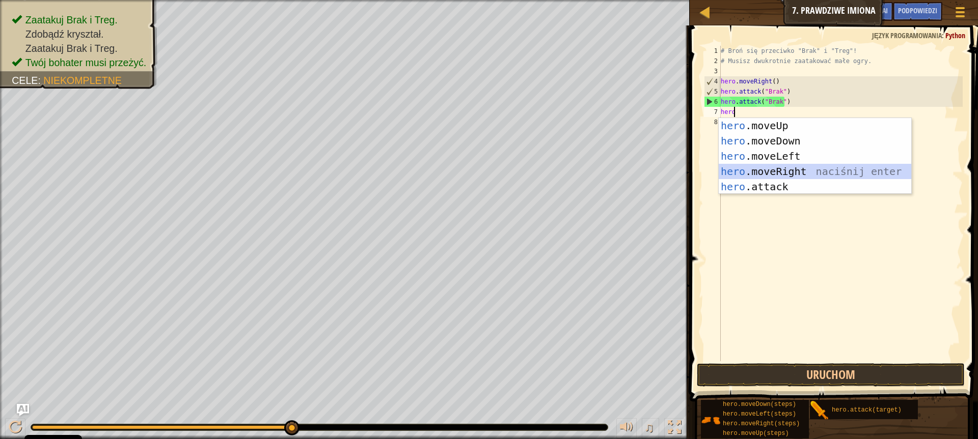
click at [775, 171] on div "hero .moveUp naciśnij enter hero .moveDown naciśnij enter hero .moveLeft naciśn…" at bounding box center [814, 171] width 192 height 107
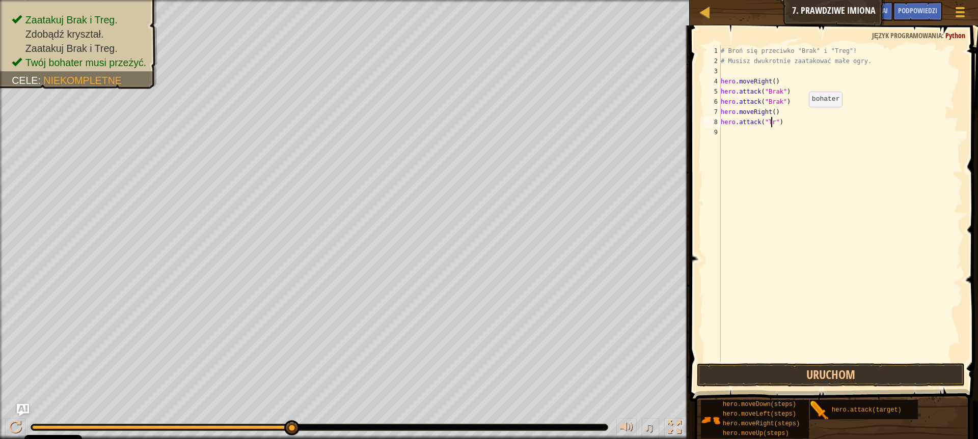
type textarea "hero.attack("Treg")"
click at [733, 132] on div "# Broń się przeciwko "Brak" i "Treg"! # Musisz dwukrotnie zaatakować małe ogry.…" at bounding box center [840, 214] width 244 height 336
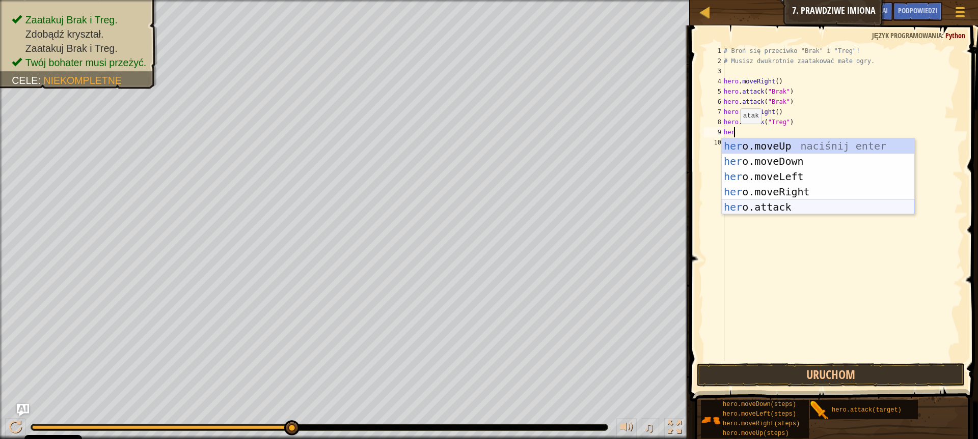
click at [757, 207] on div "her o.moveUp naciśnij enter her o.moveDown naciśnij enter her o.moveLeft naciśn…" at bounding box center [818, 191] width 192 height 107
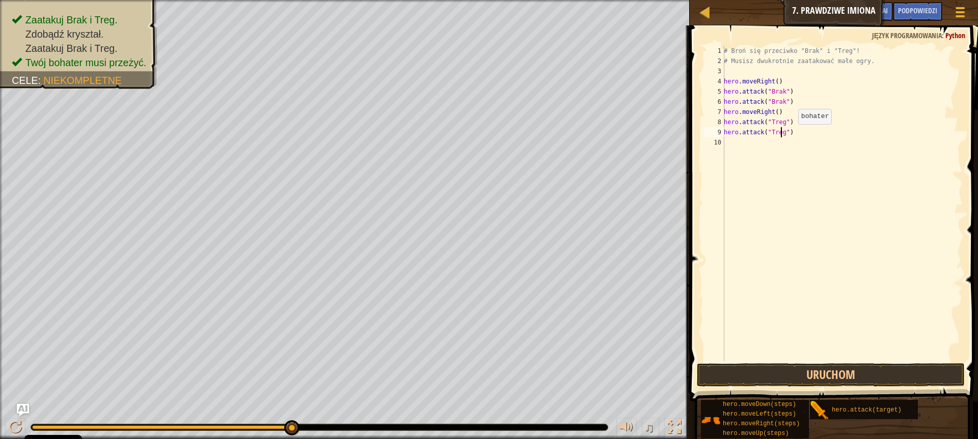
scroll to position [5, 5]
type textarea "hero.attack("Treg")"
click at [855, 374] on button "Uruchom" at bounding box center [831, 375] width 268 height 23
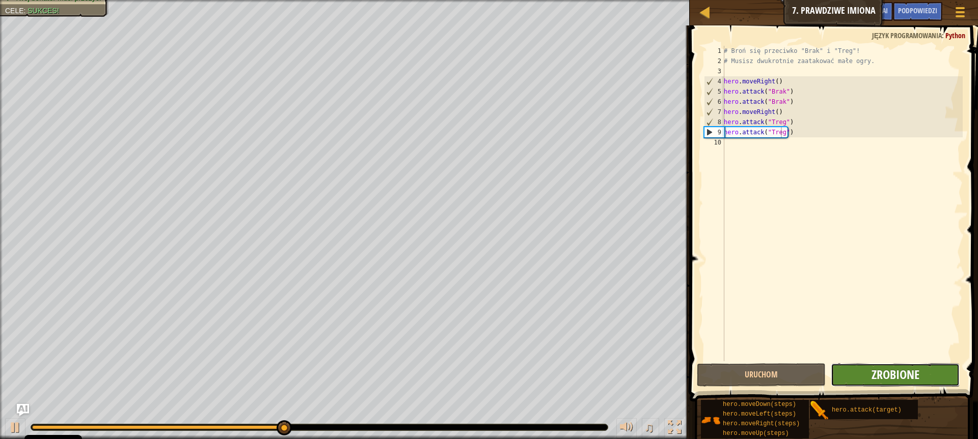
click at [890, 376] on span "Zrobione" at bounding box center [895, 375] width 48 height 16
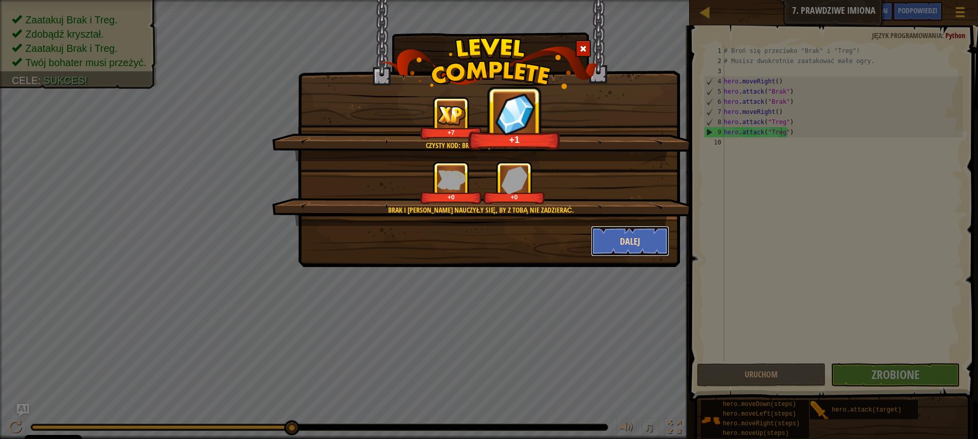
click at [634, 236] on button "Dalej" at bounding box center [630, 241] width 79 height 31
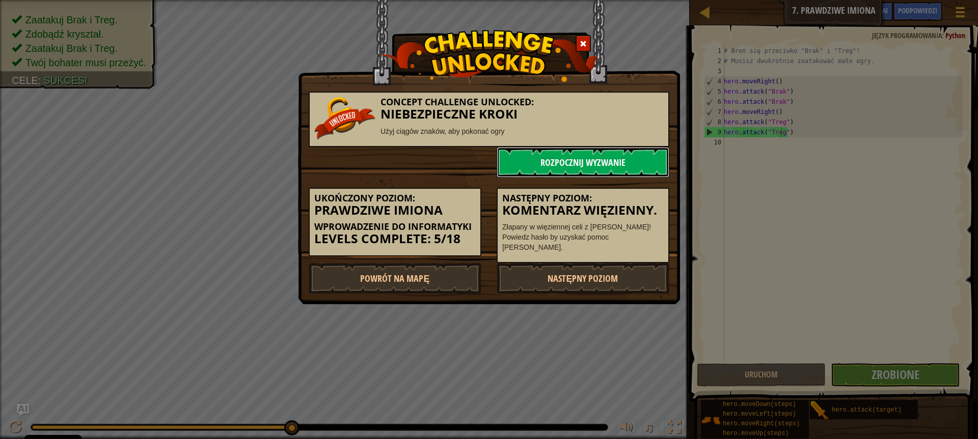
click at [587, 166] on link "Rozpocznij wyzwanie" at bounding box center [582, 162] width 173 height 31
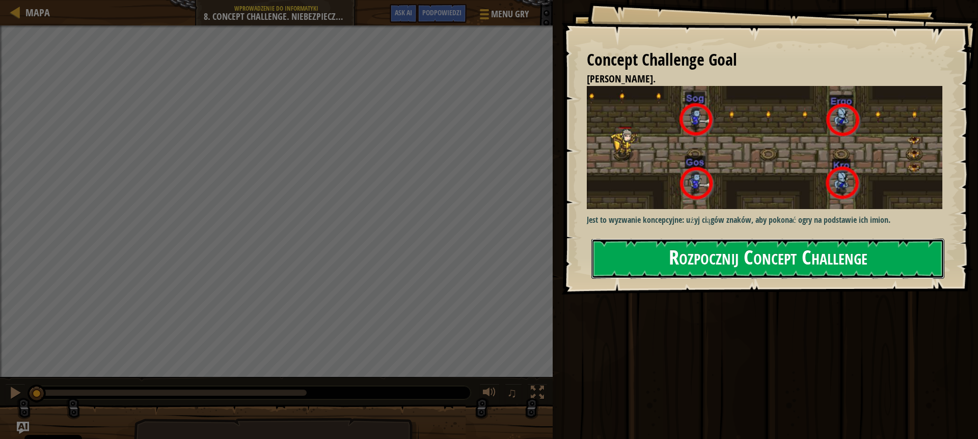
click at [689, 259] on button "Rozpocznij Concept Challenge" at bounding box center [767, 259] width 353 height 40
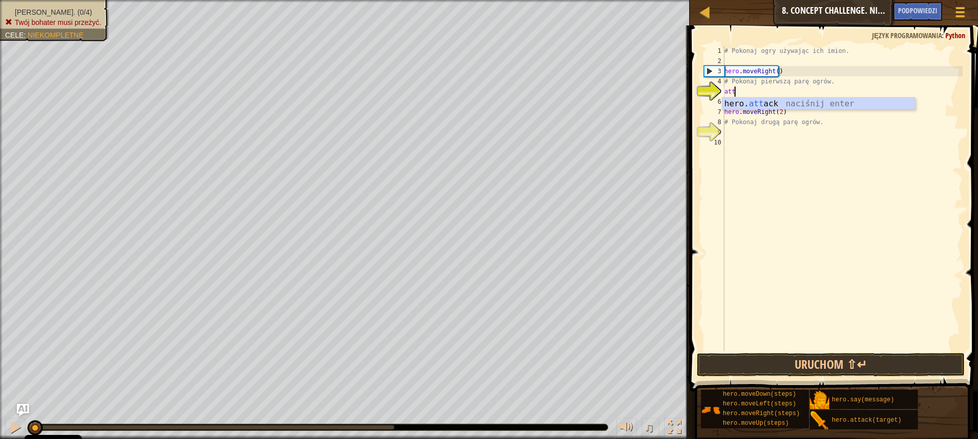
scroll to position [5, 1]
click at [801, 99] on div "hero. attac k naciśnij enter" at bounding box center [818, 116] width 192 height 37
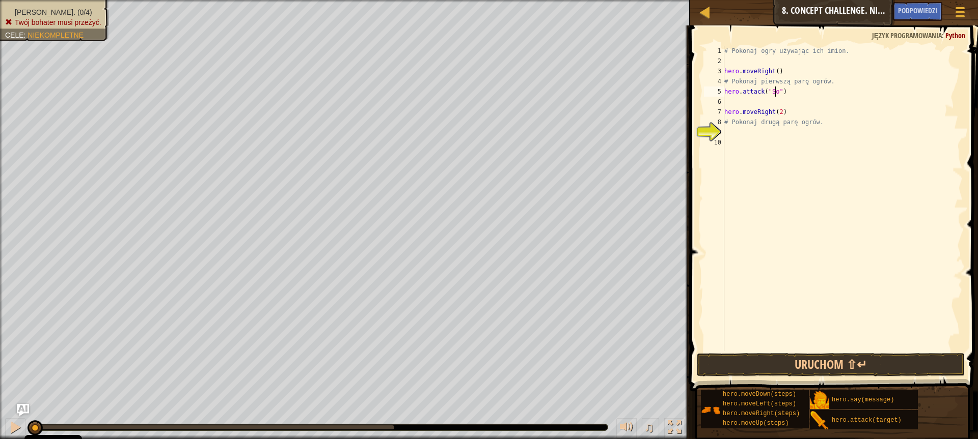
scroll to position [5, 4]
type textarea "hero.attack("Sog")"
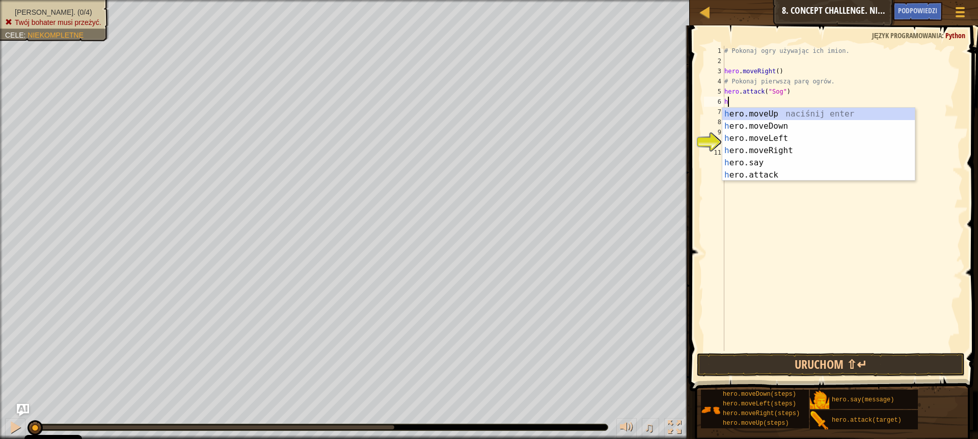
type textarea "he"
click at [799, 111] on div "he ro.moveUp naciśnij enter he ro.moveDown naciśnij enter he ro.moveLeft naciśn…" at bounding box center [818, 157] width 192 height 98
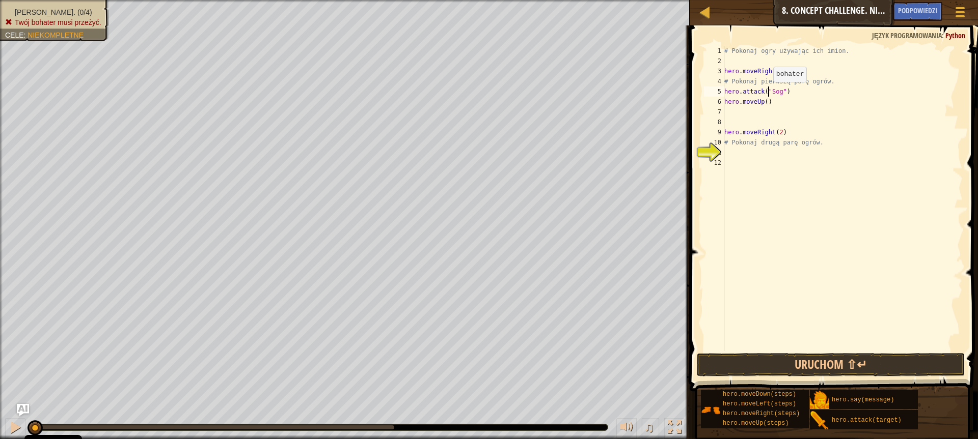
click at [768, 93] on div "# Pokonaj ogry używając ich imion. hero . moveRight ( ) # Pokonaj pierwszą parę…" at bounding box center [842, 209] width 240 height 326
click at [768, 99] on div "# Pokonaj ogry używając ich imion. hero . moveRight ( ) # Pokonaj pierwszą parę…" at bounding box center [842, 209] width 240 height 326
type textarea "hero.moveUp()"
drag, startPoint x: 770, startPoint y: 105, endPoint x: 720, endPoint y: 103, distance: 49.4
click at [720, 103] on div "hero.moveUp() 1 2 3 4 5 6 7 8 9 10 11 12 # Pokonaj ogry używając ich imion. her…" at bounding box center [832, 199] width 261 height 306
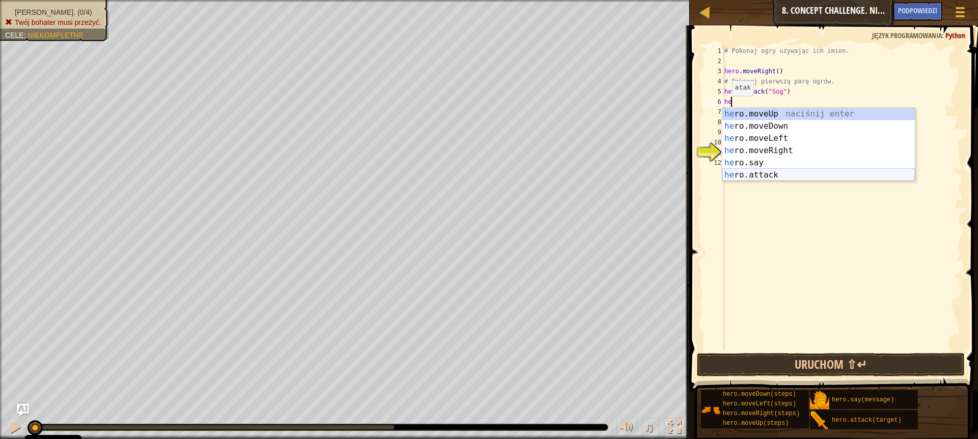
click at [742, 175] on div "he ro.moveUp naciśnij enter he ro.moveDown naciśnij enter he ro.moveLeft naciśn…" at bounding box center [818, 157] width 192 height 98
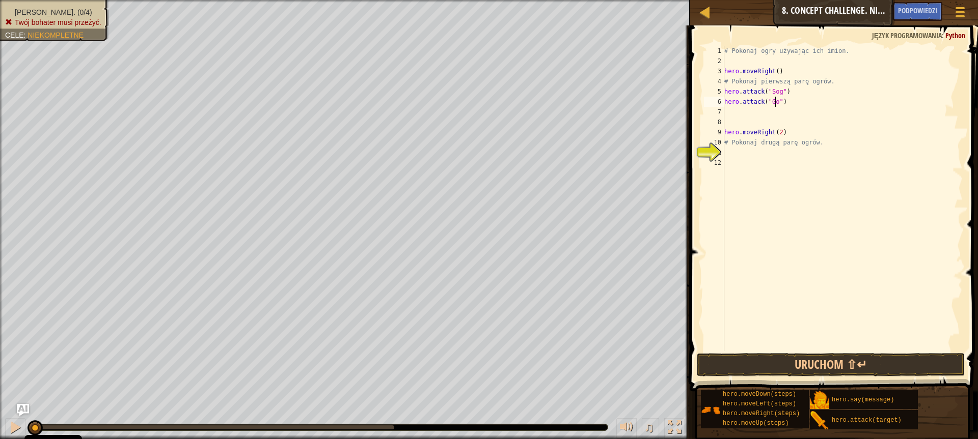
scroll to position [5, 4]
click at [790, 103] on div "# Pokonaj ogry używając ich imion. hero . moveRight ( ) # Pokonaj pierwszą parę…" at bounding box center [842, 209] width 240 height 326
click at [783, 91] on div "# Pokonaj ogry używając ich imion. hero . moveRight ( ) # Pokonaj pierwszą parę…" at bounding box center [842, 209] width 240 height 326
click at [788, 93] on div "# Pokonaj ogry używając ich imion. hero . moveRight ( ) # Pokonaj pierwszą parę…" at bounding box center [842, 209] width 240 height 326
drag, startPoint x: 788, startPoint y: 92, endPoint x: 718, endPoint y: 93, distance: 69.3
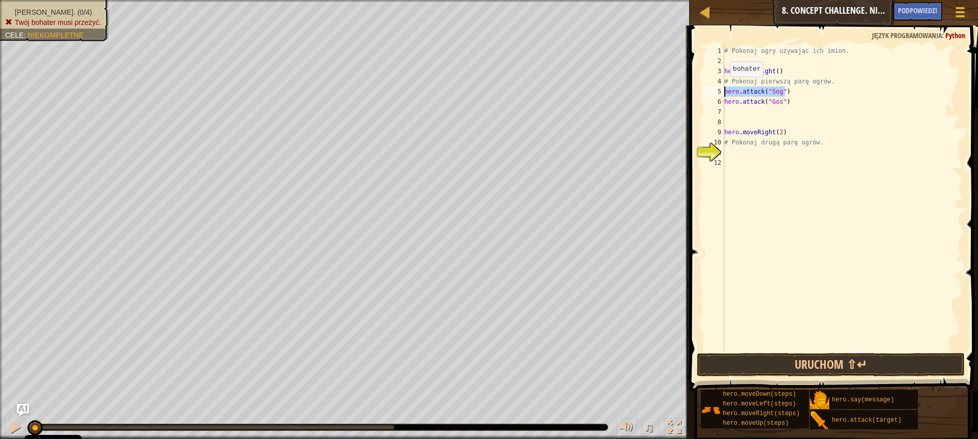
click at [718, 93] on div "hero.attack("Sog") 1 2 3 4 5 6 7 8 9 10 11 12 # Pokonaj ogry używając ich imion…" at bounding box center [832, 199] width 261 height 306
type textarea "hero.attack("Sog")"
click at [797, 89] on div "# Pokonaj ogry używając ich imion. hero . moveRight ( ) # Pokonaj pierwszą parę…" at bounding box center [842, 199] width 240 height 306
paste textarea "hero.attack("Sog")"
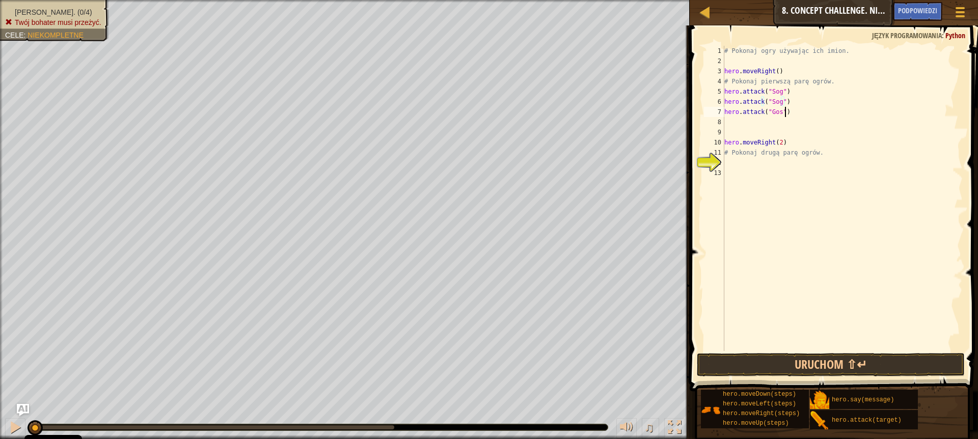
click at [787, 117] on div "# Pokonaj ogry używając ich imion. hero . moveRight ( ) # Pokonaj pierwszą parę…" at bounding box center [842, 209] width 240 height 326
drag, startPoint x: 783, startPoint y: 112, endPoint x: 720, endPoint y: 110, distance: 63.1
click at [720, 110] on div "hero.attack("Gos") 1 2 3 4 5 6 7 8 9 10 11 12 13 # Pokonaj ogry używając ich im…" at bounding box center [832, 199] width 261 height 306
click at [796, 100] on div "# Pokonaj ogry używając ich imion. hero . moveRight ( ) # Pokonaj pierwszą parę…" at bounding box center [842, 209] width 240 height 326
type textarea "hero.attack("Sog")"
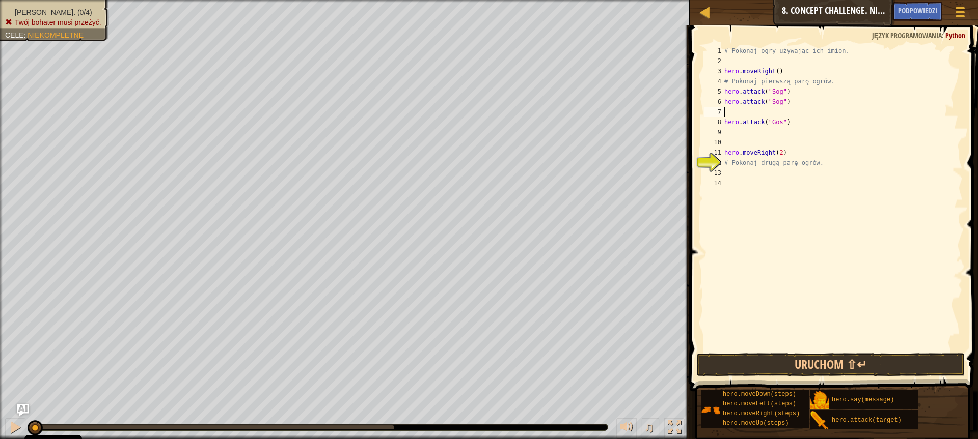
paste textarea "hero.attack("Gos")"
type textarea "hero.attack("Gos")"
click at [810, 369] on button "Uruchom ⇧↵" at bounding box center [831, 364] width 268 height 23
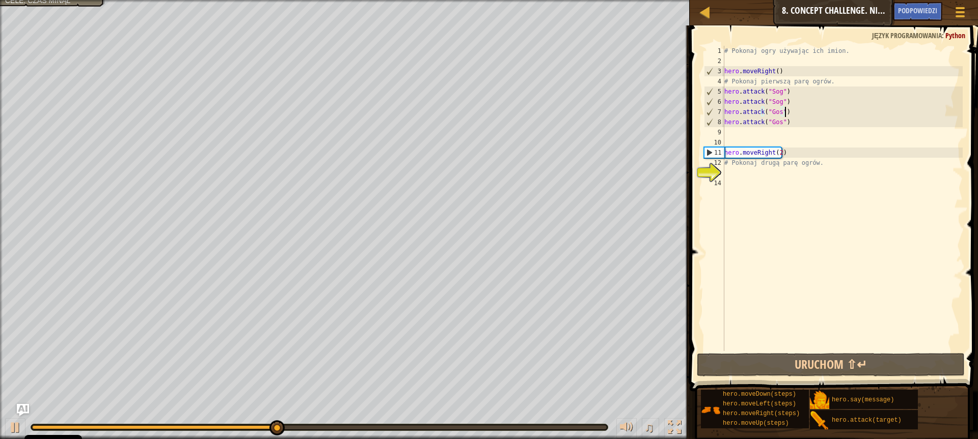
click at [747, 173] on div "# Pokonaj ogry używając ich imion. hero . moveRight ( ) # Pokonaj pierwszą parę…" at bounding box center [842, 209] width 240 height 326
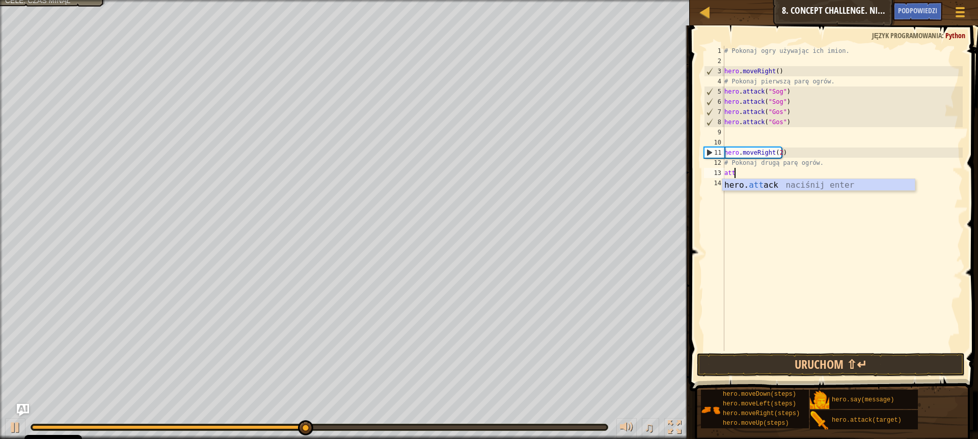
scroll to position [5, 1]
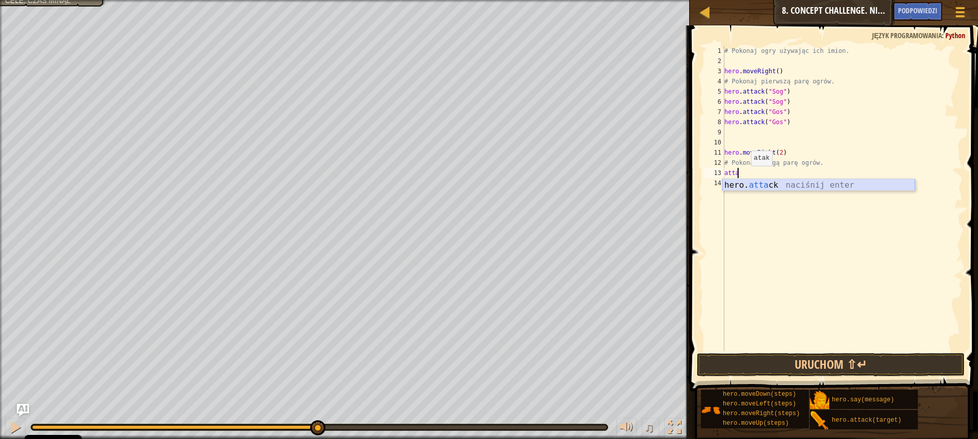
click at [749, 184] on div "hero. atta ck naciśnij enter" at bounding box center [818, 197] width 192 height 37
type textarea "hero.attack("Ergo")"
drag, startPoint x: 791, startPoint y: 173, endPoint x: 725, endPoint y: 178, distance: 65.8
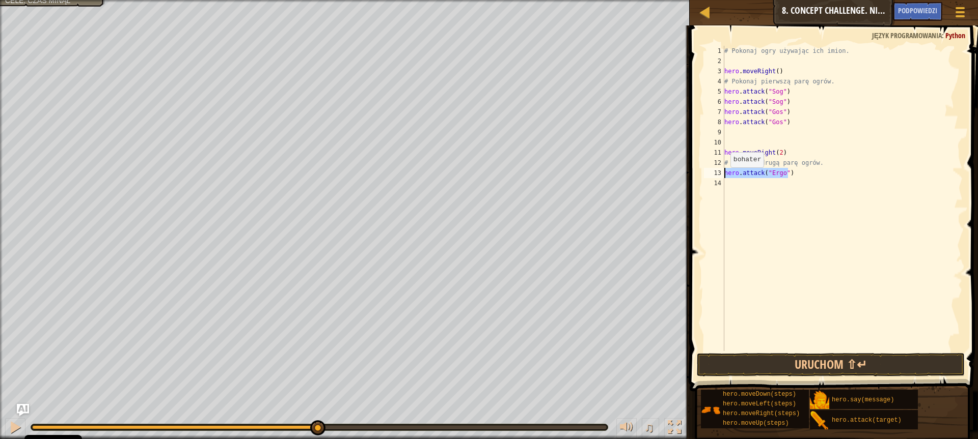
click at [725, 178] on div "# Pokonaj ogry używając ich imion. hero . moveRight ( ) # Pokonaj pierwszą parę…" at bounding box center [842, 209] width 240 height 326
click at [745, 181] on div "# Pokonaj ogry używając ich imion. hero . moveRight ( ) # Pokonaj pierwszą parę…" at bounding box center [842, 209] width 240 height 326
paste textarea "hero.attack("Ergo")"
type textarea "hero.attack("Ergo")"
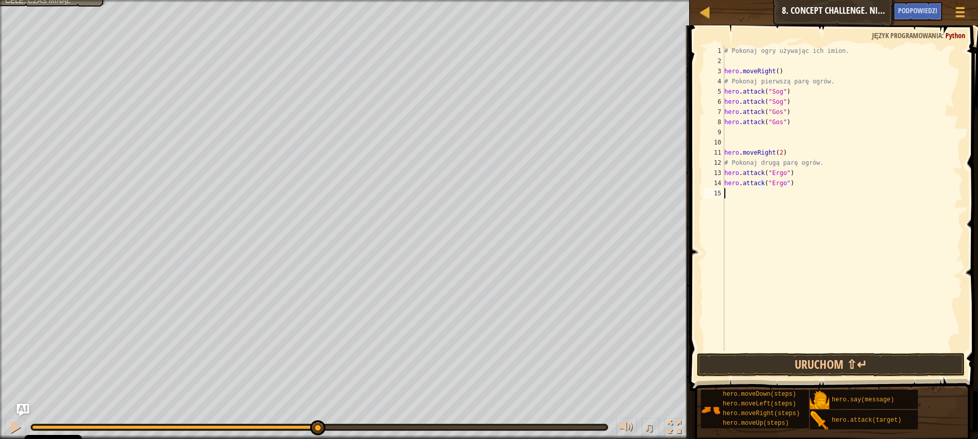
click at [752, 197] on div "# Pokonaj ogry używając ich imion. hero . moveRight ( ) # Pokonaj pierwszą parę…" at bounding box center [842, 209] width 240 height 326
click at [755, 202] on div "hero. att ack naciśnij enter" at bounding box center [818, 218] width 192 height 37
drag, startPoint x: 792, startPoint y: 195, endPoint x: 721, endPoint y: 192, distance: 70.8
click at [721, 192] on div "hero.attack("Kro") 1 2 3 4 5 6 7 8 9 10 11 12 13 14 15 16 # Pokonaj ogry używaj…" at bounding box center [832, 199] width 261 height 306
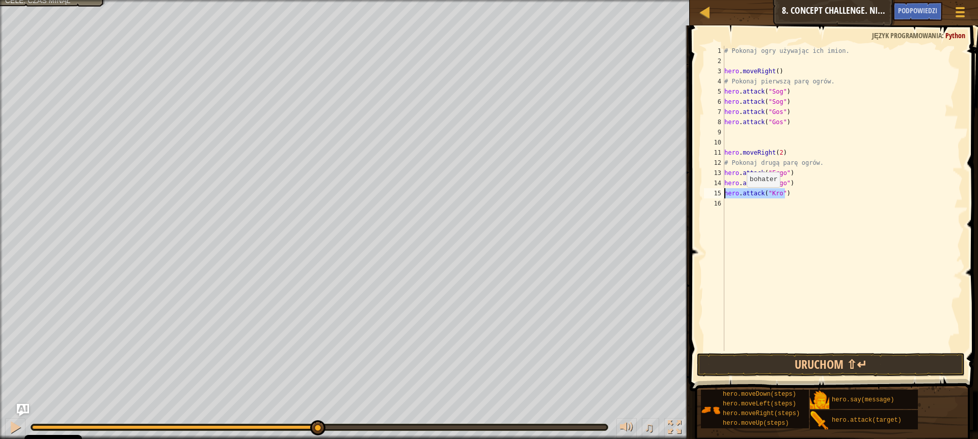
type textarea "hero.attack("Kro")"
click at [737, 203] on div "# Pokonaj ogry używając ich imion. hero . moveRight ( ) # Pokonaj pierwszą parę…" at bounding box center [842, 209] width 240 height 326
paste textarea "hero.attack("Kro")"
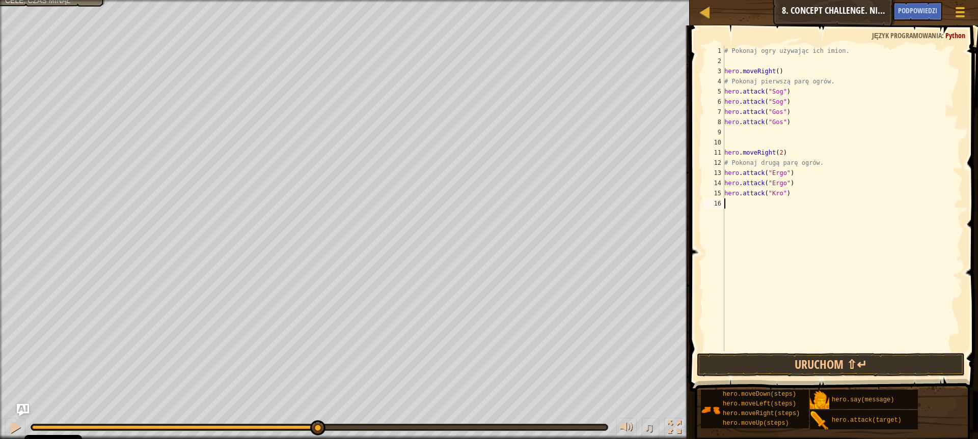
type textarea "hero.attack("Kro")"
click at [783, 370] on button "Uruchom ⇧↵" at bounding box center [831, 364] width 268 height 23
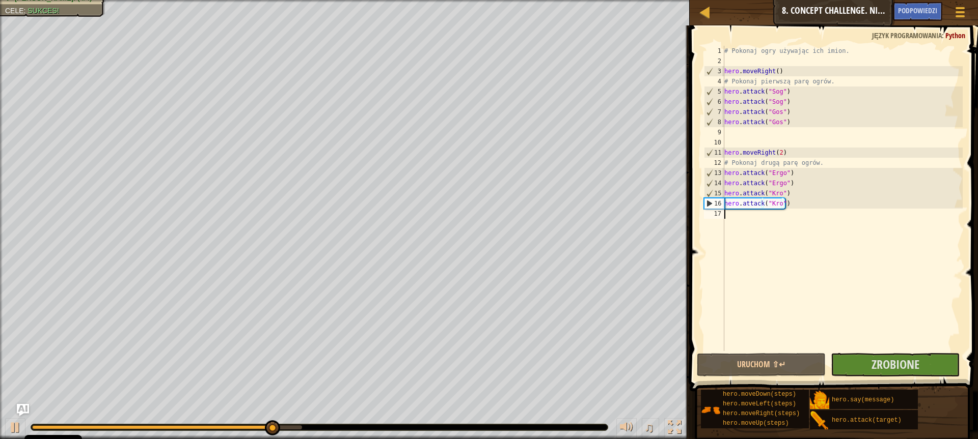
click at [815, 224] on div "# Pokonaj ogry używając ich imion. hero . moveRight ( ) # Pokonaj pierwszą parę…" at bounding box center [842, 209] width 240 height 326
type textarea "he"
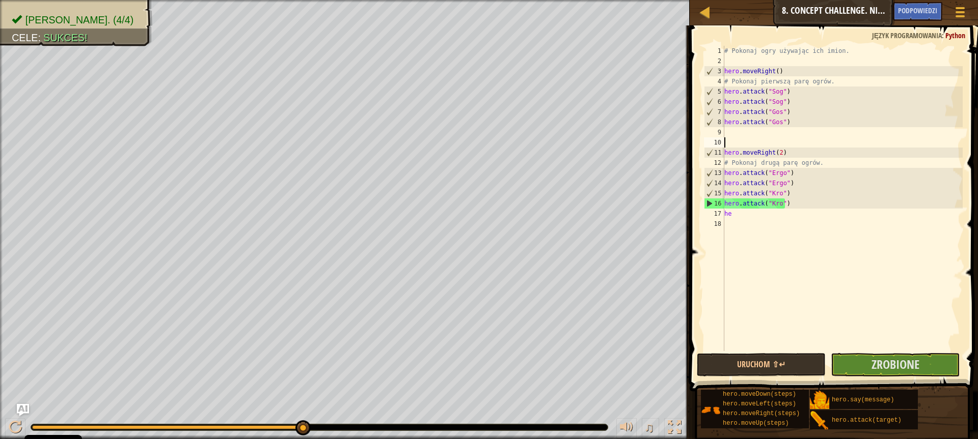
click at [774, 140] on div "# Pokonaj ogry używając ich imion. hero . moveRight ( ) # Pokonaj pierwszą parę…" at bounding box center [842, 209] width 240 height 326
click at [767, 127] on div "# Pokonaj ogry używając ich imion. hero . moveRight ( ) # Pokonaj pierwszą parę…" at bounding box center [842, 209] width 240 height 326
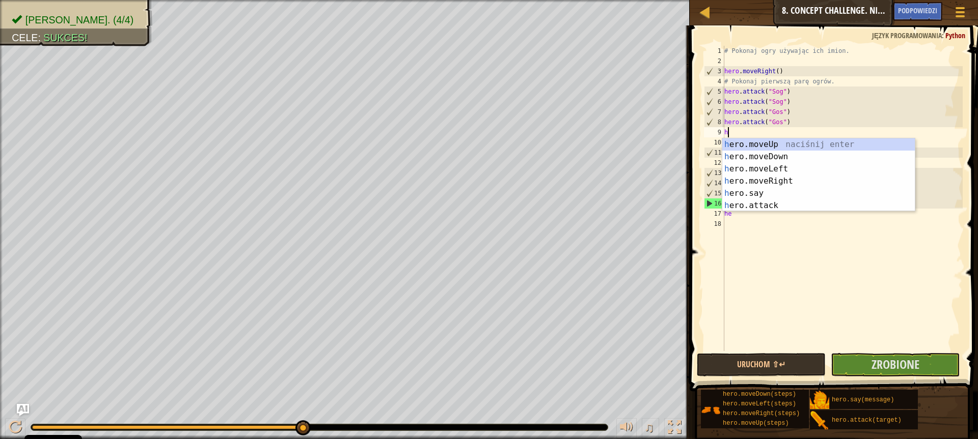
type textarea "he"
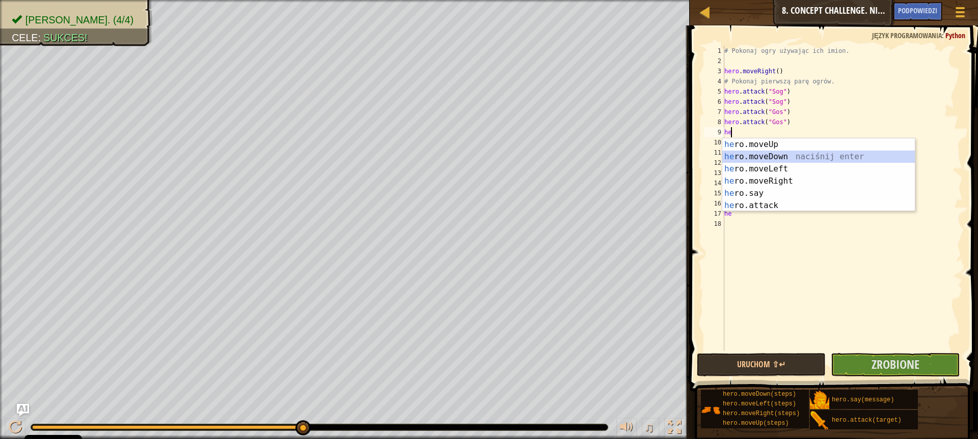
click at [758, 158] on div "he ro.moveUp naciśnij enter he ro.moveDown naciśnij enter he ro.moveLeft naciśn…" at bounding box center [818, 187] width 192 height 98
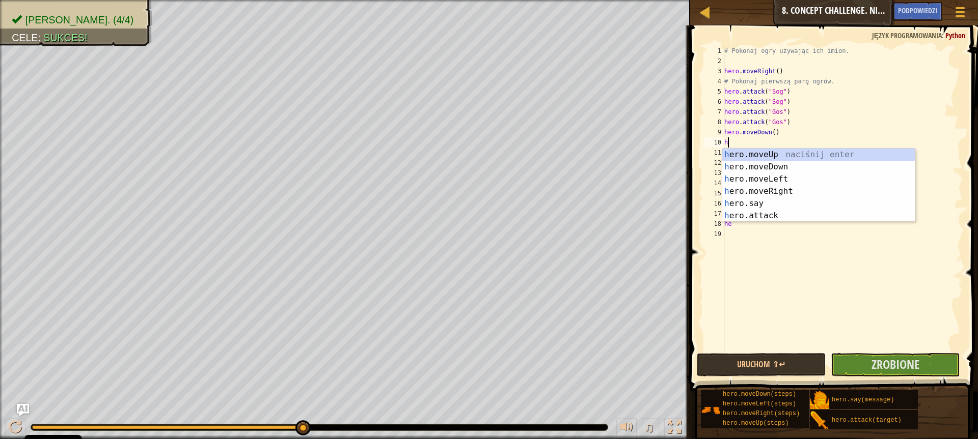
type textarea "her"
click at [765, 154] on div "her o.moveUp naciśnij enter her o.moveDown naciśnij enter her o.moveLeft naciśn…" at bounding box center [818, 198] width 192 height 98
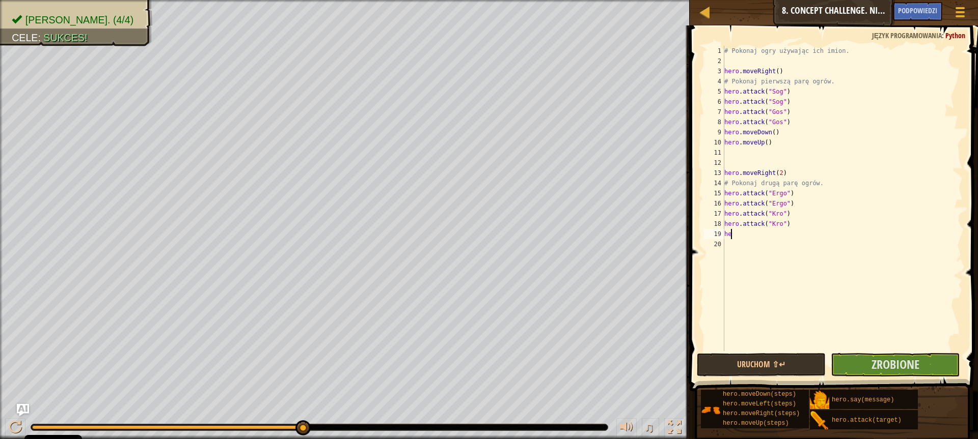
click at [742, 233] on div "# Pokonaj ogry używając ich imion. hero . moveRight ( ) # Pokonaj pierwszą parę…" at bounding box center [842, 209] width 240 height 326
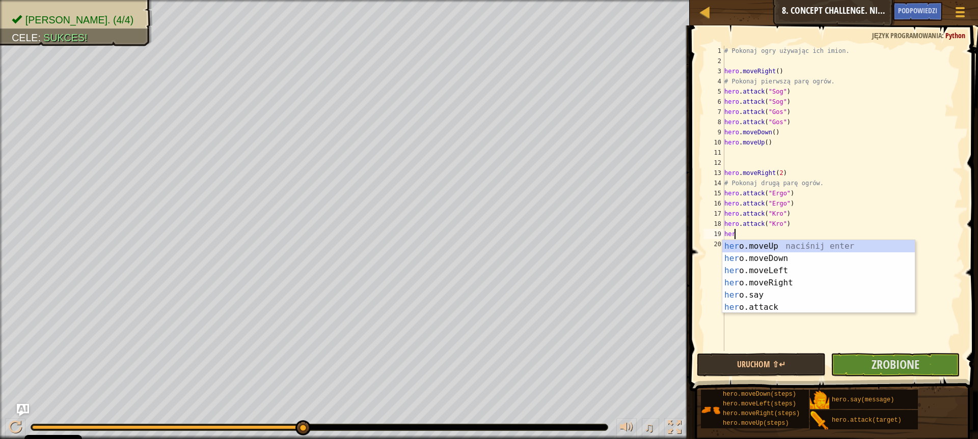
type textarea "hero"
click at [771, 262] on div "hero .moveUp naciśnij enter hero .moveDown naciśnij enter hero .moveLeft naciśn…" at bounding box center [818, 289] width 192 height 98
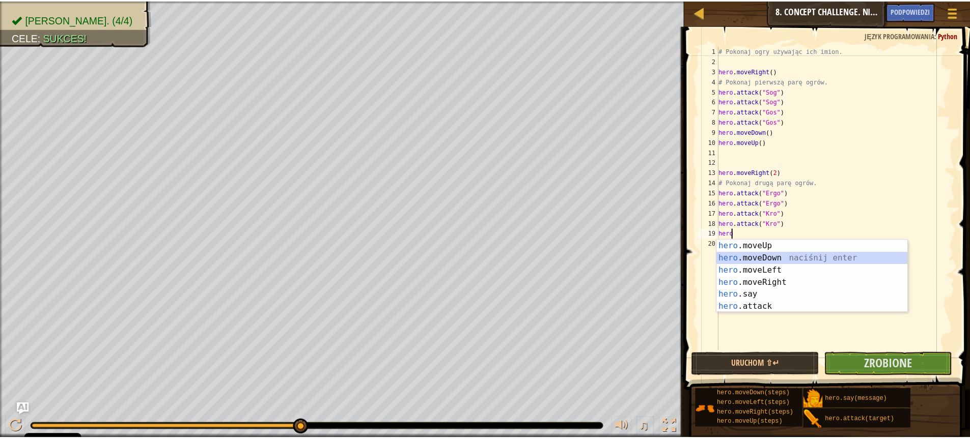
scroll to position [5, 0]
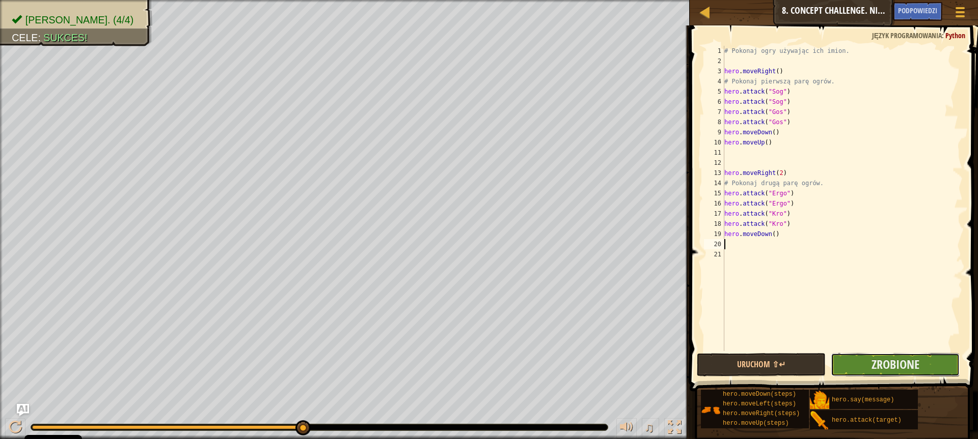
click at [870, 364] on button "Zrobione" at bounding box center [894, 364] width 129 height 23
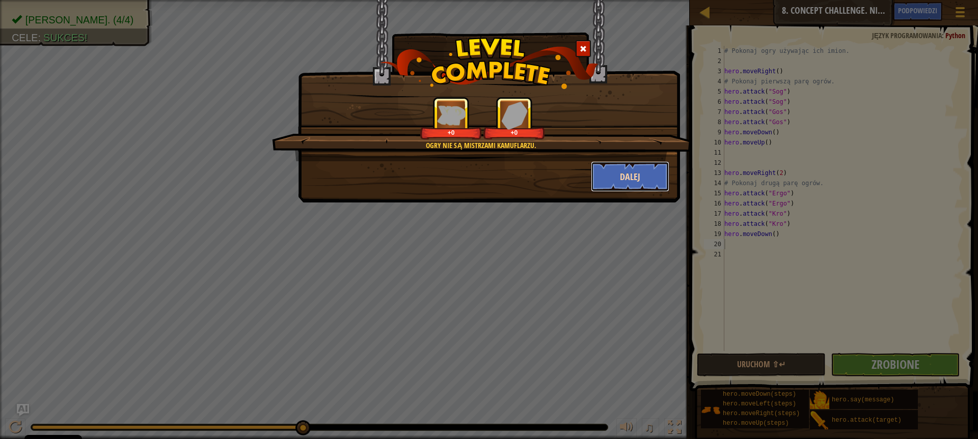
click at [627, 169] on button "Dalej" at bounding box center [630, 176] width 79 height 31
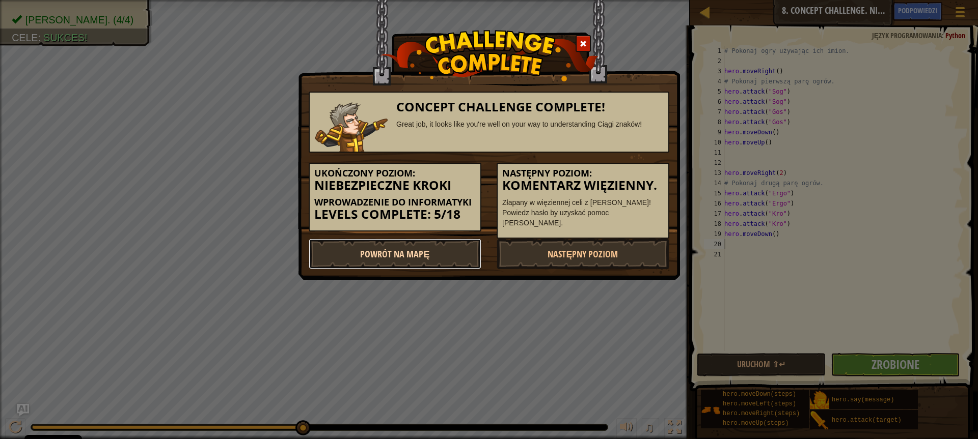
click at [419, 254] on link "Powrót na Mapę" at bounding box center [395, 254] width 173 height 31
select select "pl"
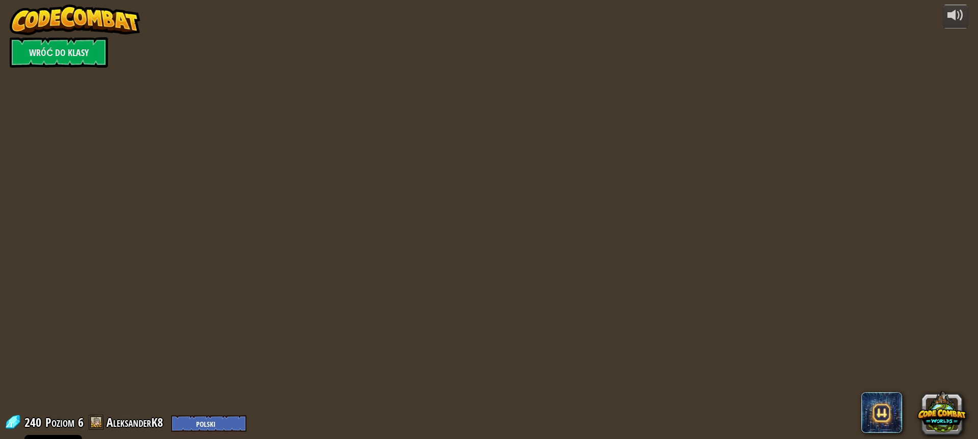
select select "pl"
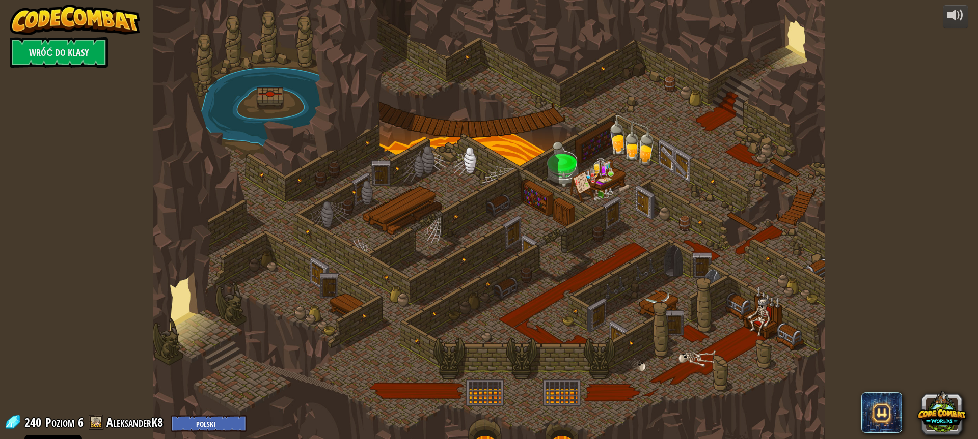
select select "pl"
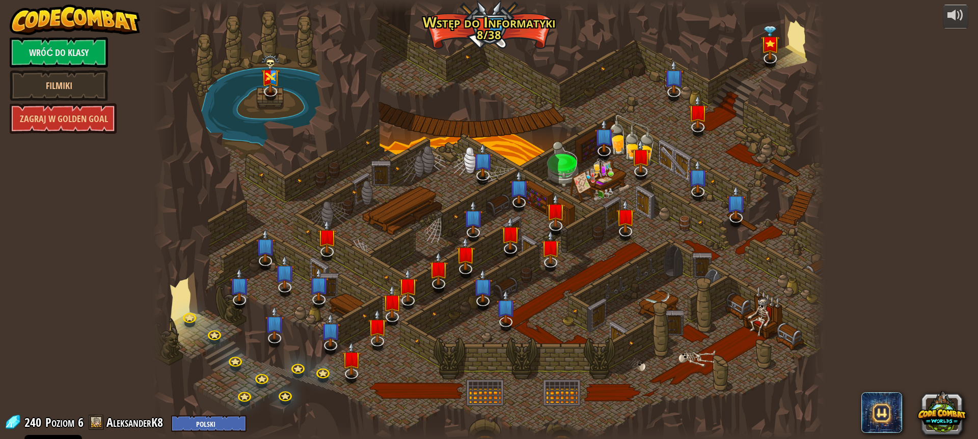
select select "pl"
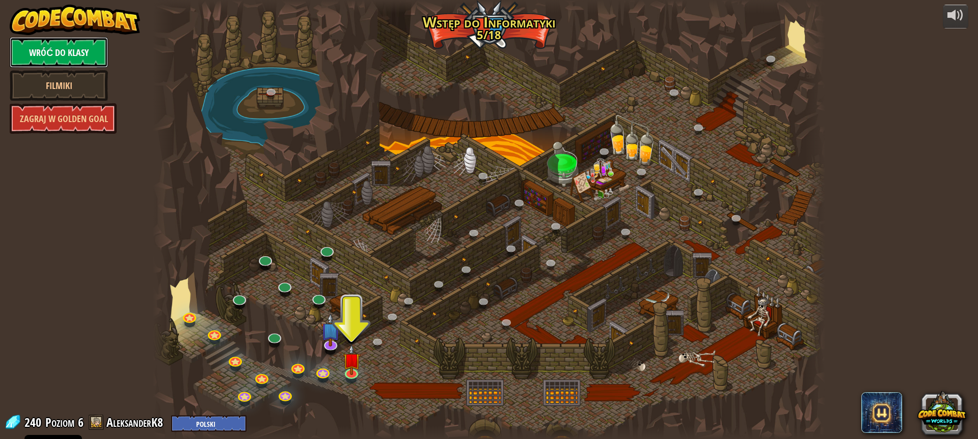
click at [72, 51] on link "Wróć do klasy" at bounding box center [59, 52] width 98 height 31
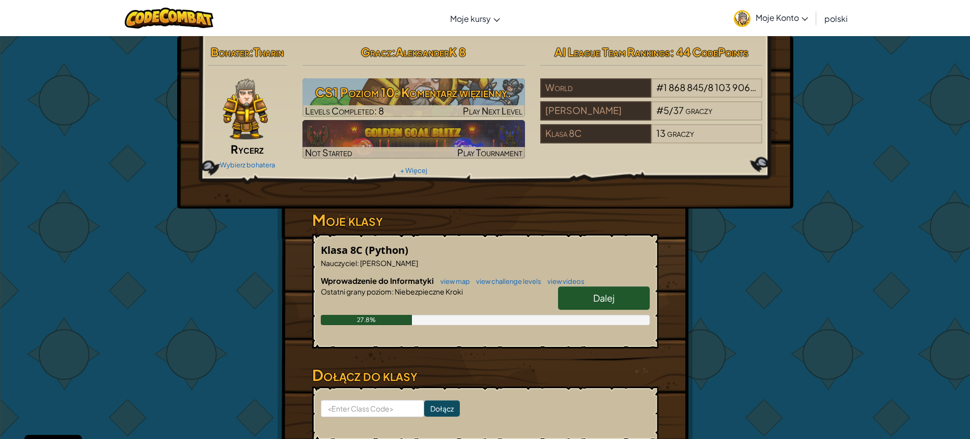
click at [784, 20] on span "Moje Konto" at bounding box center [782, 17] width 52 height 11
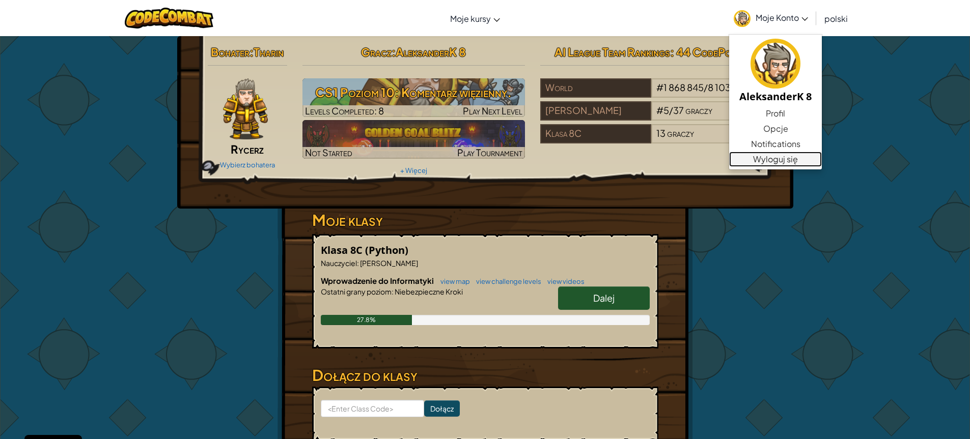
click at [773, 158] on link "Wyloguj się" at bounding box center [775, 159] width 93 height 15
